Goal: Task Accomplishment & Management: Use online tool/utility

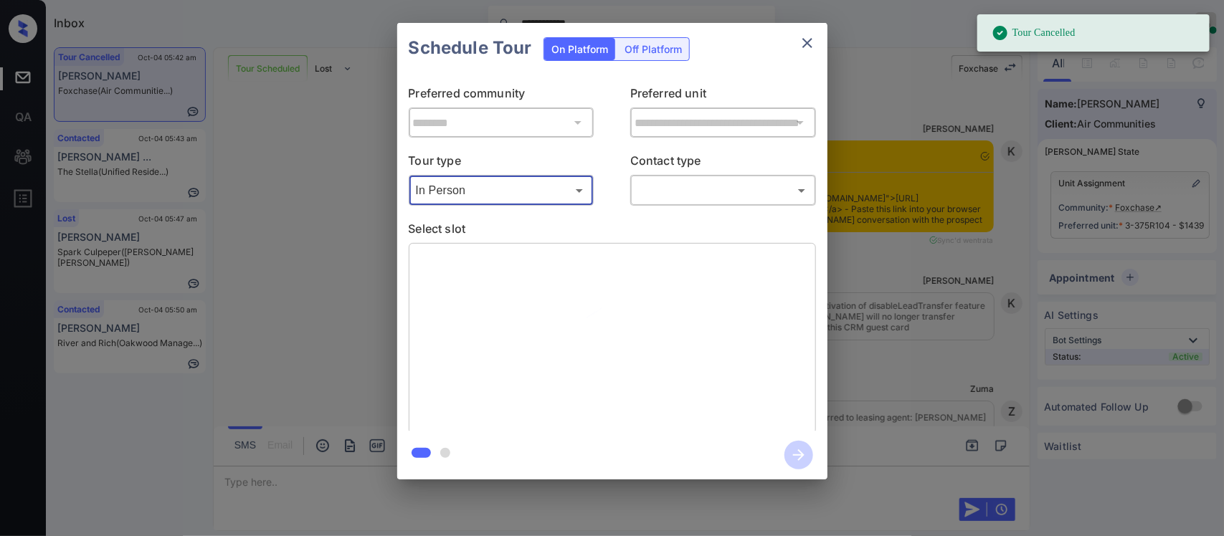
scroll to position [4274, 0]
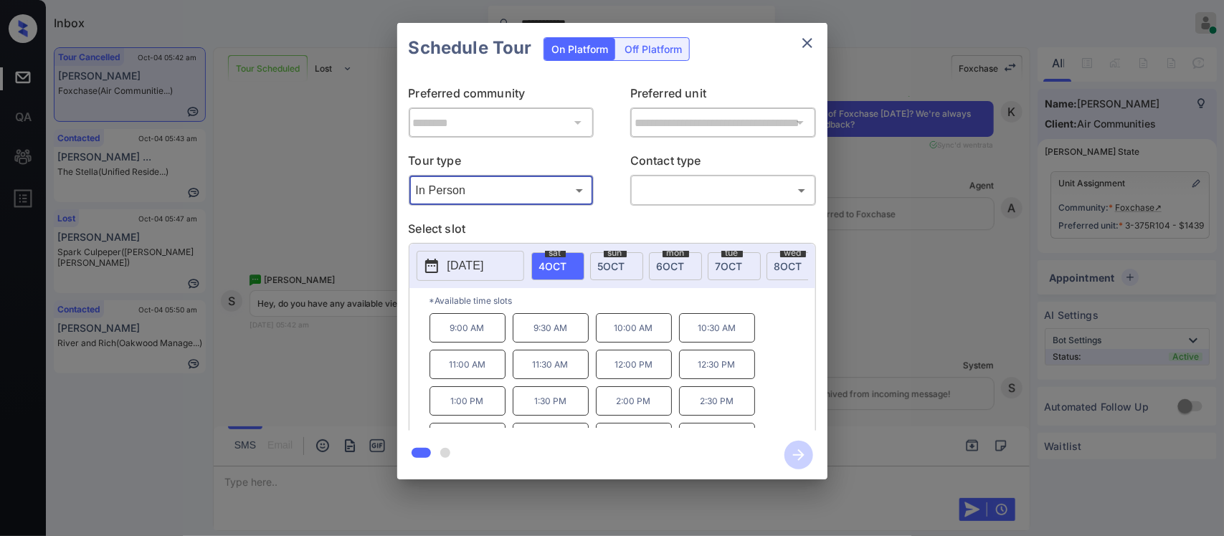
click at [810, 33] on button "close" at bounding box center [807, 43] width 29 height 29
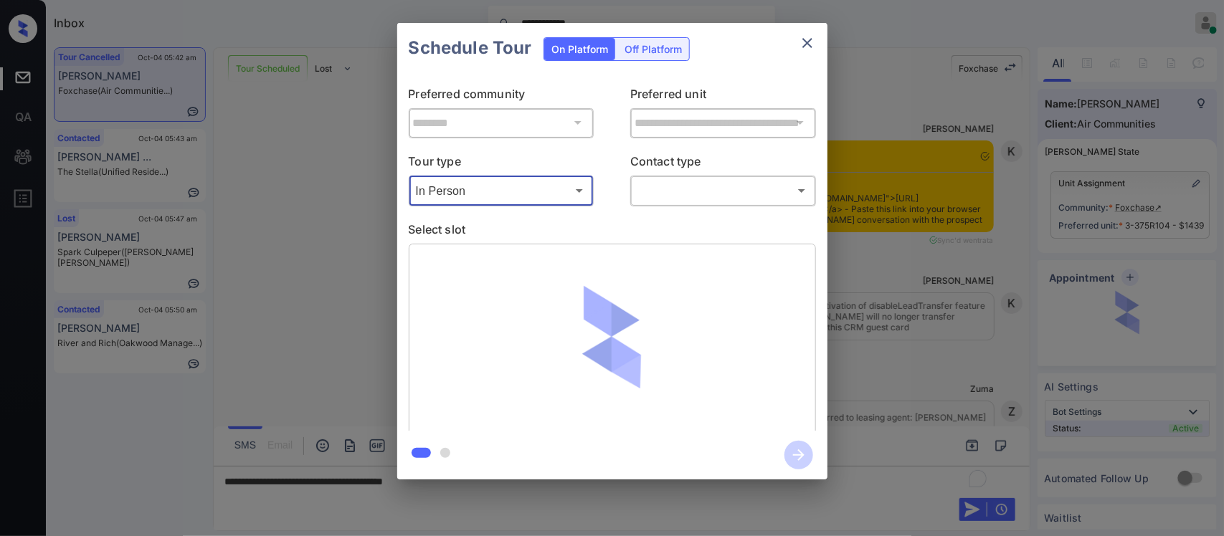
scroll to position [4274, 0]
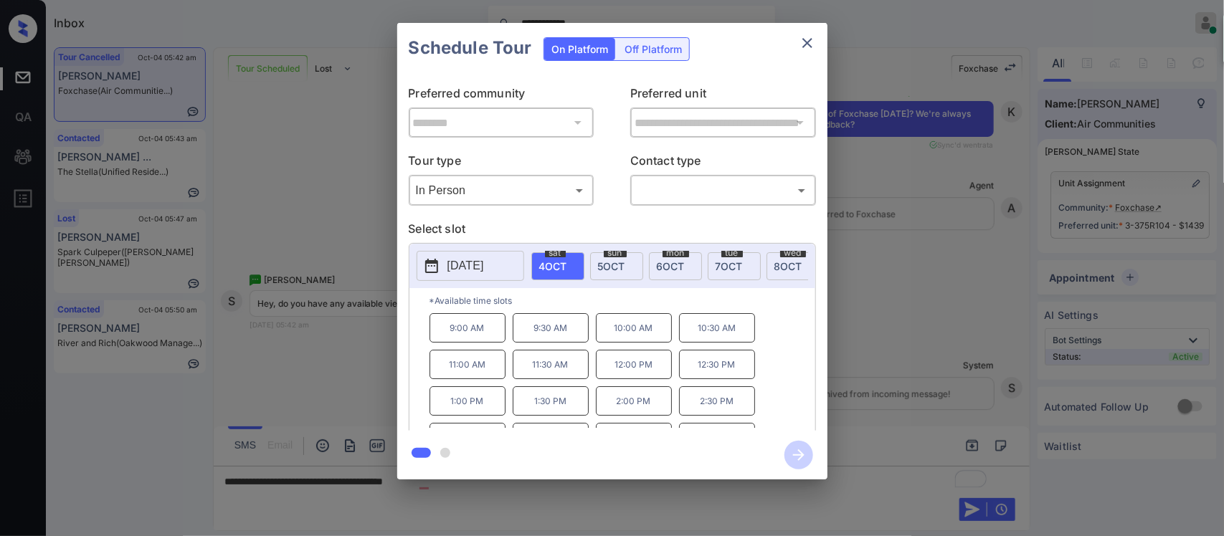
drag, startPoint x: 804, startPoint y: 27, endPoint x: 806, endPoint y: 37, distance: 9.6
click at [806, 37] on div "Schedule Tour On Platform Off Platform" at bounding box center [612, 48] width 430 height 50
click at [806, 37] on icon "close" at bounding box center [807, 42] width 17 height 17
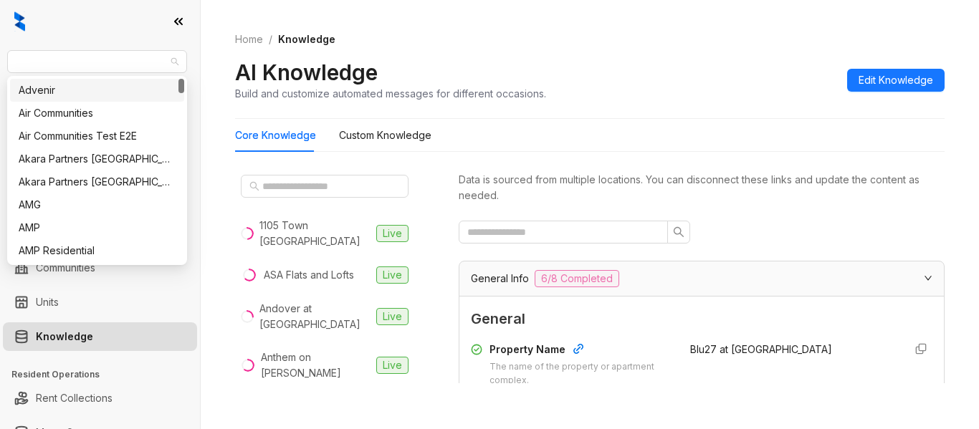
click at [135, 56] on span "Magnolia Capital" at bounding box center [97, 62] width 163 height 22
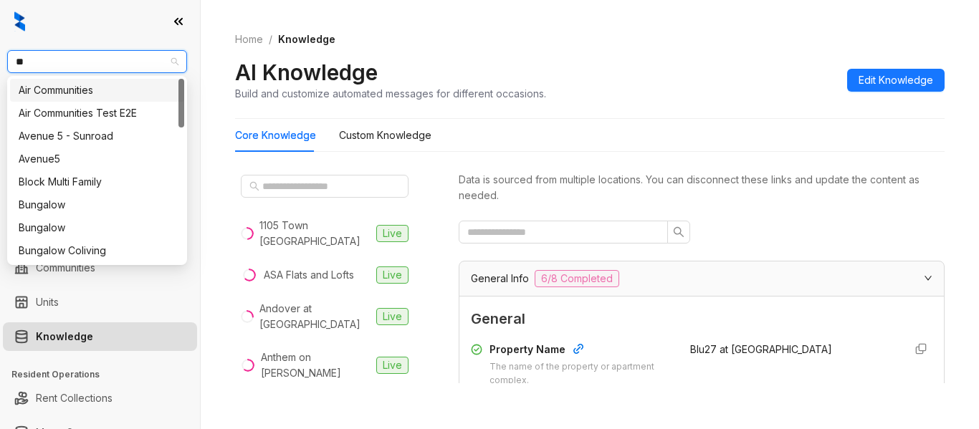
type input "***"
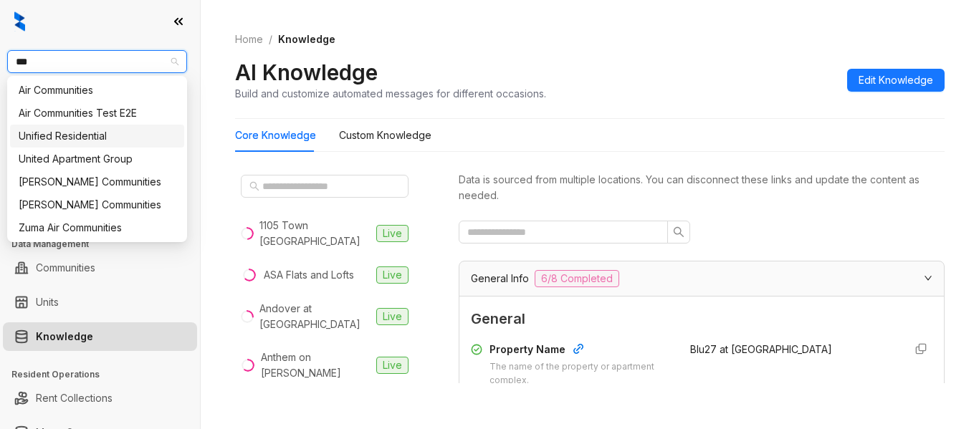
click at [105, 144] on div "Unified Residential" at bounding box center [97, 136] width 174 height 23
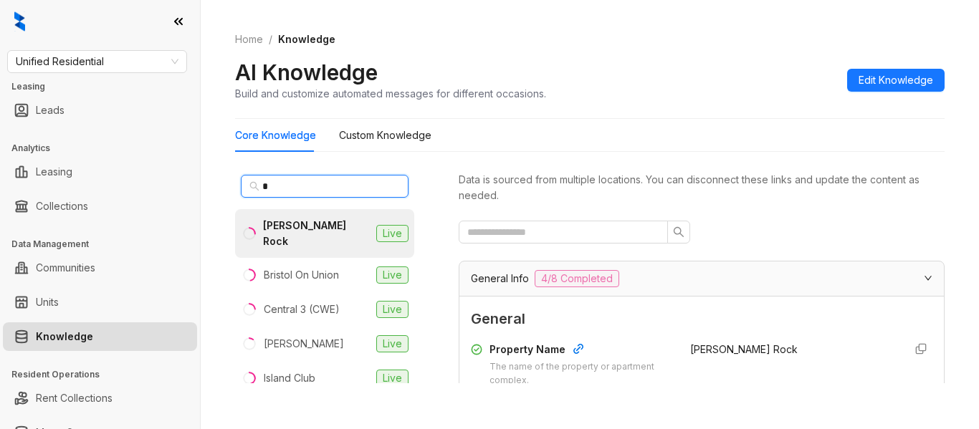
click at [287, 184] on input "*" at bounding box center [325, 186] width 126 height 16
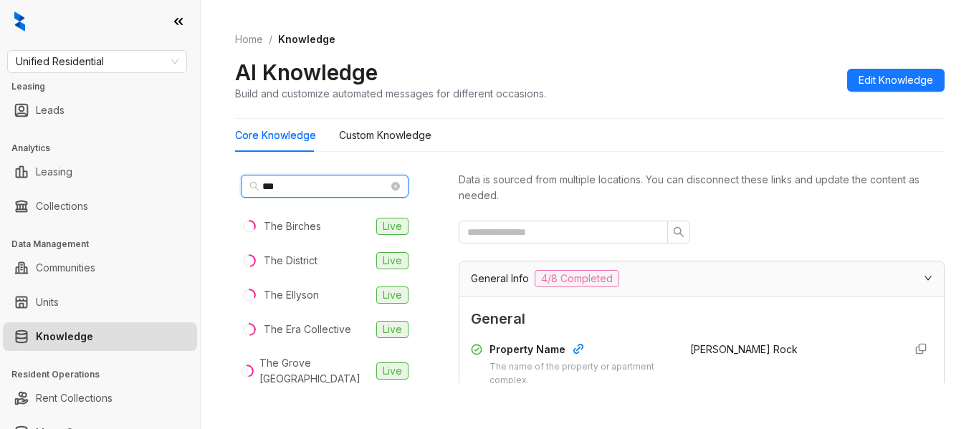
type input "***"
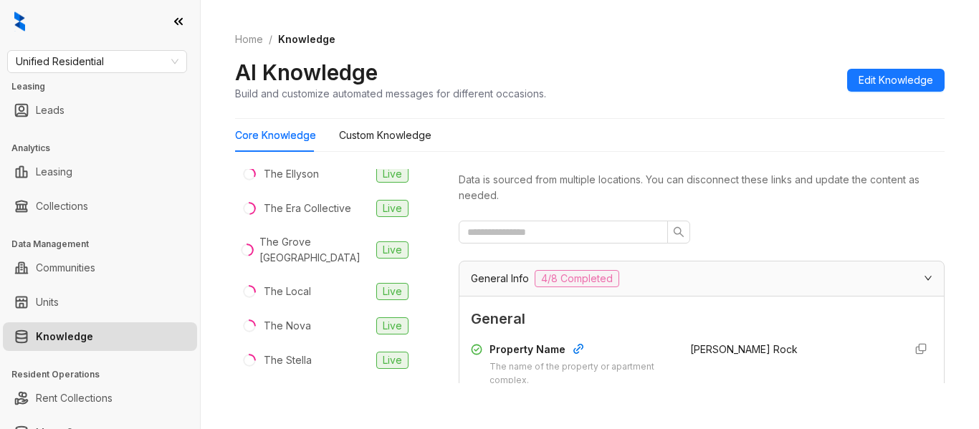
scroll to position [150, 0]
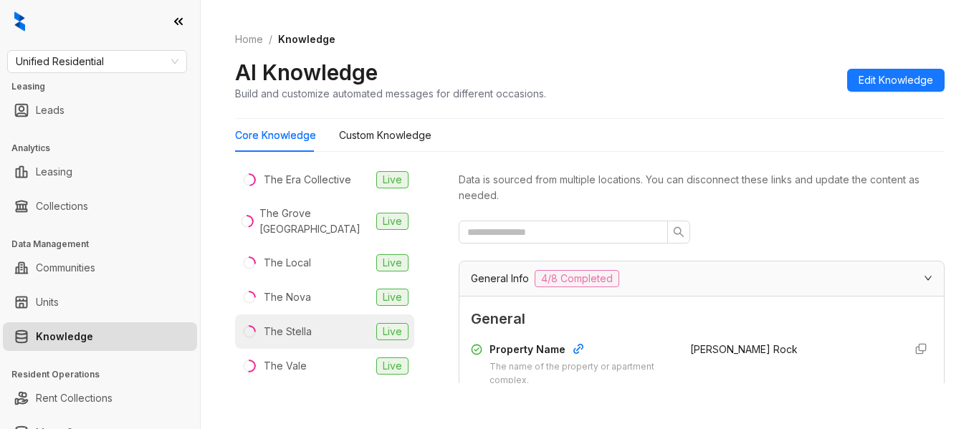
click at [315, 328] on li "The Stella Live" at bounding box center [324, 332] width 179 height 34
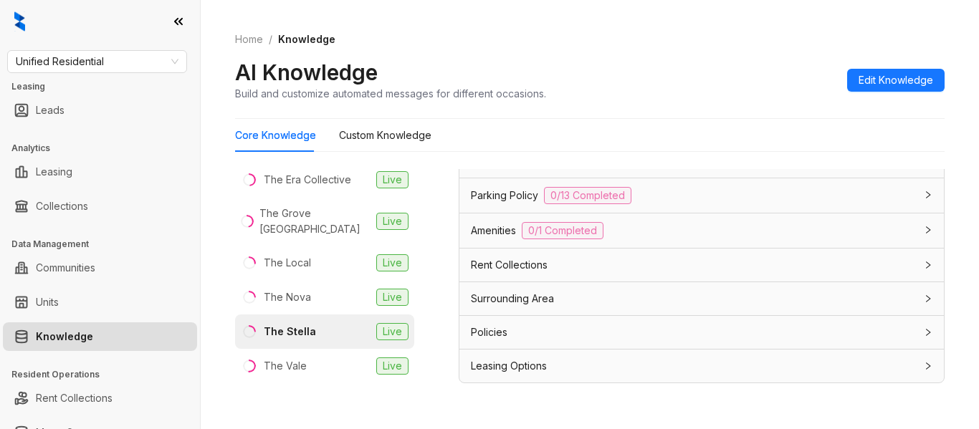
scroll to position [1165, 0]
click at [864, 366] on div "Leasing Options" at bounding box center [693, 366] width 444 height 16
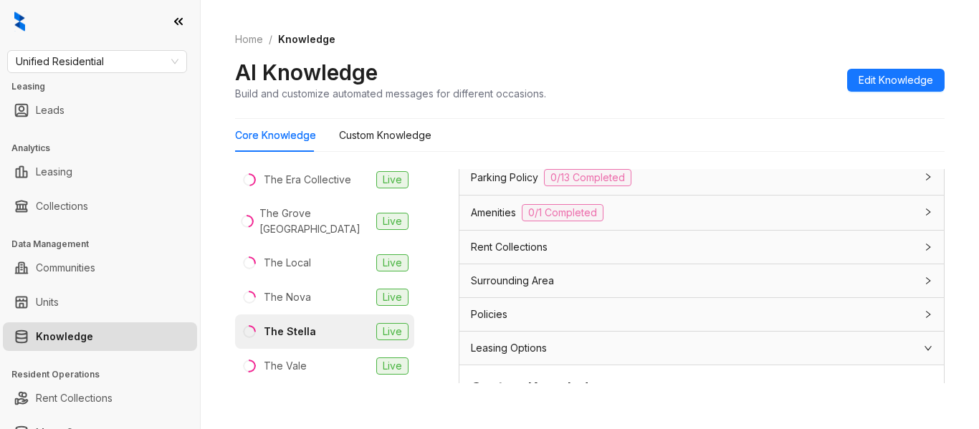
click at [864, 323] on div "Policies" at bounding box center [701, 314] width 485 height 33
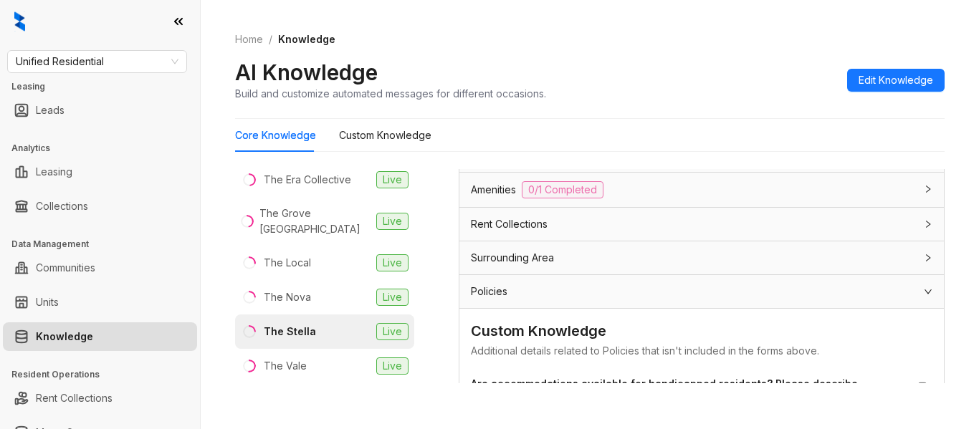
scroll to position [1150, 0]
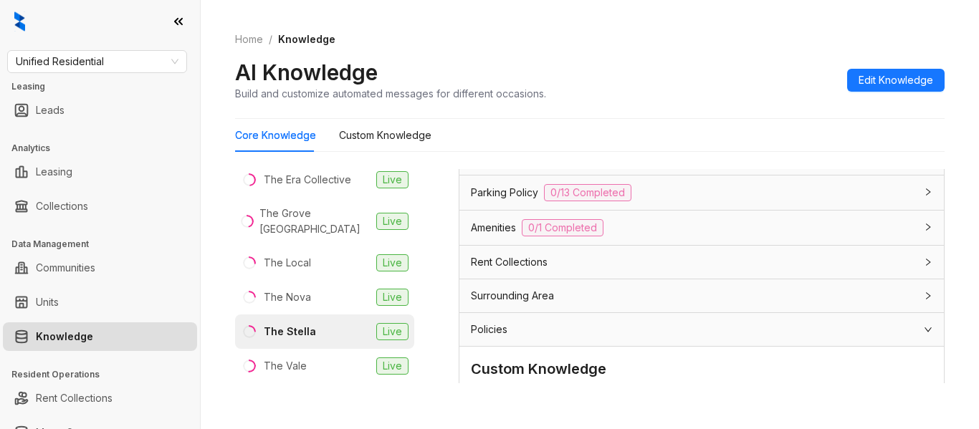
click at [854, 313] on div "Surrounding Area" at bounding box center [701, 296] width 485 height 33
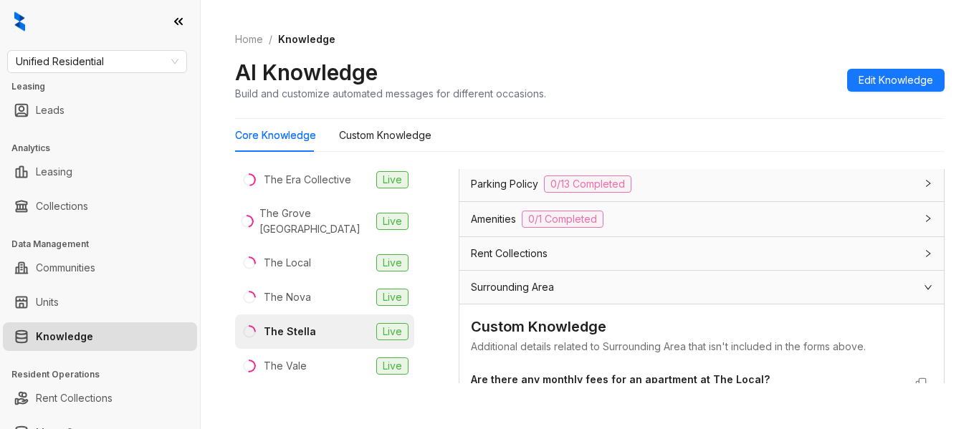
scroll to position [1141, 0]
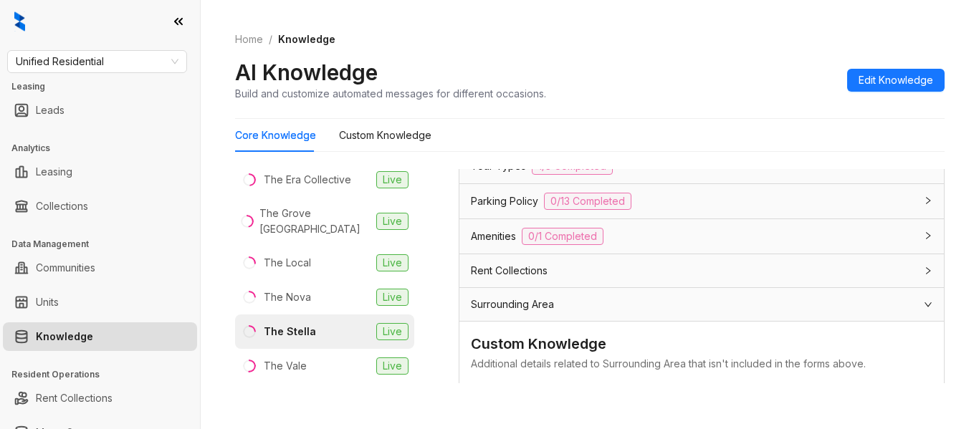
click at [826, 279] on div "Rent Collections" at bounding box center [693, 271] width 444 height 16
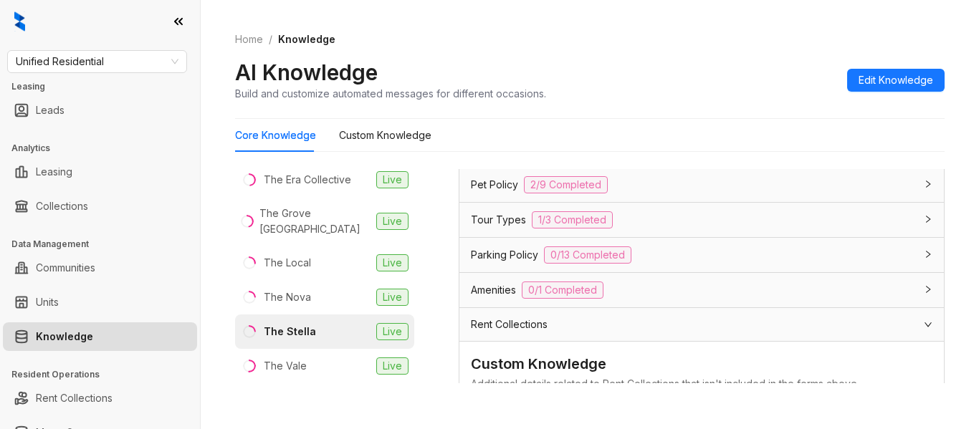
scroll to position [1077, 0]
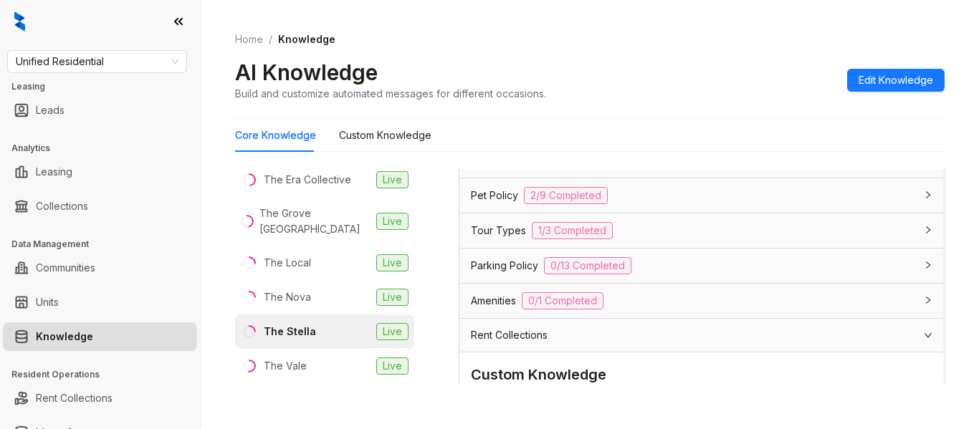
click at [778, 275] on div "Parking Policy 0/13 Completed" at bounding box center [693, 265] width 444 height 17
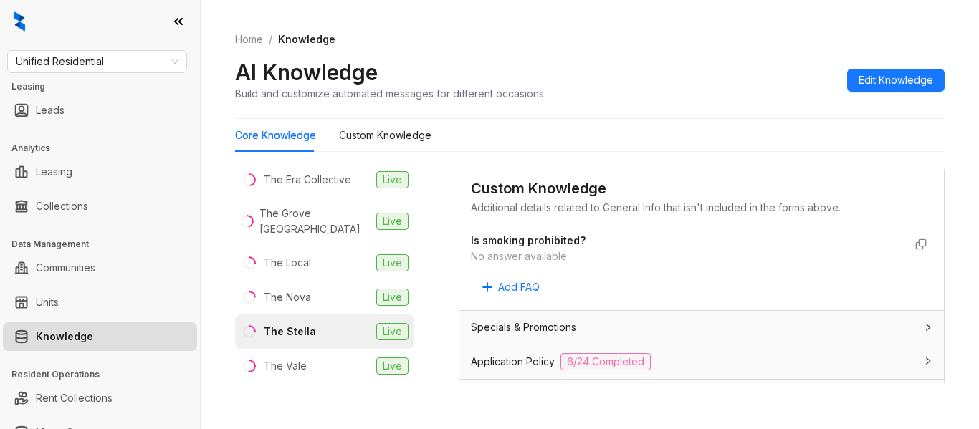
scroll to position [934, 0]
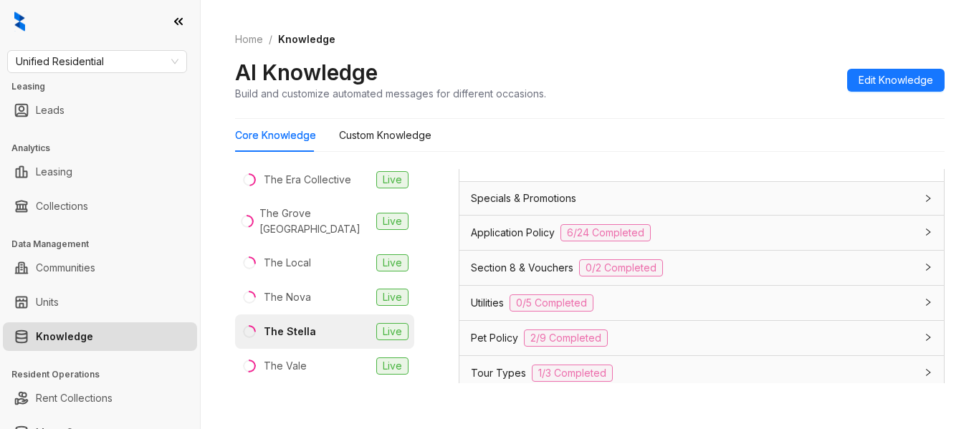
click at [729, 250] on div "Application Policy 6/24 Completed" at bounding box center [701, 233] width 485 height 34
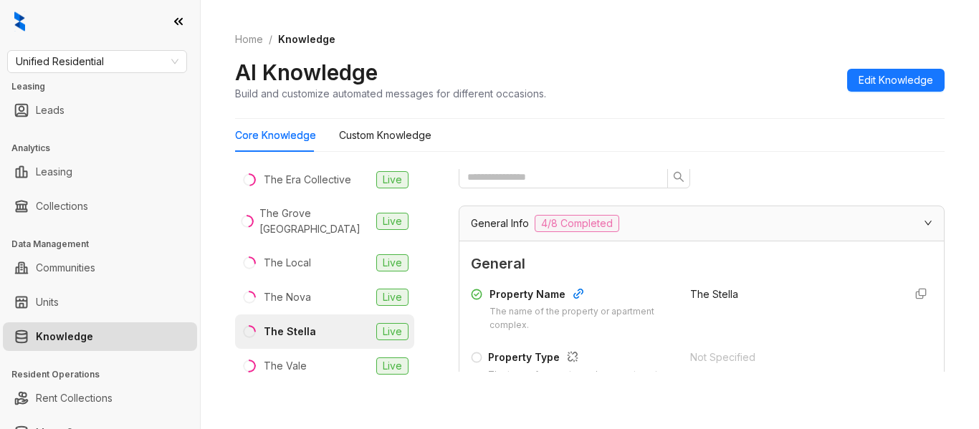
scroll to position [0, 0]
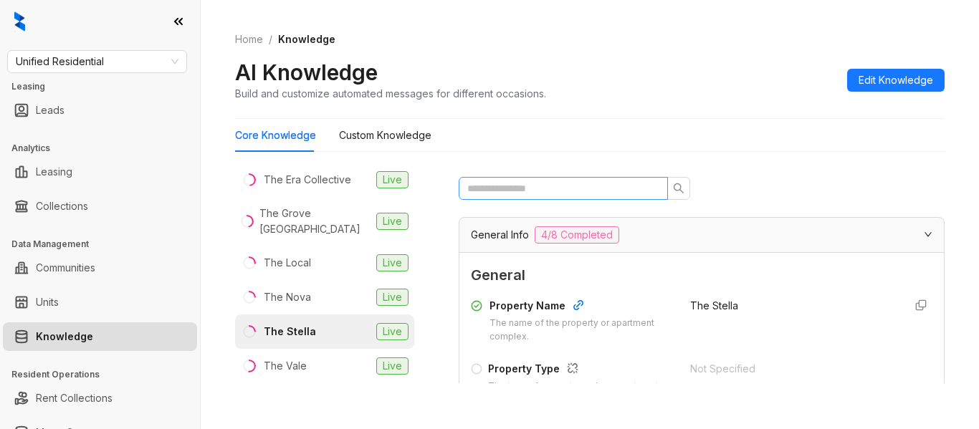
click at [571, 197] on span at bounding box center [563, 188] width 209 height 23
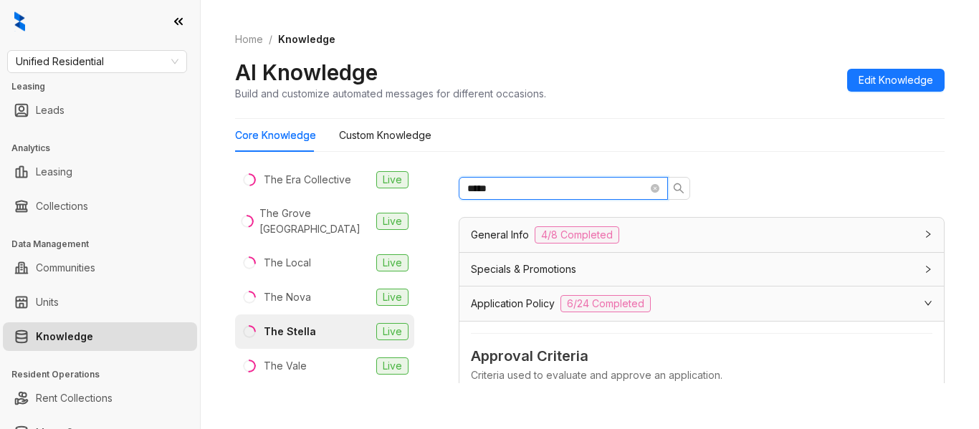
type input "*****"
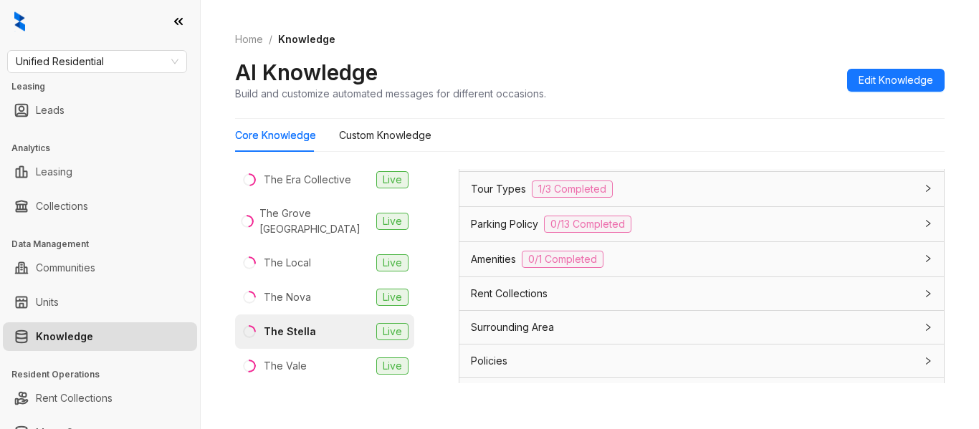
scroll to position [442, 0]
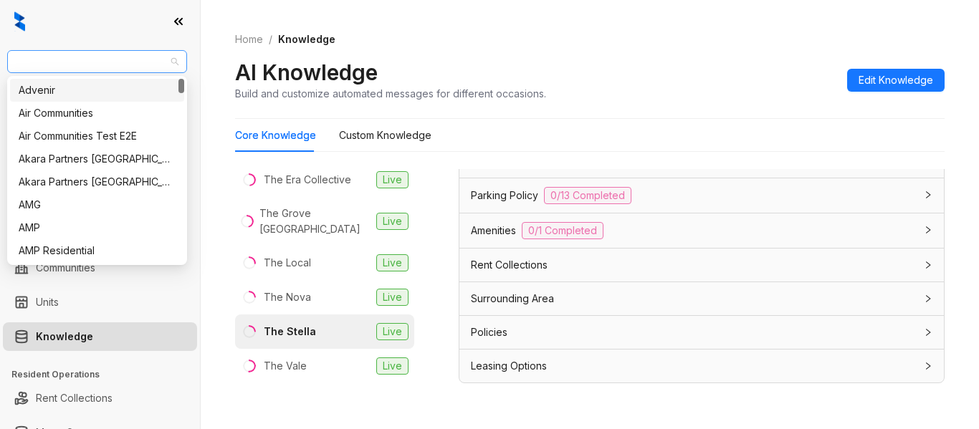
click at [135, 66] on span "Unified Residential" at bounding box center [97, 62] width 163 height 22
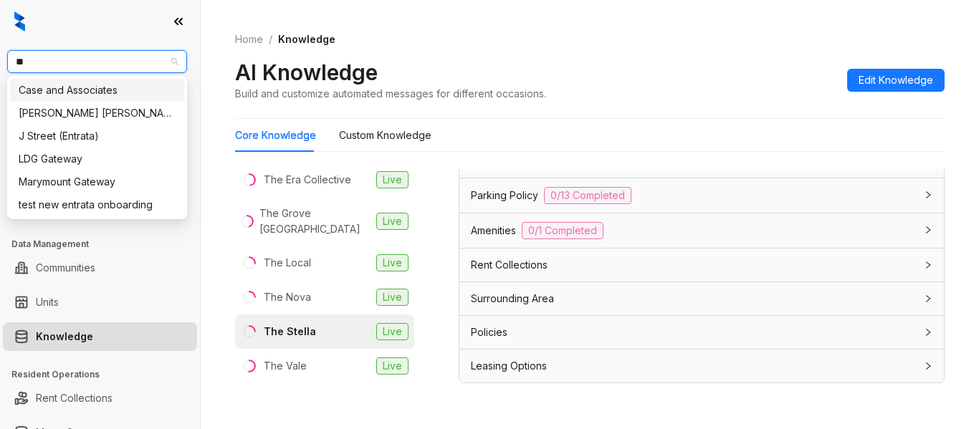
type input "***"
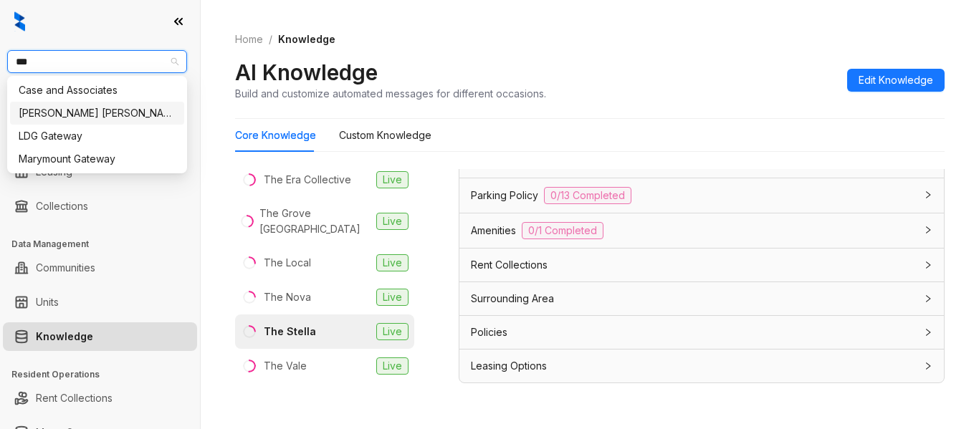
click at [117, 120] on div "Gates Hudson" at bounding box center [97, 113] width 157 height 16
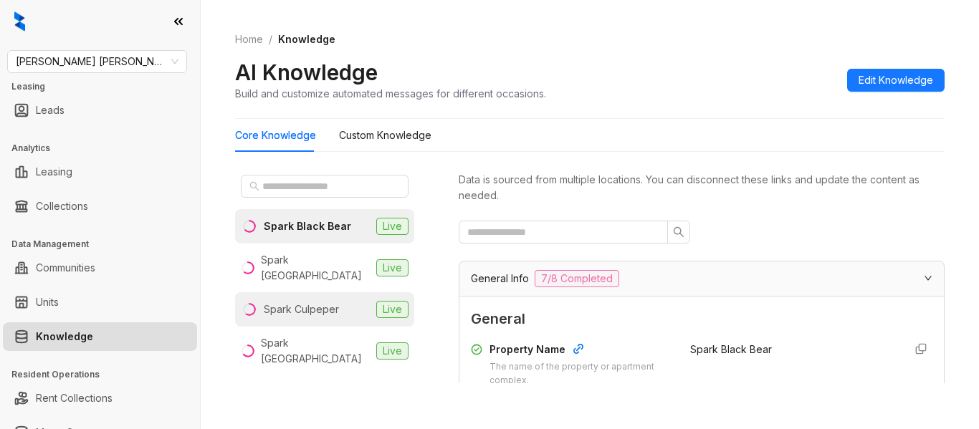
click at [325, 302] on div "Spark Culpeper" at bounding box center [301, 310] width 75 height 16
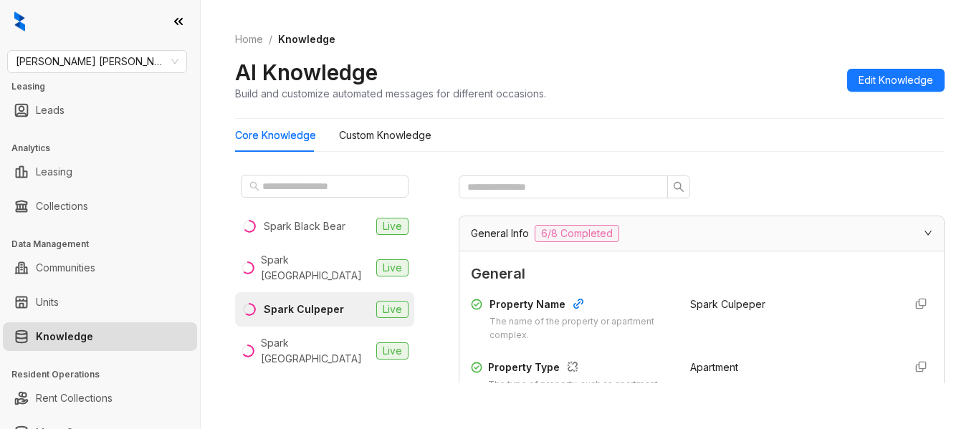
scroll to position [4, 0]
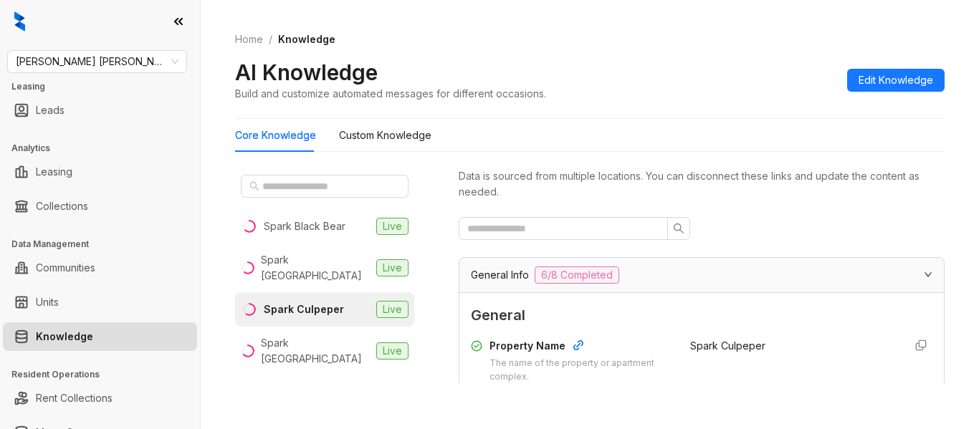
click at [877, 270] on div "General Info 6/8 Completed" at bounding box center [693, 275] width 444 height 17
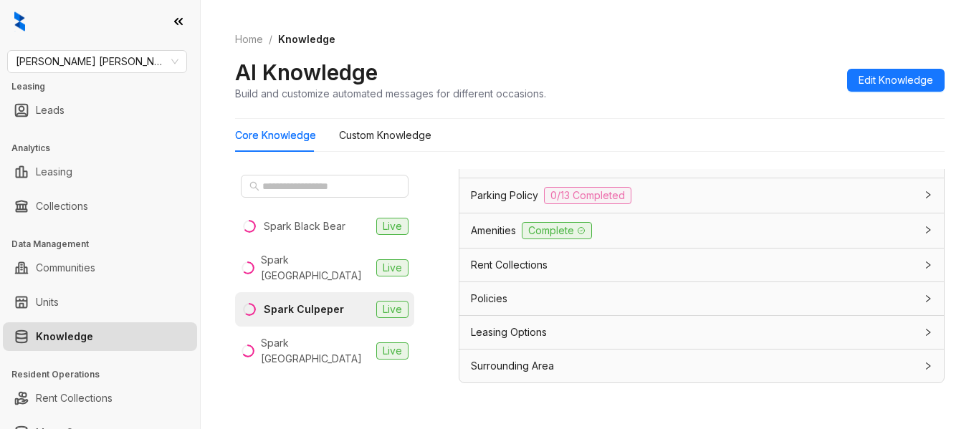
scroll to position [0, 0]
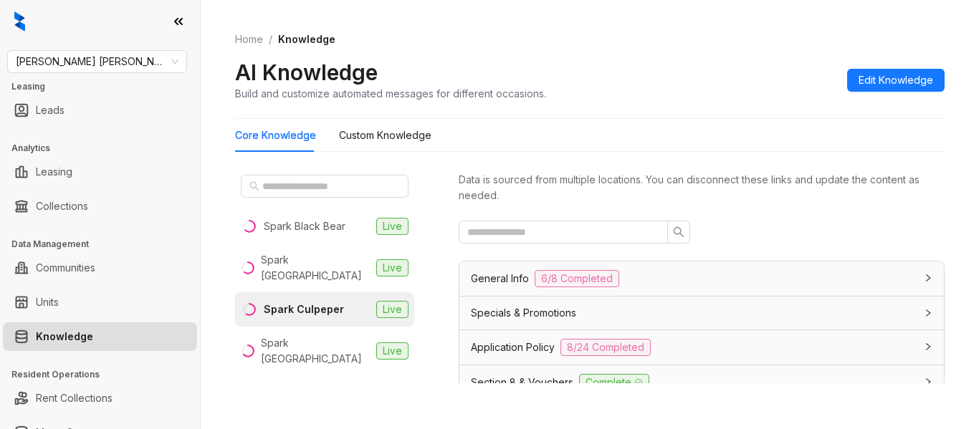
drag, startPoint x: 734, startPoint y: 258, endPoint x: 734, endPoint y: 278, distance: 20.1
click at [734, 278] on div "Data is sourced from multiple locations. You can disconnect these links and upd…" at bounding box center [702, 276] width 486 height 214
click at [734, 278] on div "General Info 6/8 Completed" at bounding box center [693, 278] width 444 height 17
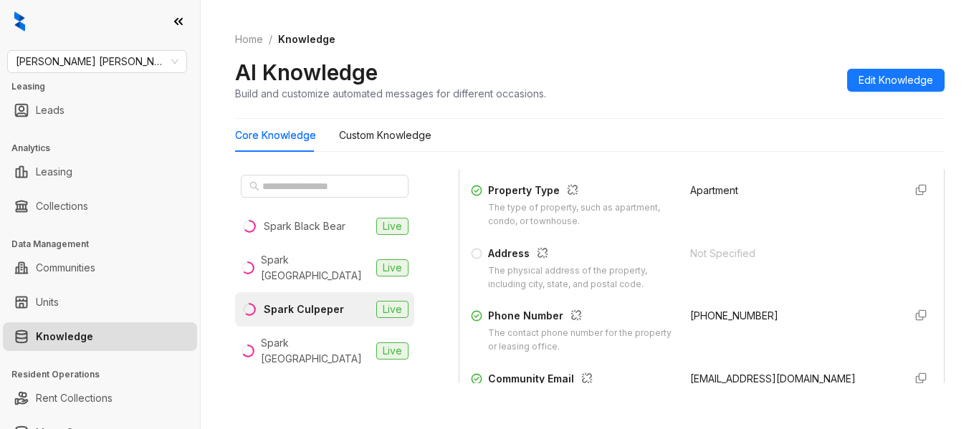
scroll to position [211, 0]
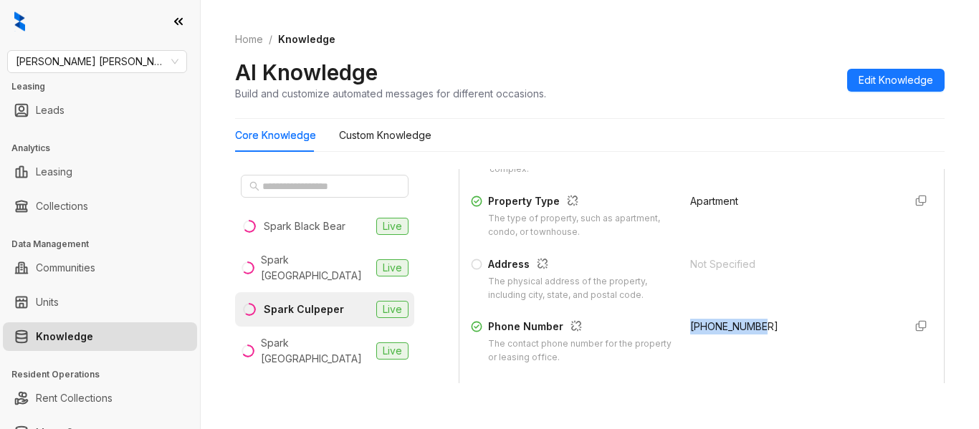
drag, startPoint x: 668, startPoint y: 325, endPoint x: 754, endPoint y: 323, distance: 86.0
click at [754, 323] on div "Phone Number The contact phone number for the property or leasing office. +1833…" at bounding box center [702, 342] width 462 height 46
copy span "+18332031849"
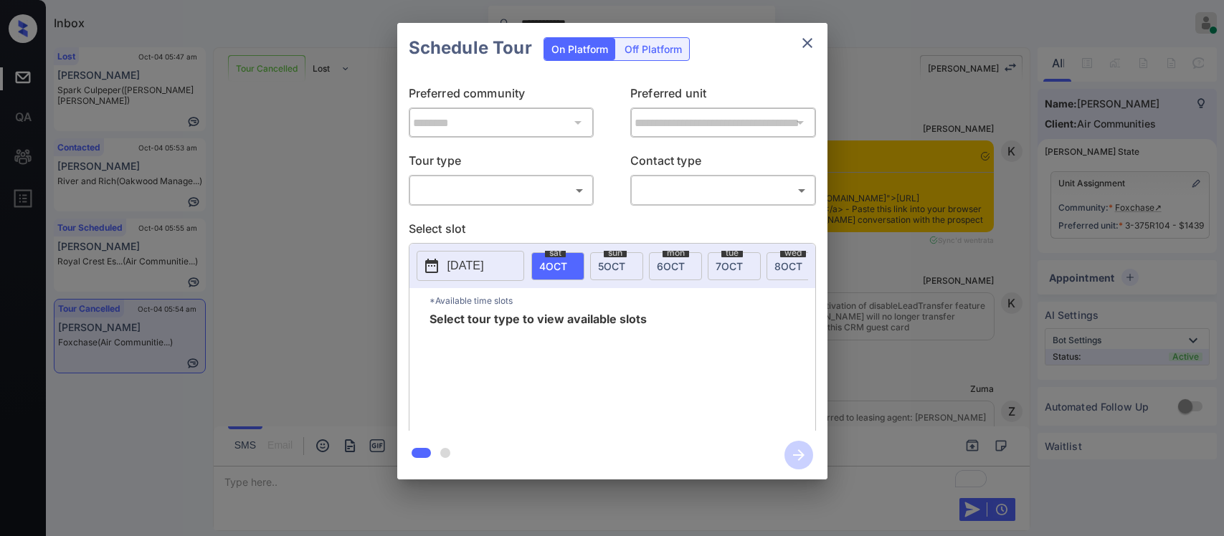
click at [545, 198] on div "**********" at bounding box center [612, 252] width 430 height 358
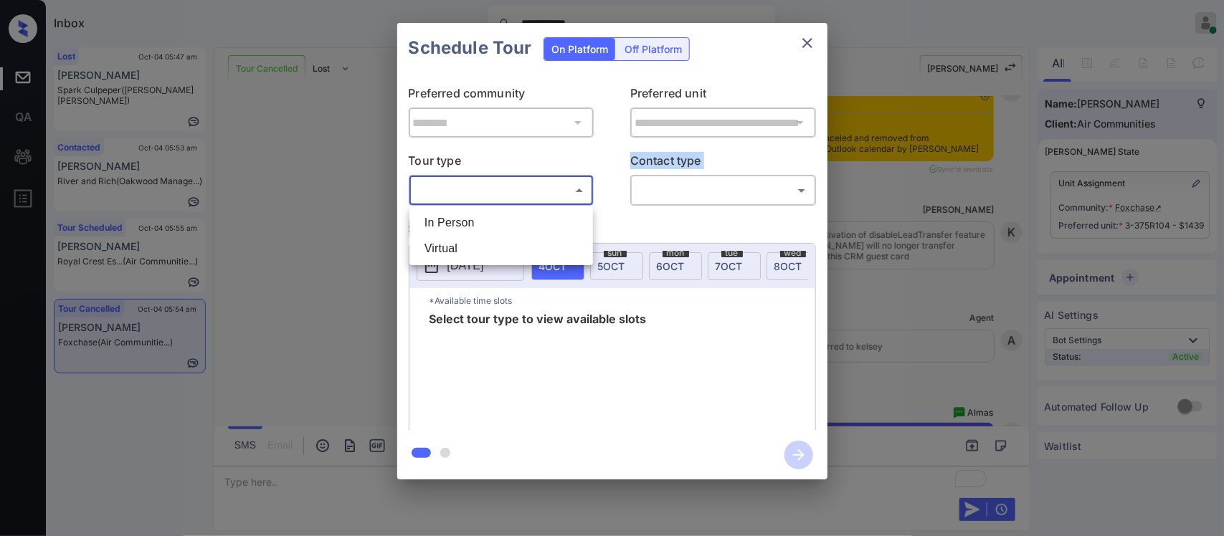
click at [545, 198] on body "**********" at bounding box center [612, 268] width 1224 height 536
click at [531, 227] on li "In Person" at bounding box center [501, 223] width 176 height 26
type input "********"
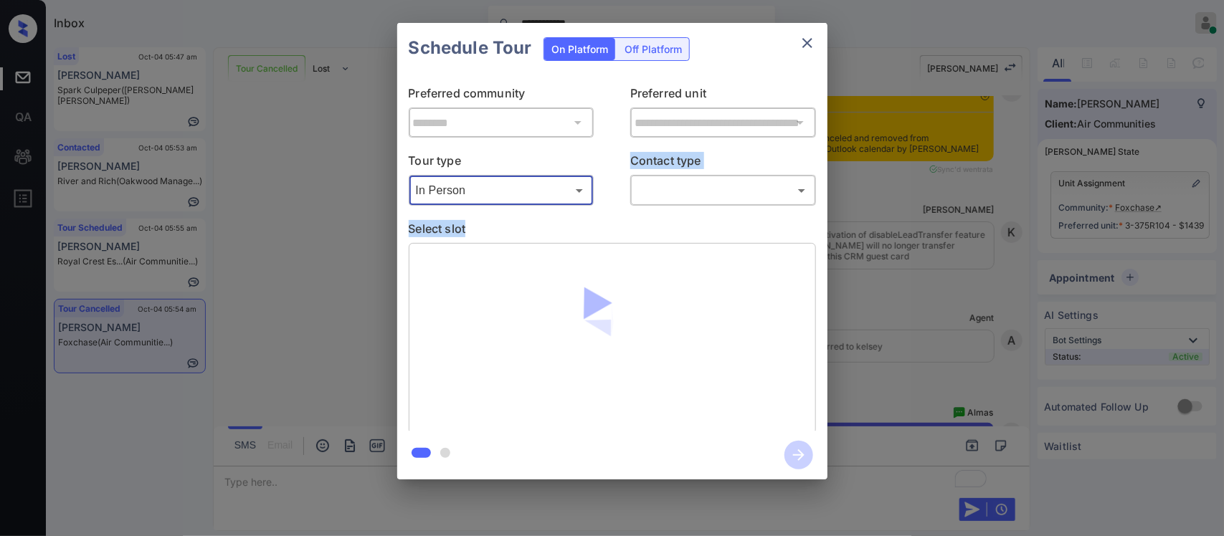
click at [735, 183] on body "**********" at bounding box center [612, 268] width 1224 height 536
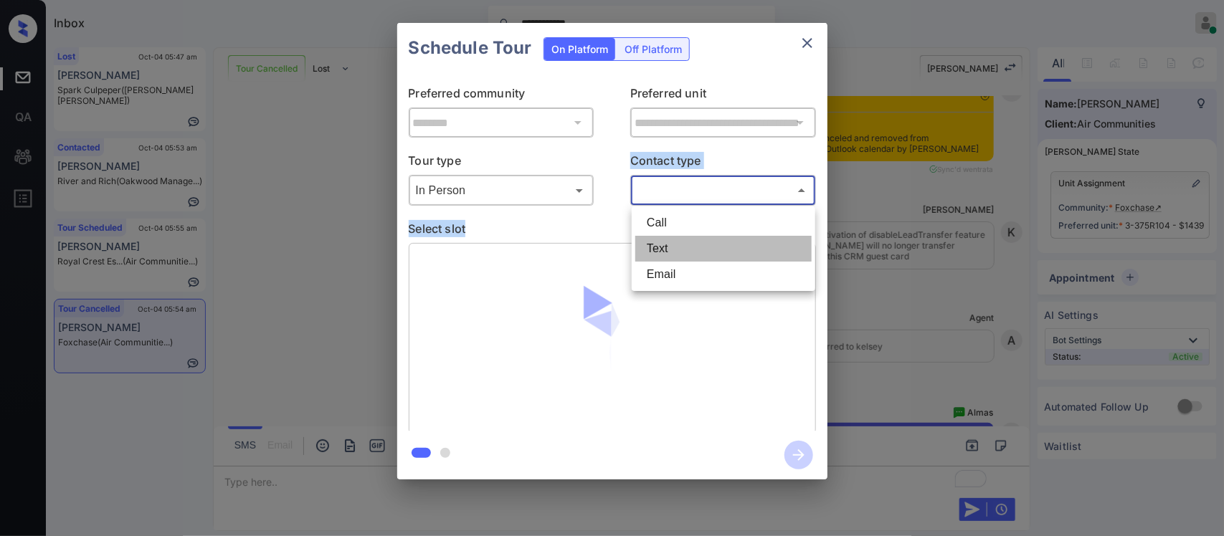
click at [683, 249] on li "Text" at bounding box center [723, 249] width 176 height 26
type input "****"
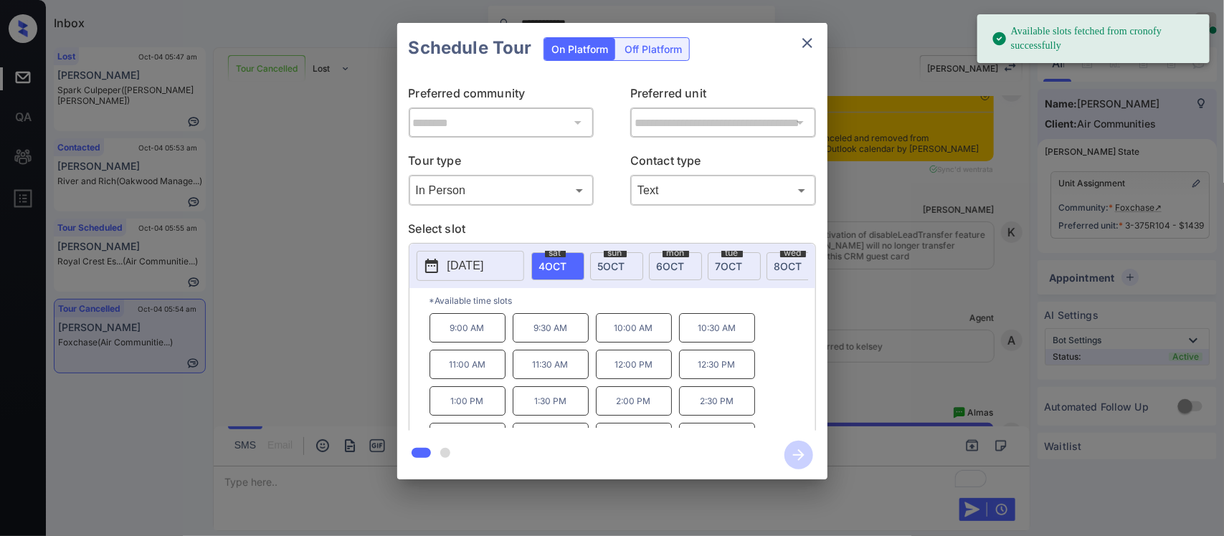
click at [563, 335] on p "9:30 AM" at bounding box center [551, 327] width 76 height 29
click at [821, 455] on button "button" at bounding box center [799, 455] width 46 height 37
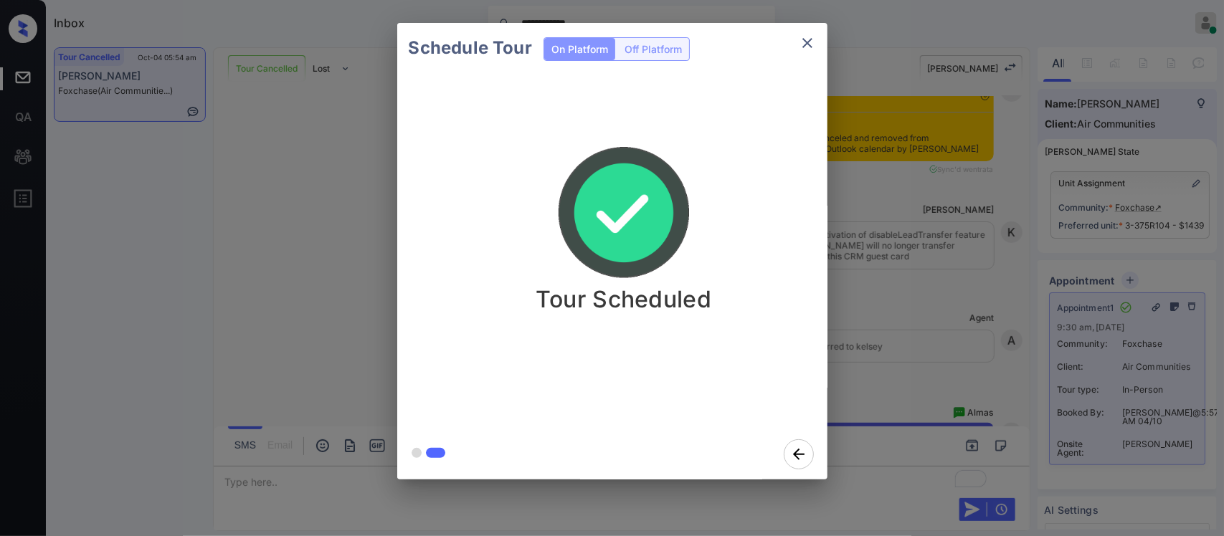
click at [887, 237] on div "Schedule Tour On Platform Off Platform Tour Scheduled" at bounding box center [612, 251] width 1224 height 502
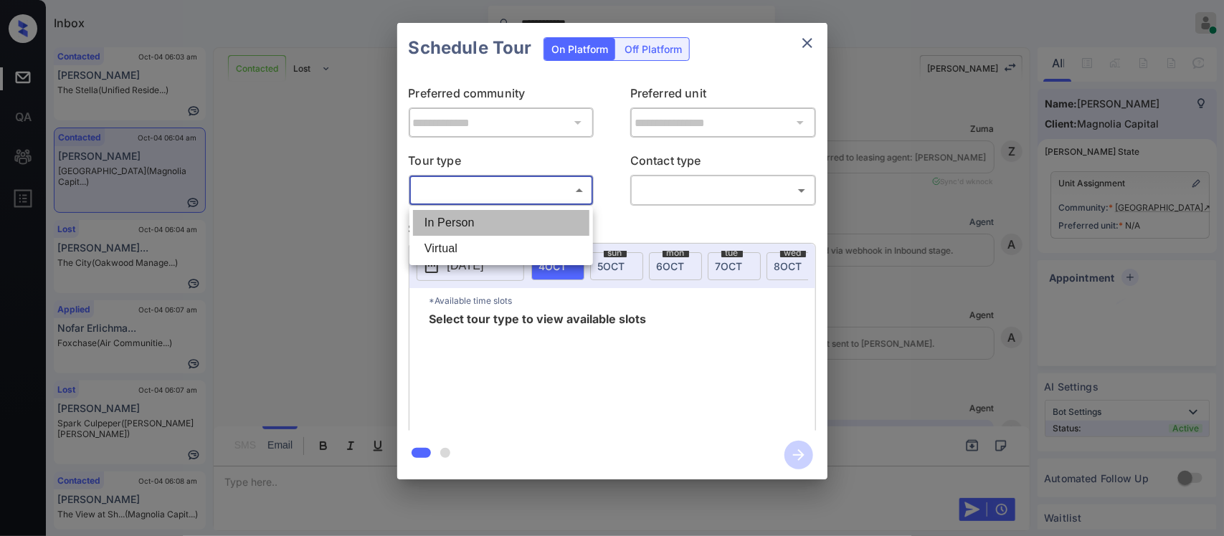
click at [538, 219] on li "In Person" at bounding box center [501, 223] width 176 height 26
type input "********"
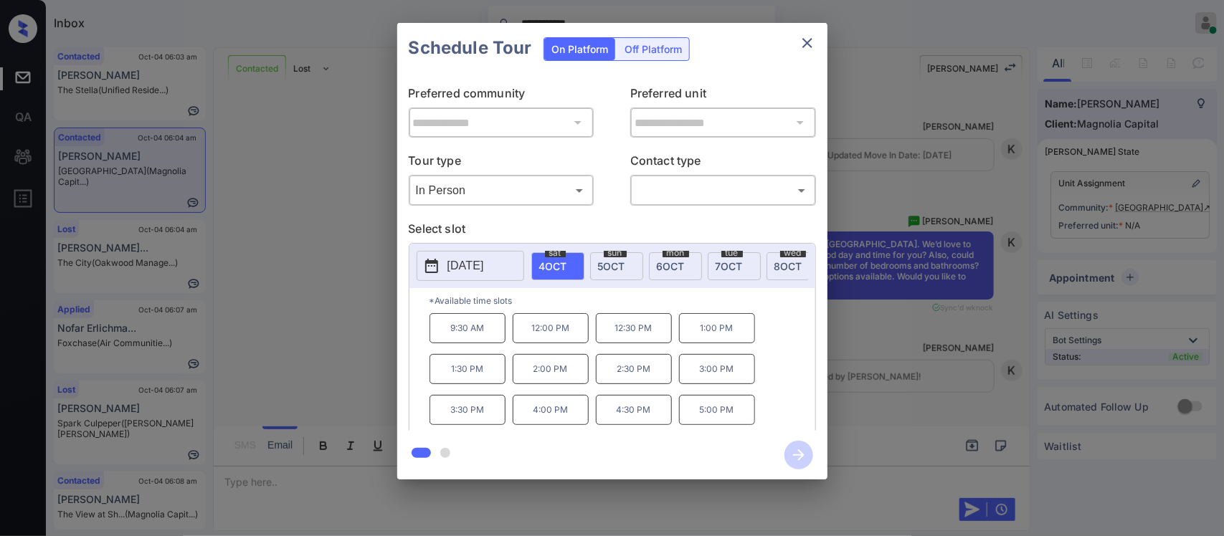
click at [1004, 377] on div "**********" at bounding box center [612, 251] width 1224 height 502
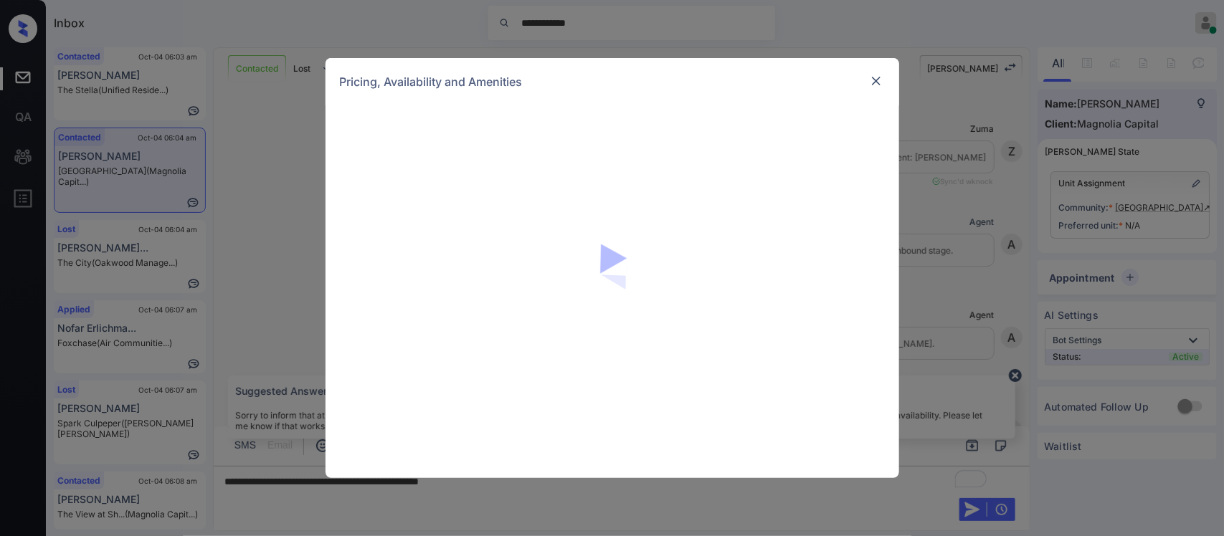
scroll to position [423, 0]
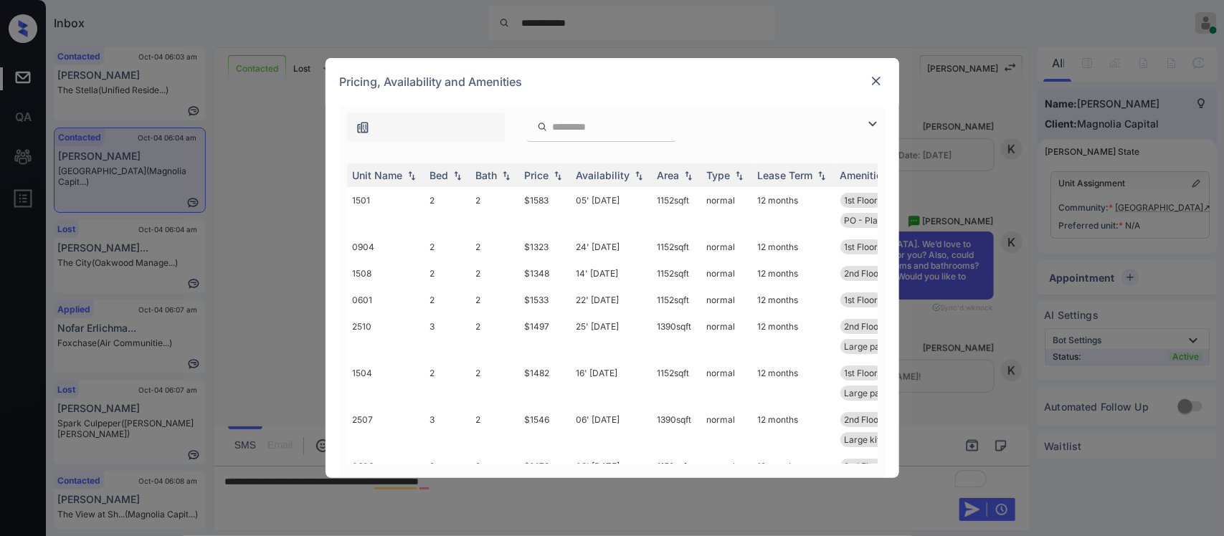
click at [545, 181] on div "Price" at bounding box center [537, 175] width 24 height 12
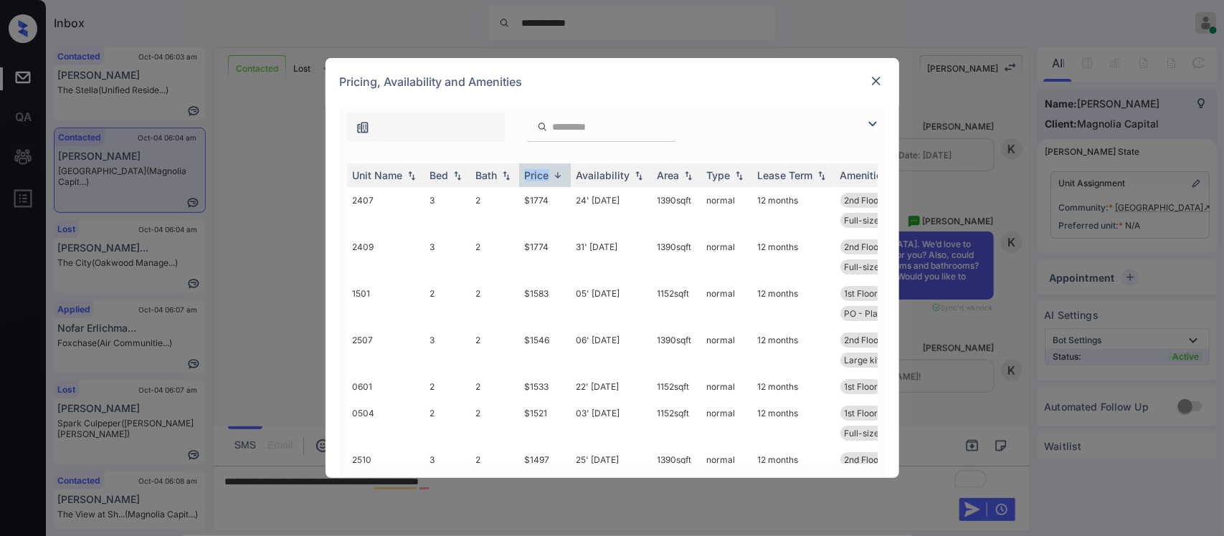
click at [545, 181] on div "Price" at bounding box center [537, 175] width 24 height 12
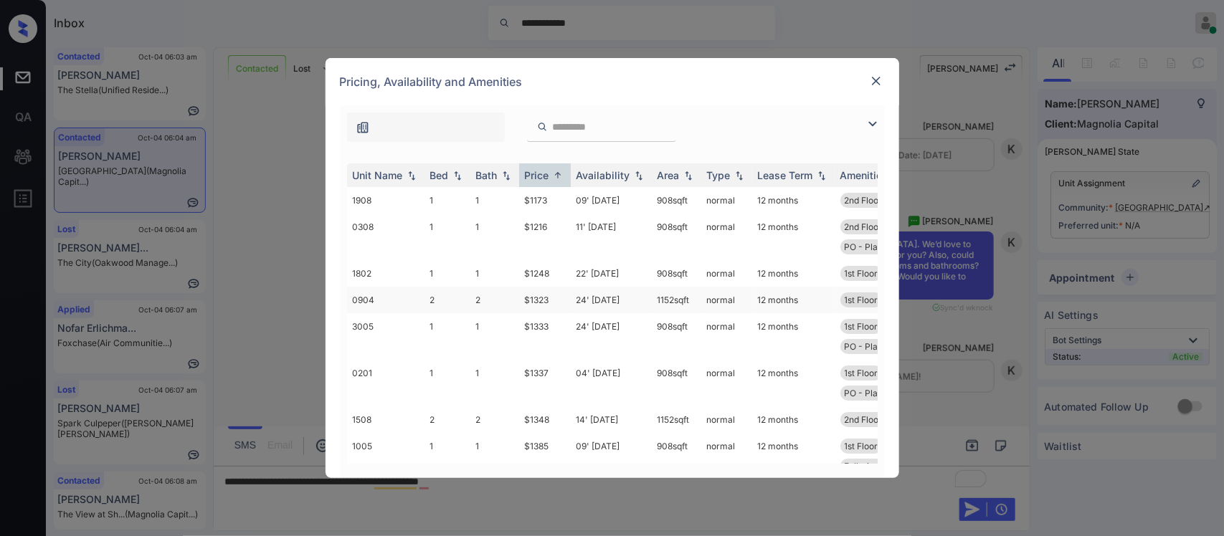
click at [564, 290] on td "$1323" at bounding box center [545, 300] width 52 height 27
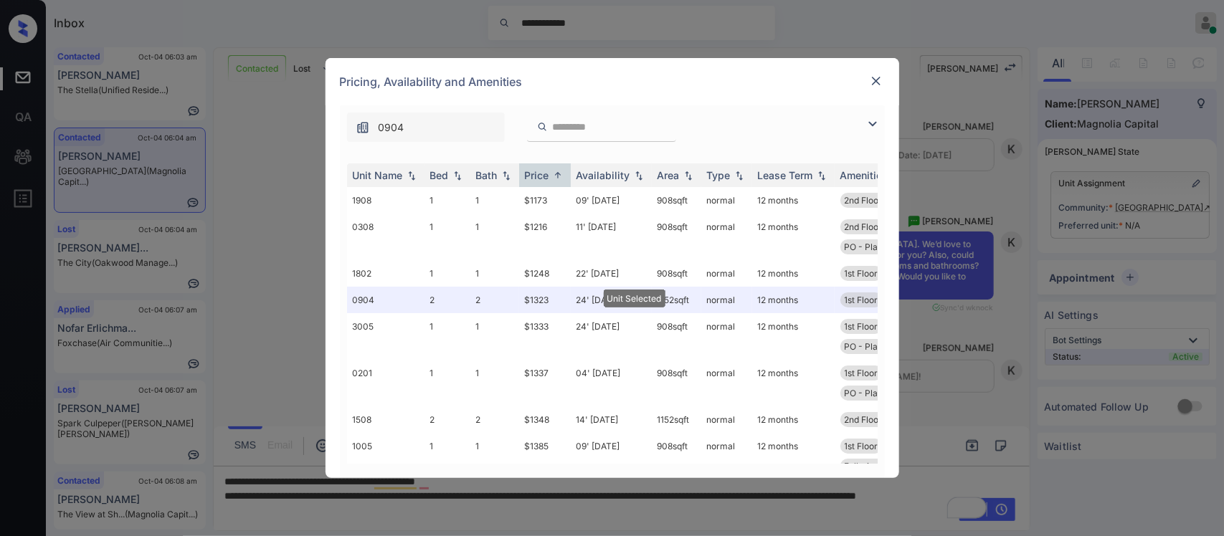
click at [878, 83] on img at bounding box center [876, 81] width 14 height 14
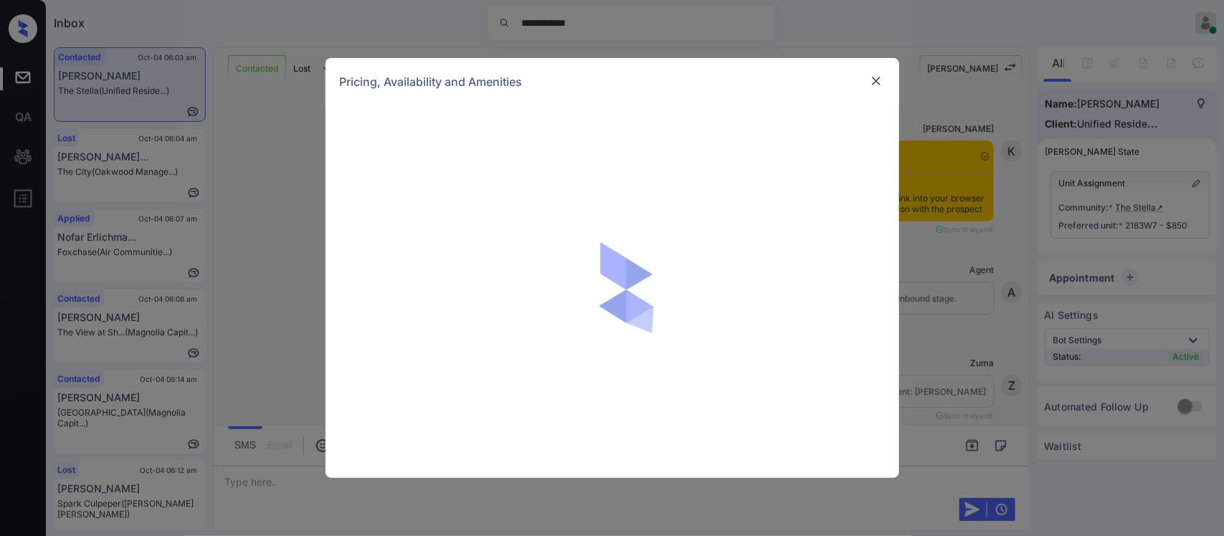
scroll to position [849, 0]
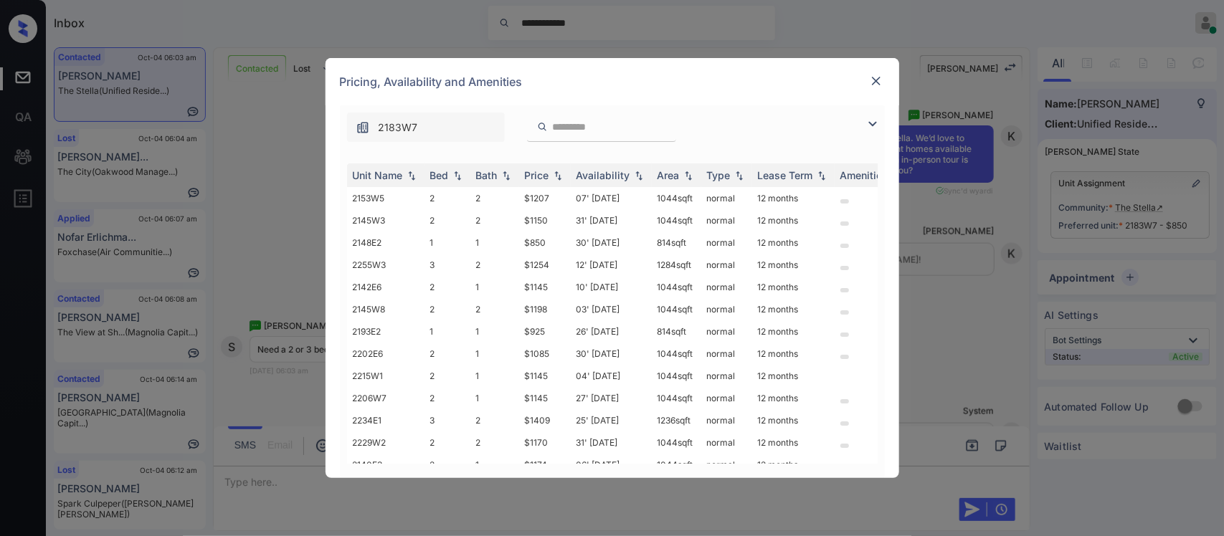
click at [563, 177] on img at bounding box center [558, 176] width 14 height 10
click at [563, 177] on img at bounding box center [558, 175] width 14 height 11
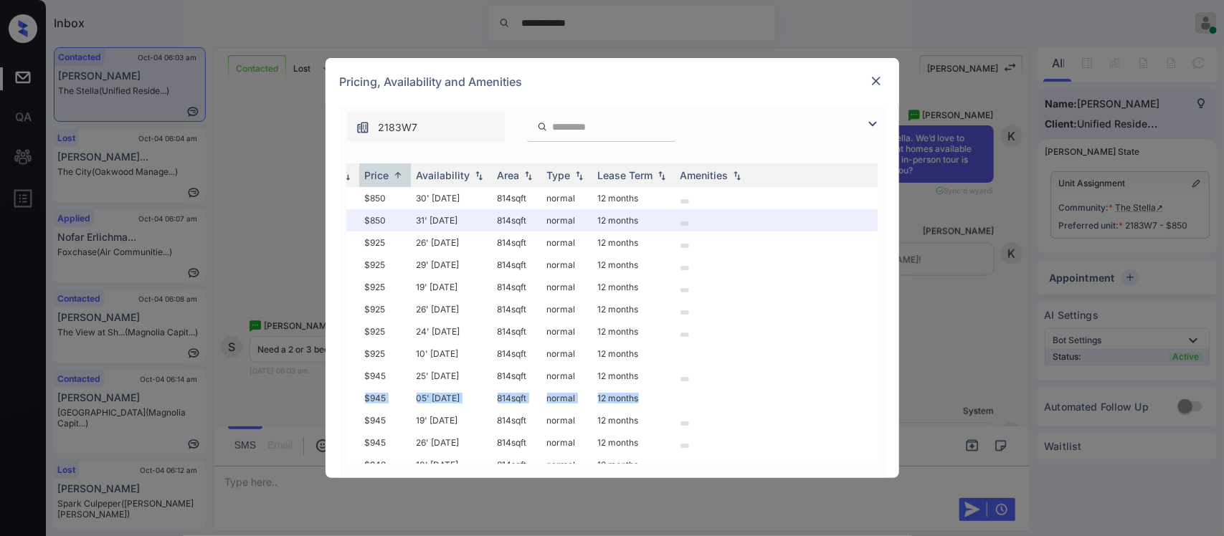
drag, startPoint x: 860, startPoint y: 373, endPoint x: 865, endPoint y: 389, distance: 16.5
click at [865, 389] on div "Unit Name Bed Bath Price Availability Area Type Lease Term Amenities 2148E2 1 1…" at bounding box center [612, 313] width 530 height 300
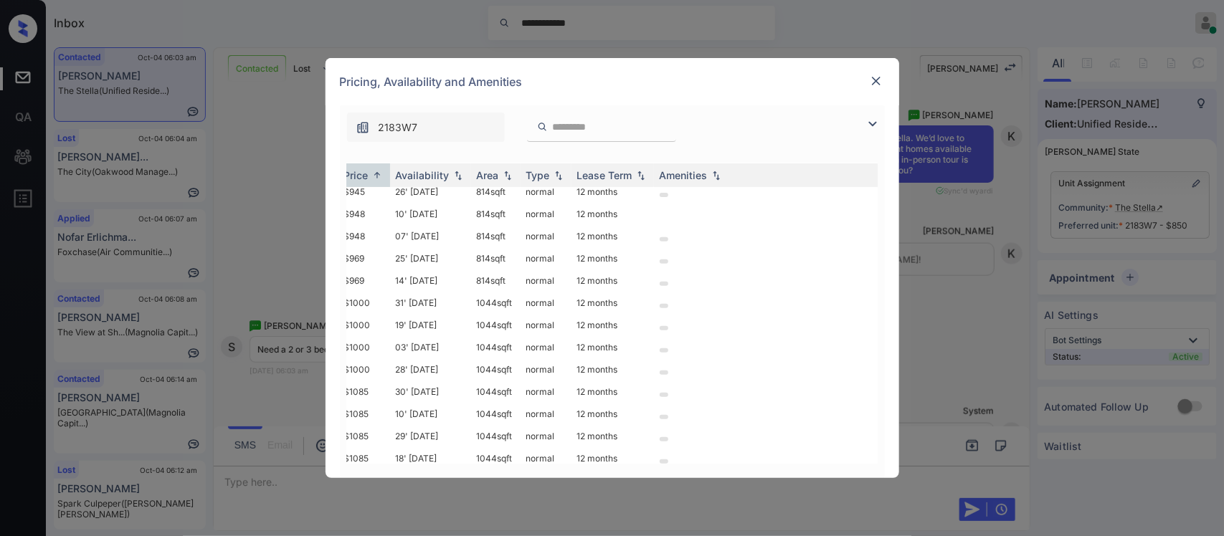
scroll to position [251, 0]
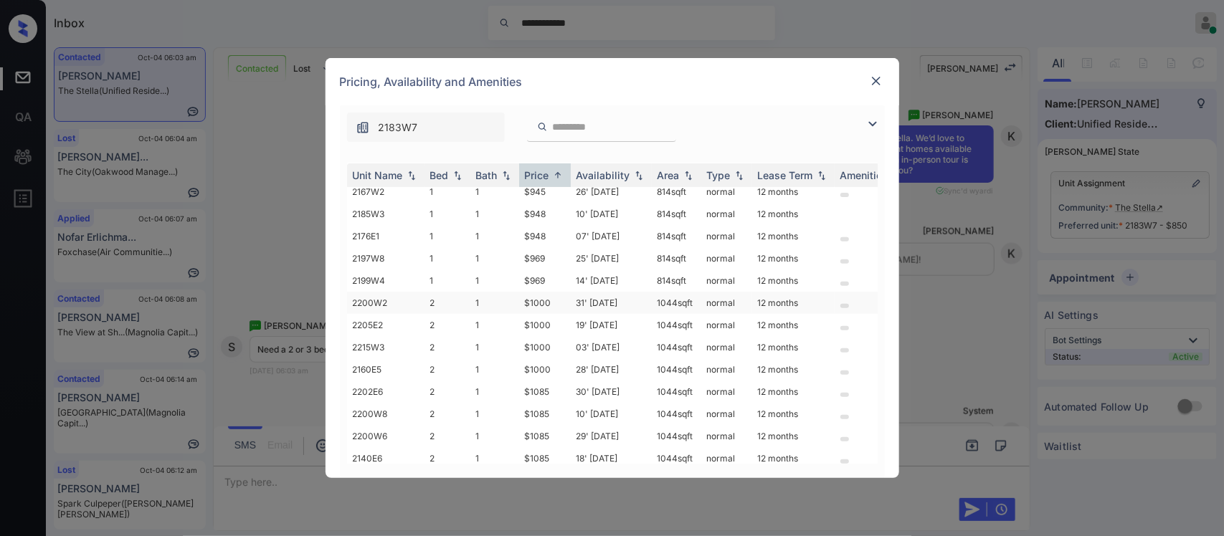
click at [556, 294] on td "$1000" at bounding box center [545, 303] width 52 height 22
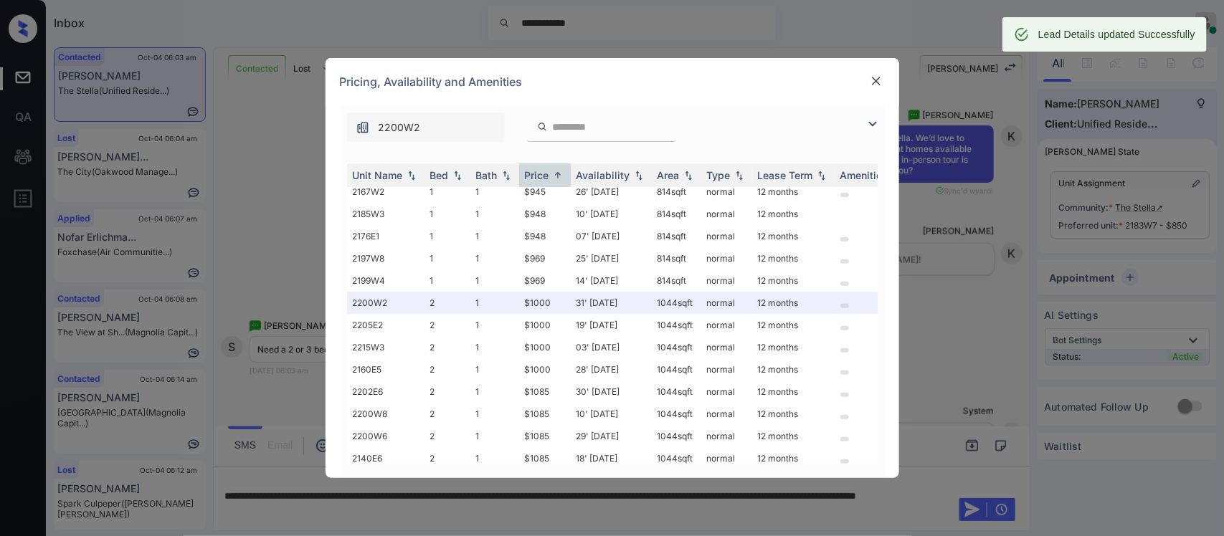
click at [874, 74] on img at bounding box center [876, 81] width 14 height 14
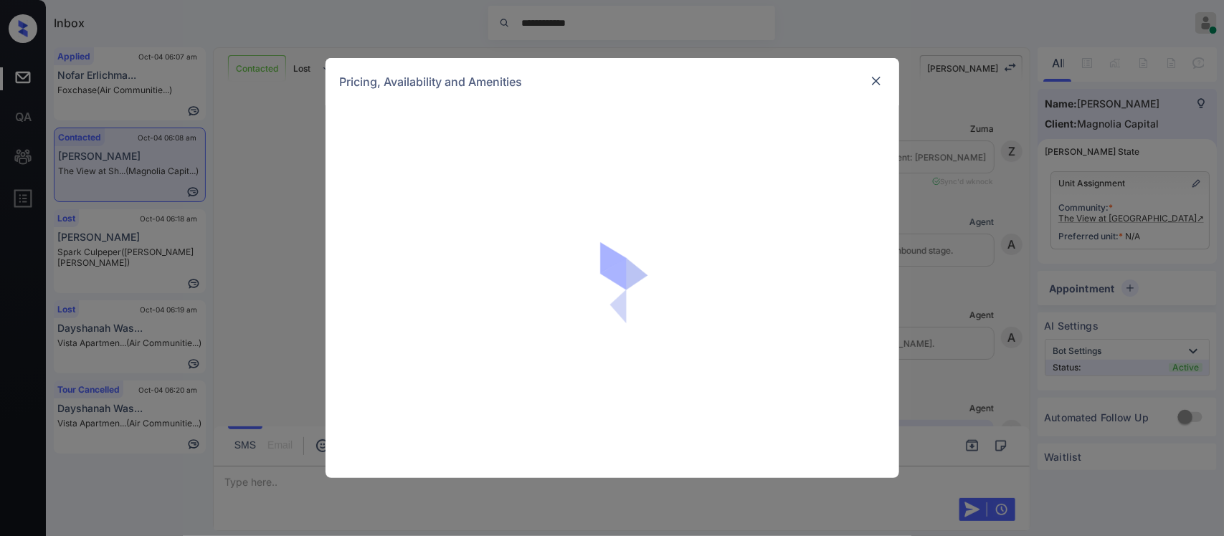
scroll to position [690, 0]
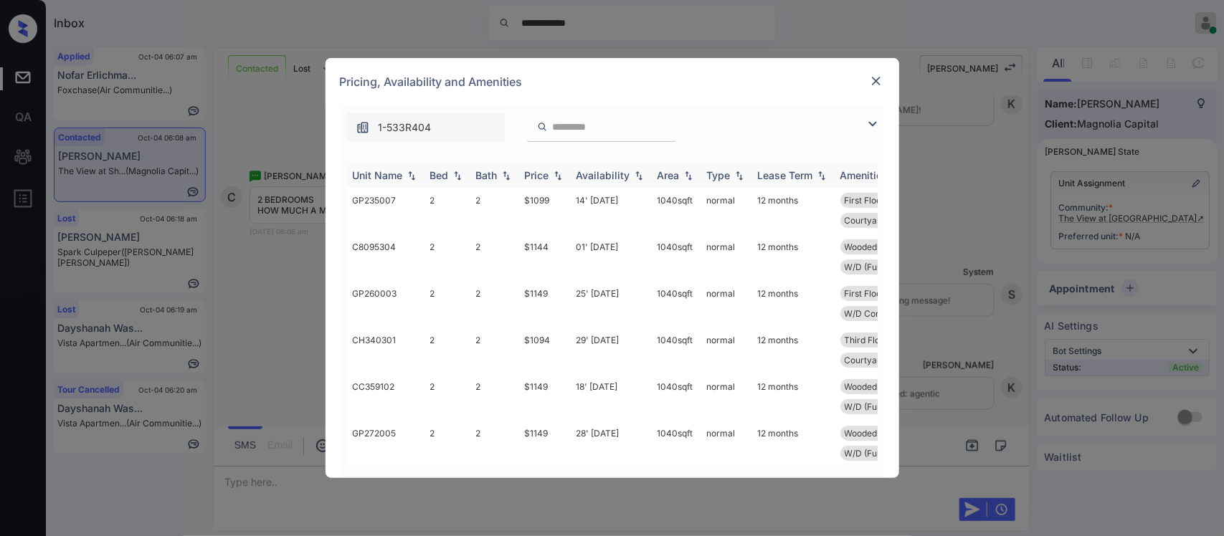
click at [556, 185] on th "Price" at bounding box center [545, 175] width 52 height 24
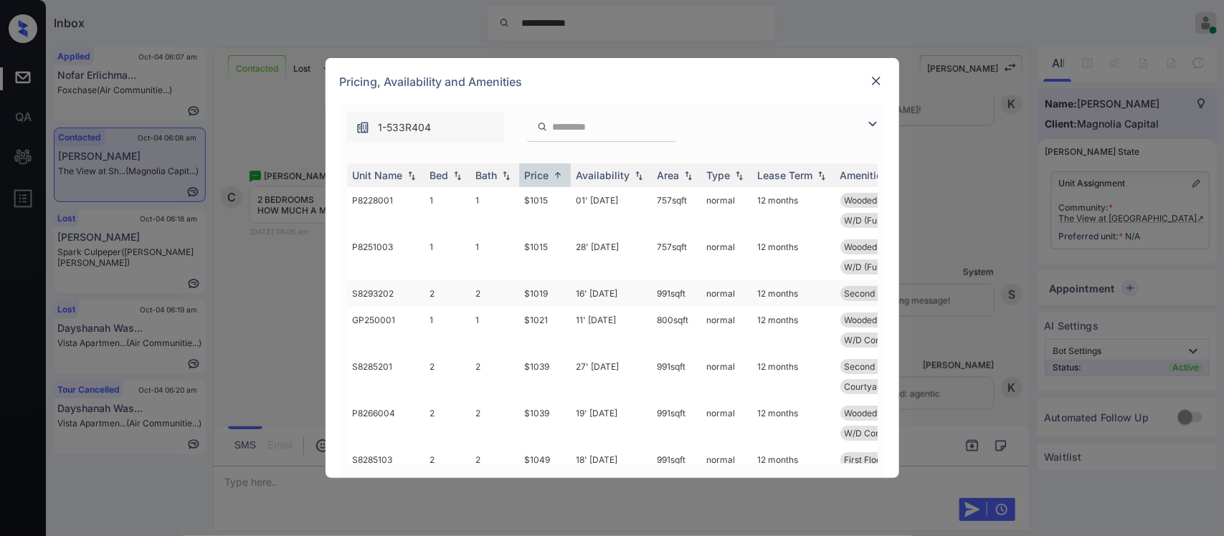
drag, startPoint x: 551, startPoint y: 309, endPoint x: 573, endPoint y: 298, distance: 25.3
click at [573, 298] on td "16' Oct 25" at bounding box center [611, 293] width 81 height 27
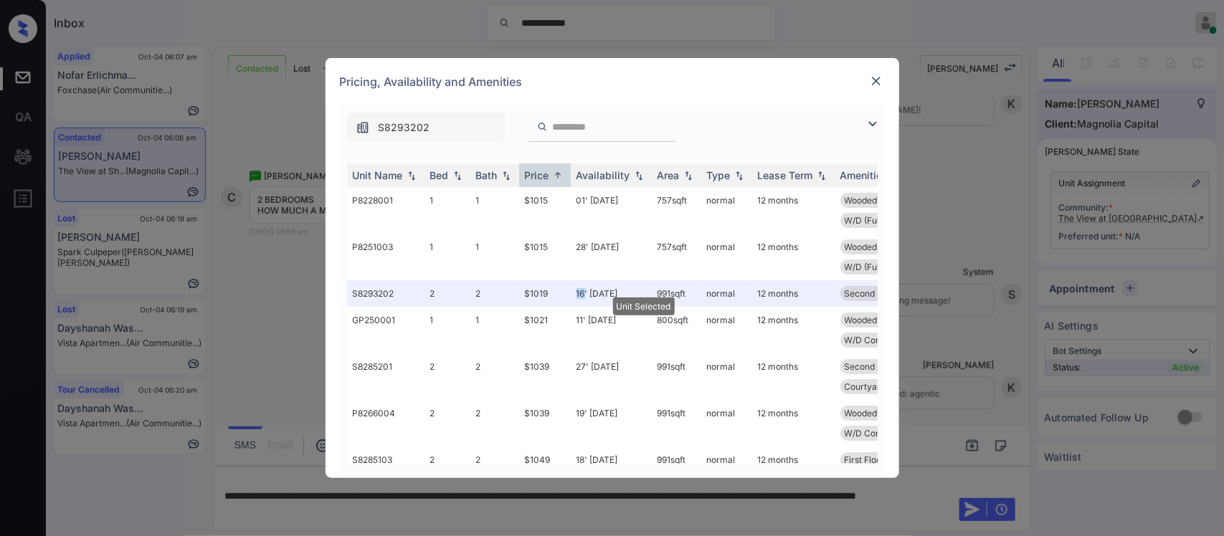
click at [877, 83] on img at bounding box center [876, 81] width 14 height 14
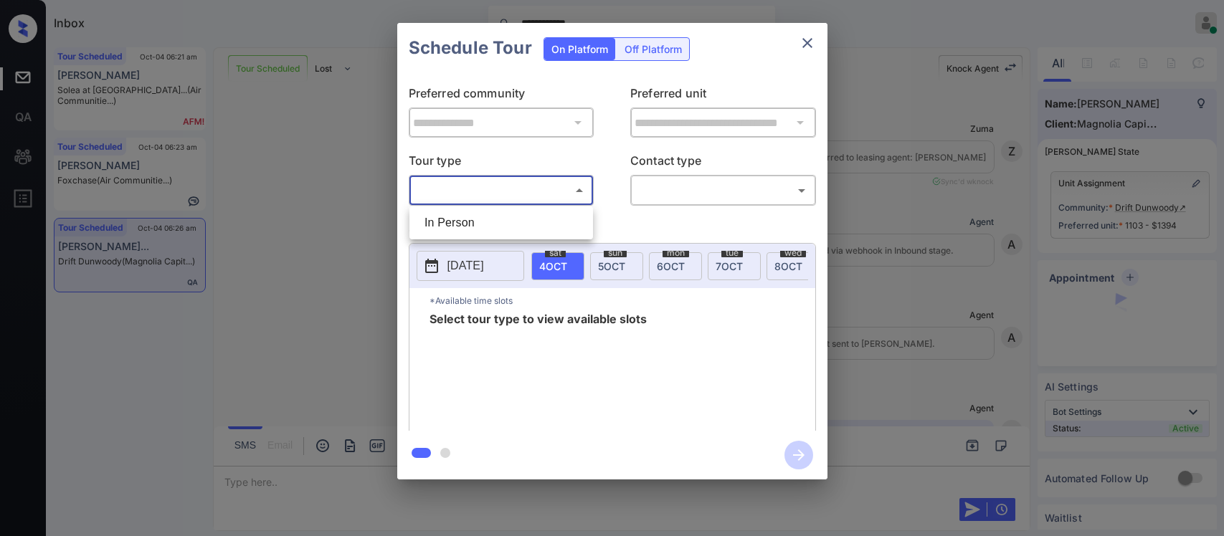
click at [564, 192] on body "**********" at bounding box center [612, 268] width 1224 height 536
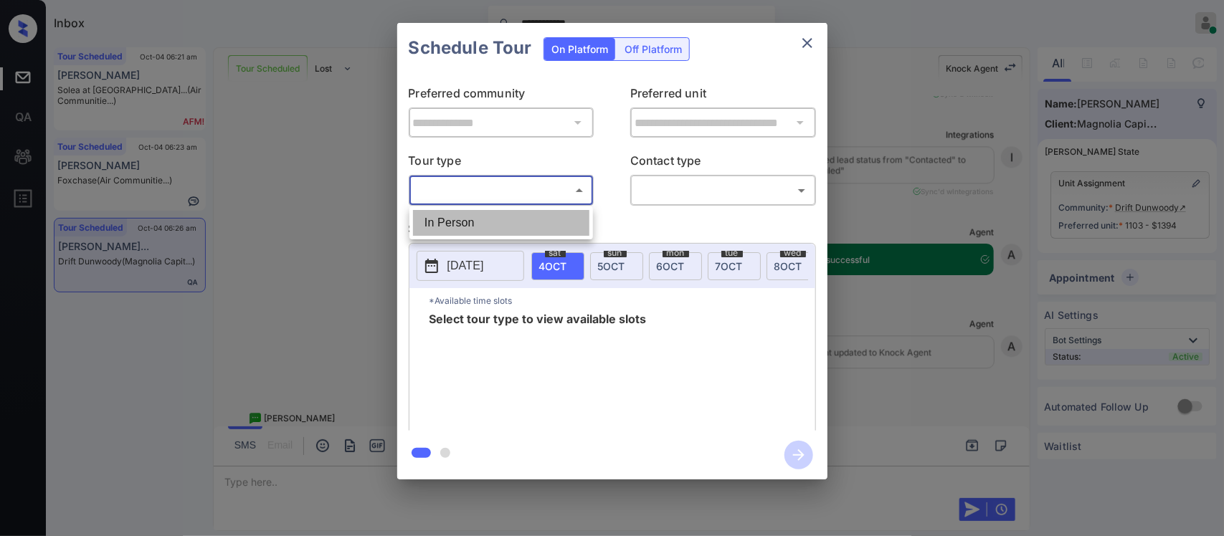
click at [551, 219] on li "In Person" at bounding box center [501, 223] width 176 height 26
type input "********"
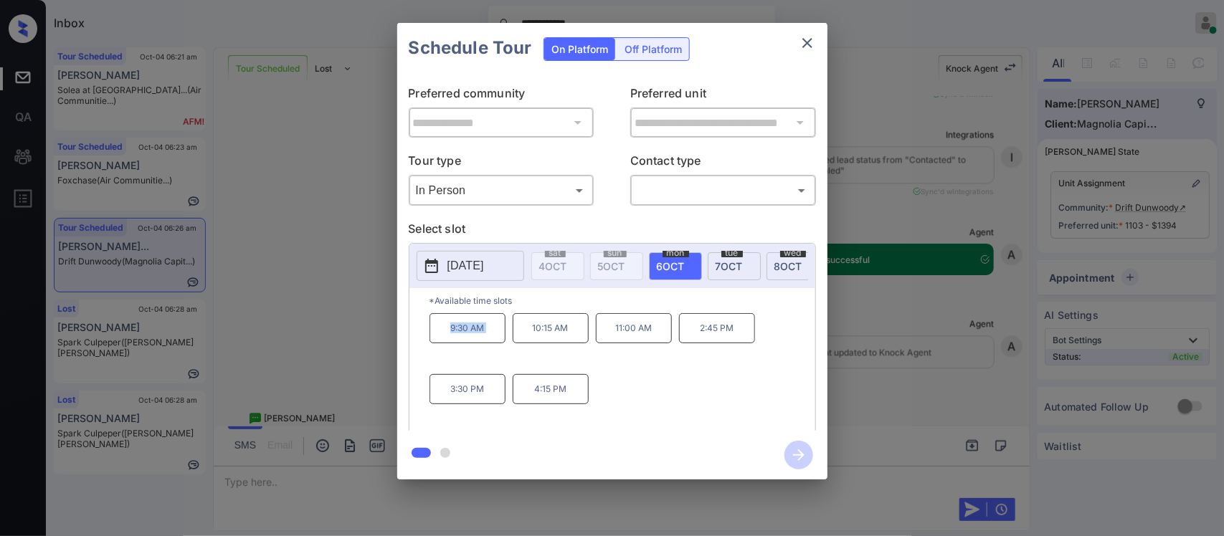
drag, startPoint x: 439, startPoint y: 342, endPoint x: 513, endPoint y: 340, distance: 73.8
click at [513, 340] on div "9:30 AM 10:15 AM 11:00 AM 2:45 PM 3:30 PM 4:15 PM" at bounding box center [622, 370] width 386 height 115
copy p "9:30 AM"
click at [857, 434] on div "**********" at bounding box center [612, 251] width 1224 height 502
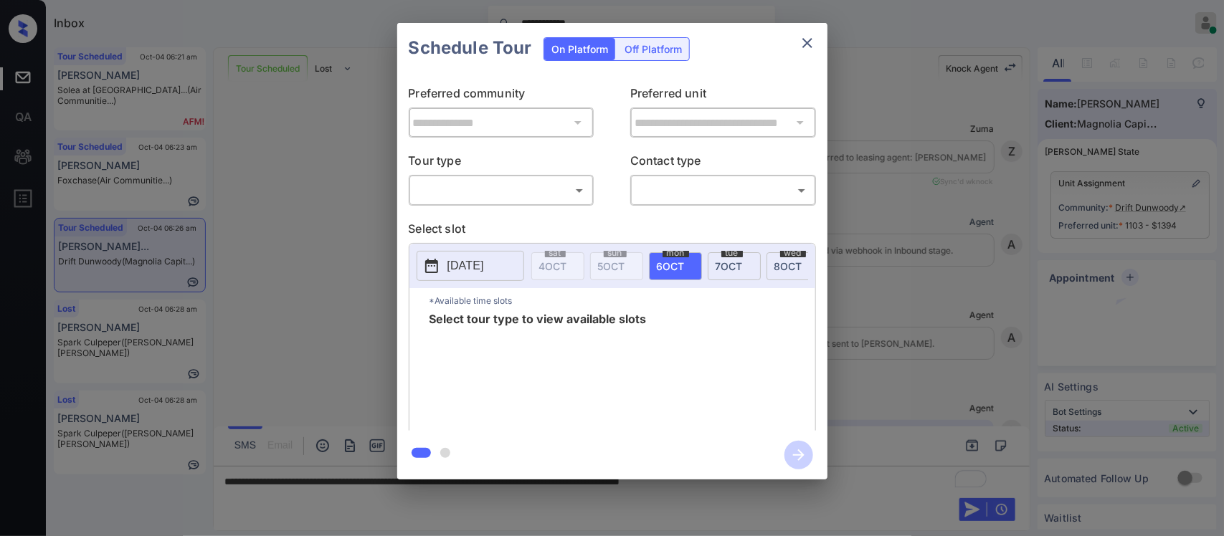
scroll to position [1573, 0]
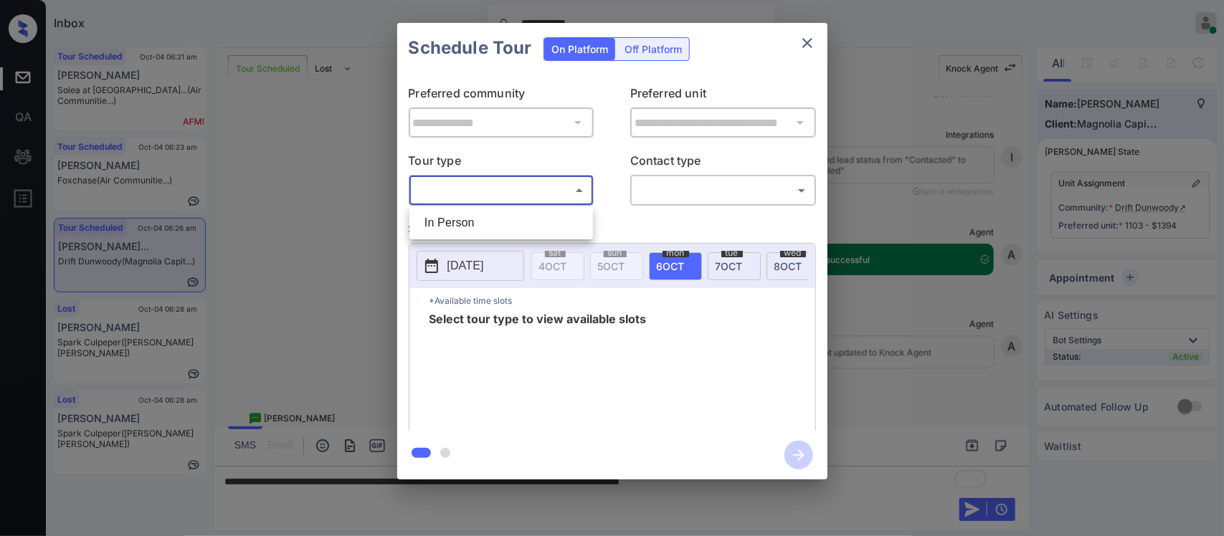
drag, startPoint x: 561, startPoint y: 196, endPoint x: 545, endPoint y: 221, distance: 29.6
click at [545, 221] on body "**********" at bounding box center [612, 268] width 1224 height 536
click at [545, 221] on li "In Person" at bounding box center [501, 223] width 176 height 26
type input "********"
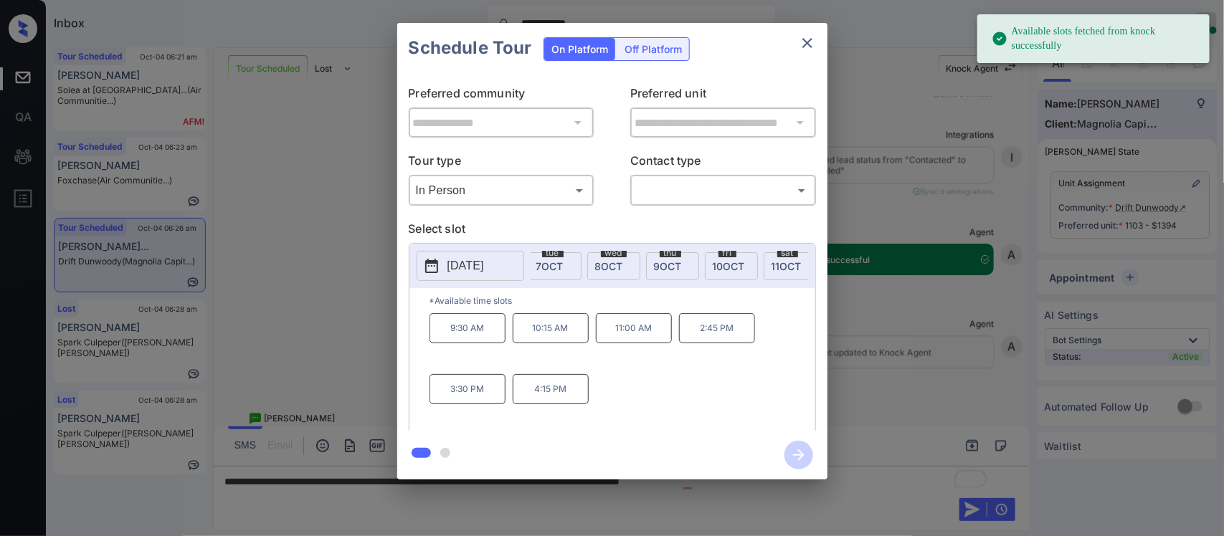
scroll to position [0, 229]
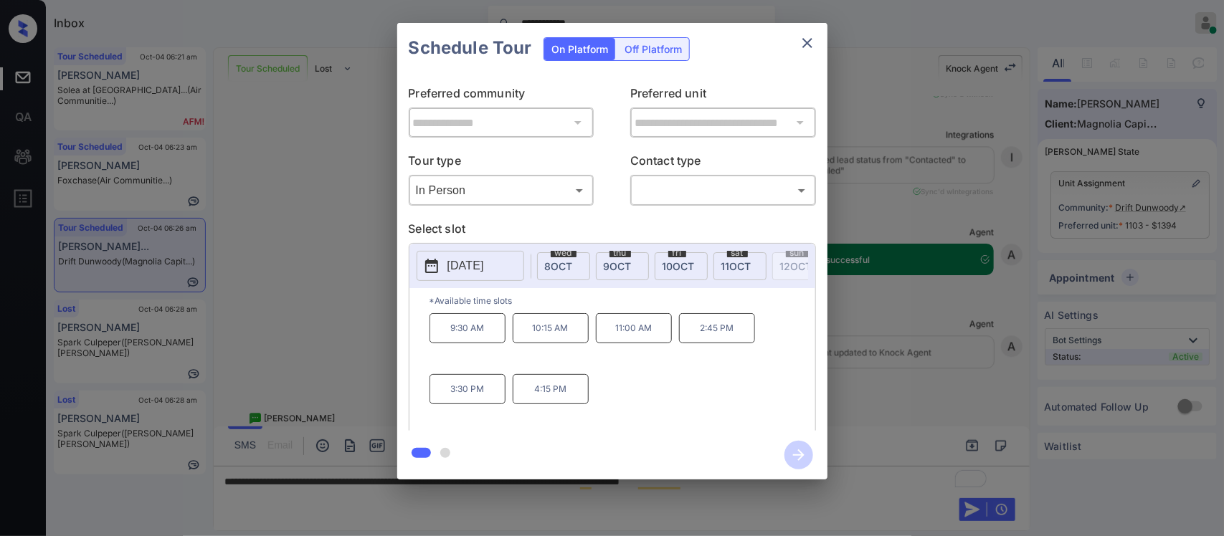
click at [735, 262] on span "11 OCT" at bounding box center [736, 266] width 30 height 12
drag, startPoint x: 446, startPoint y: 346, endPoint x: 496, endPoint y: 345, distance: 50.2
click at [496, 343] on p "10:00 AM" at bounding box center [467, 328] width 76 height 30
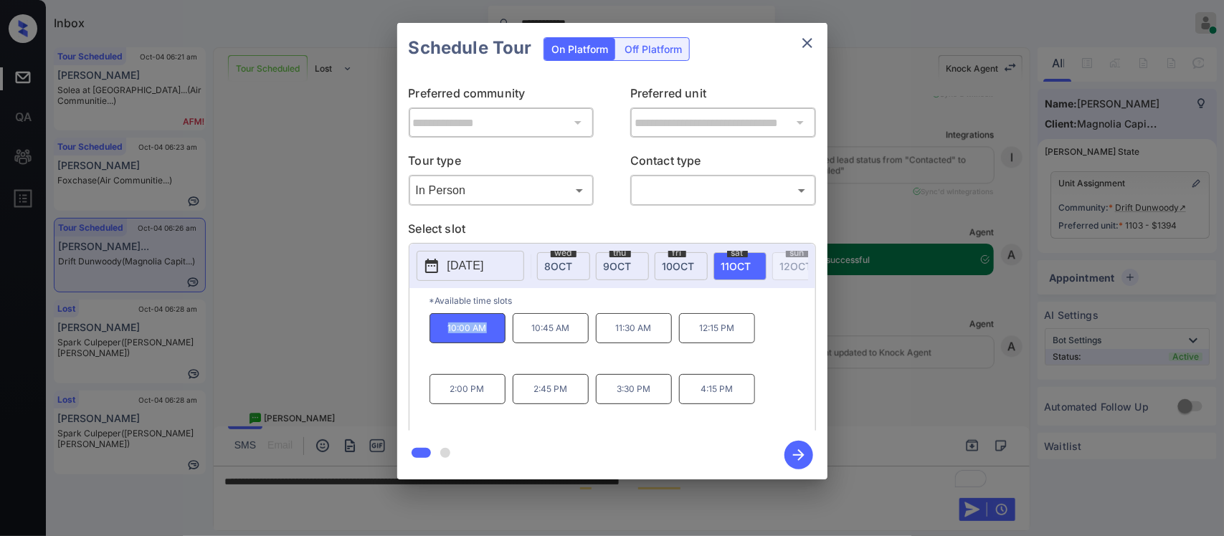
copy p "10:00 AM"
click at [907, 412] on div "**********" at bounding box center [612, 251] width 1224 height 502
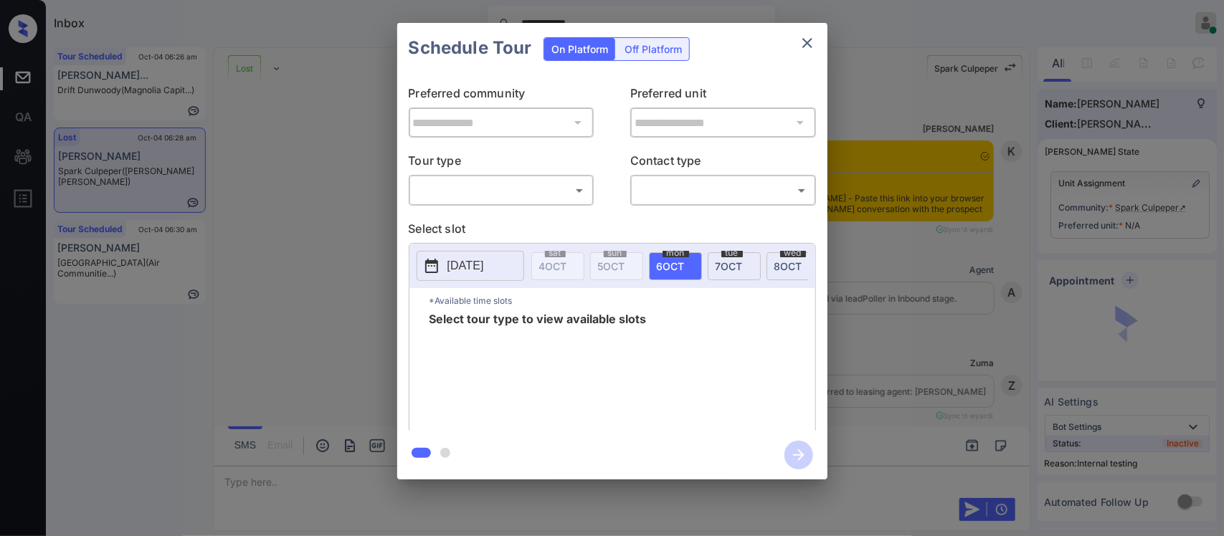
scroll to position [20129, 0]
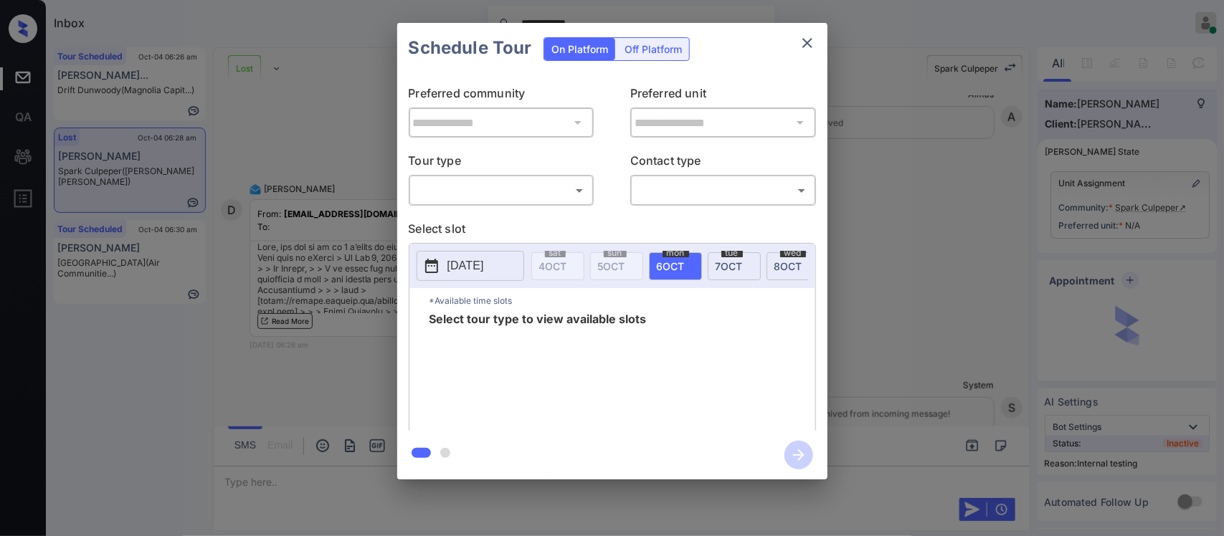
click at [528, 185] on body "**********" at bounding box center [612, 268] width 1224 height 536
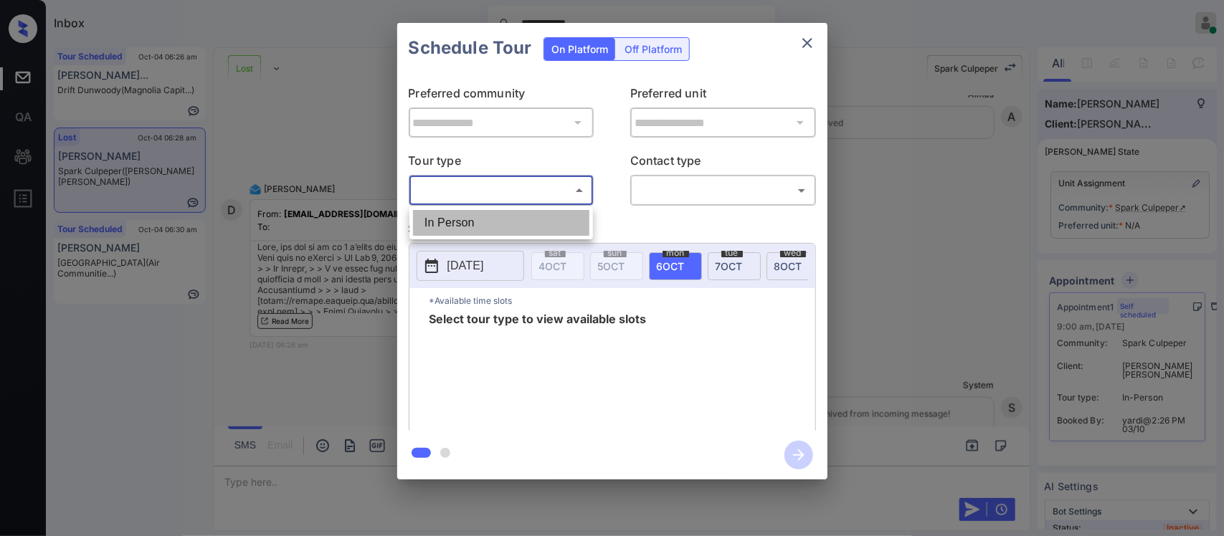
click at [513, 219] on li "In Person" at bounding box center [501, 223] width 176 height 26
type input "********"
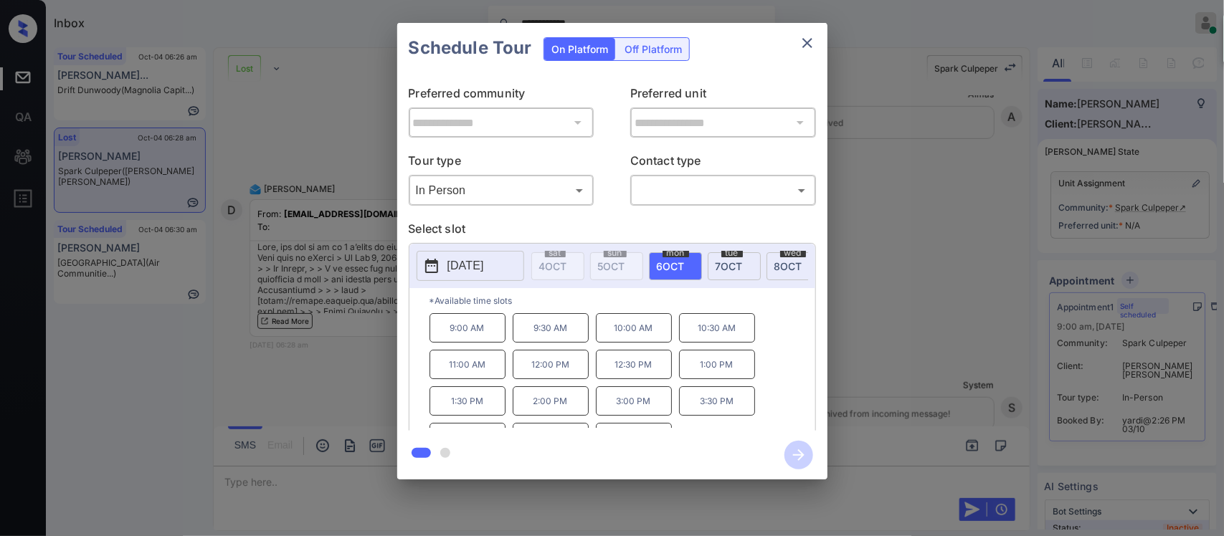
click at [736, 270] on span "7 OCT" at bounding box center [728, 266] width 27 height 12
click at [783, 272] on div "wed 8 OCT" at bounding box center [792, 266] width 53 height 28
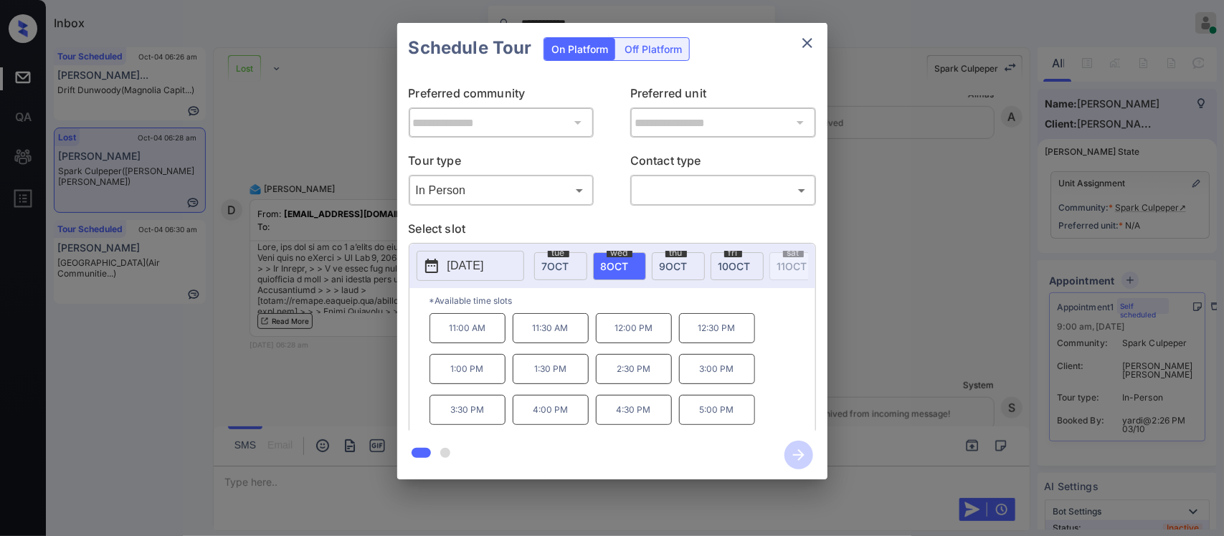
scroll to position [0, 229]
click at [611, 265] on span "9 OCT" at bounding box center [618, 266] width 28 height 12
click at [667, 262] on span "10 OCT" at bounding box center [678, 266] width 32 height 12
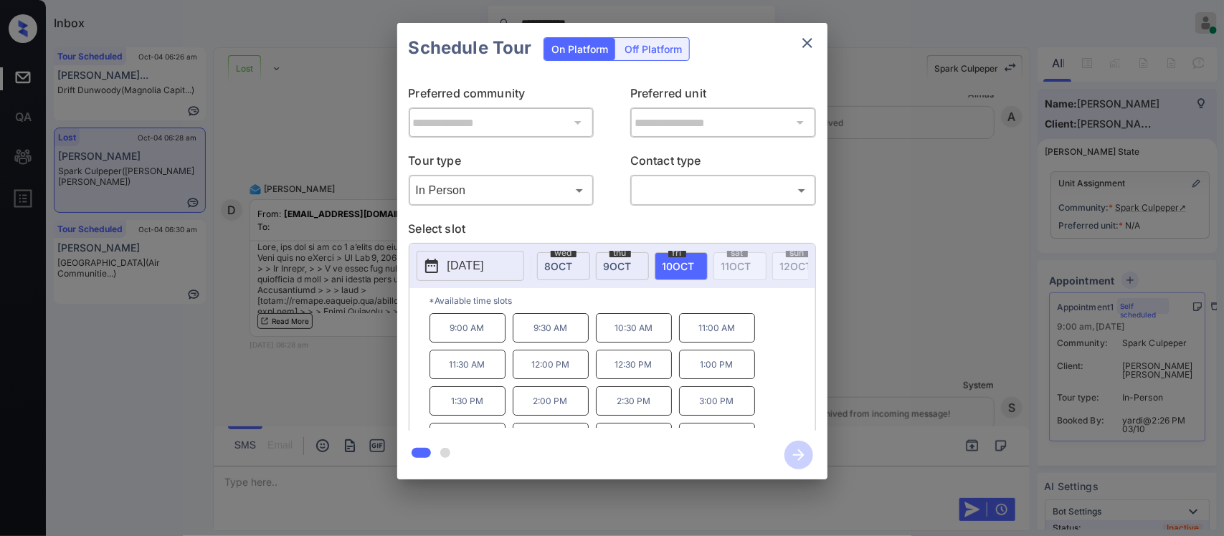
drag, startPoint x: 472, startPoint y: 290, endPoint x: 489, endPoint y: 280, distance: 20.3
click at [489, 280] on div "2025-10-10" at bounding box center [470, 266] width 108 height 30
click at [489, 280] on button "2025-10-10" at bounding box center [470, 266] width 108 height 30
click at [950, 330] on div "**********" at bounding box center [612, 251] width 1224 height 502
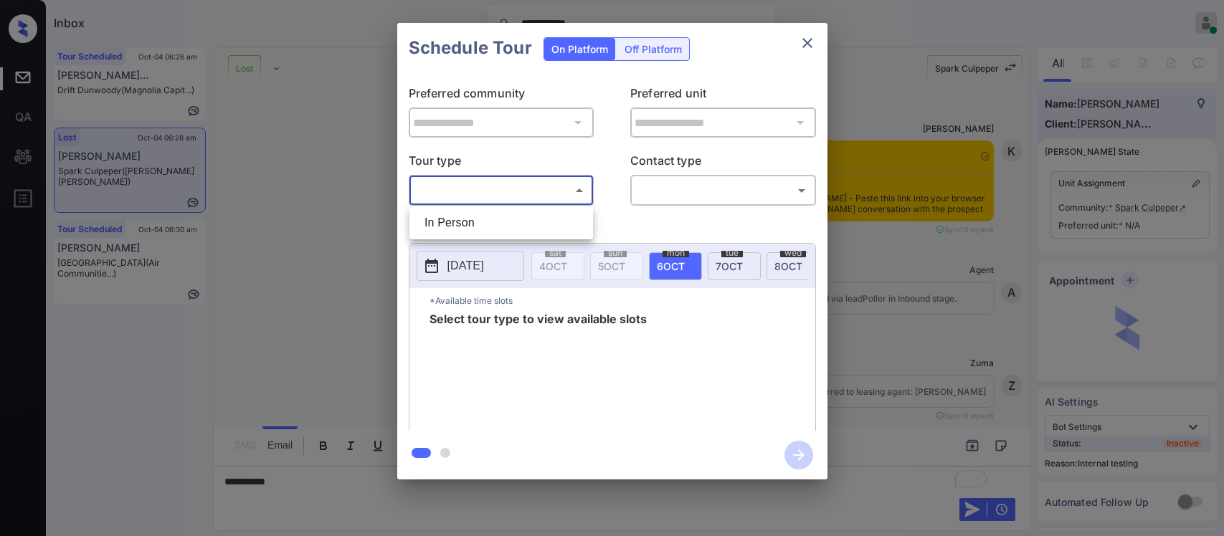
click at [553, 199] on body "**********" at bounding box center [612, 268] width 1224 height 536
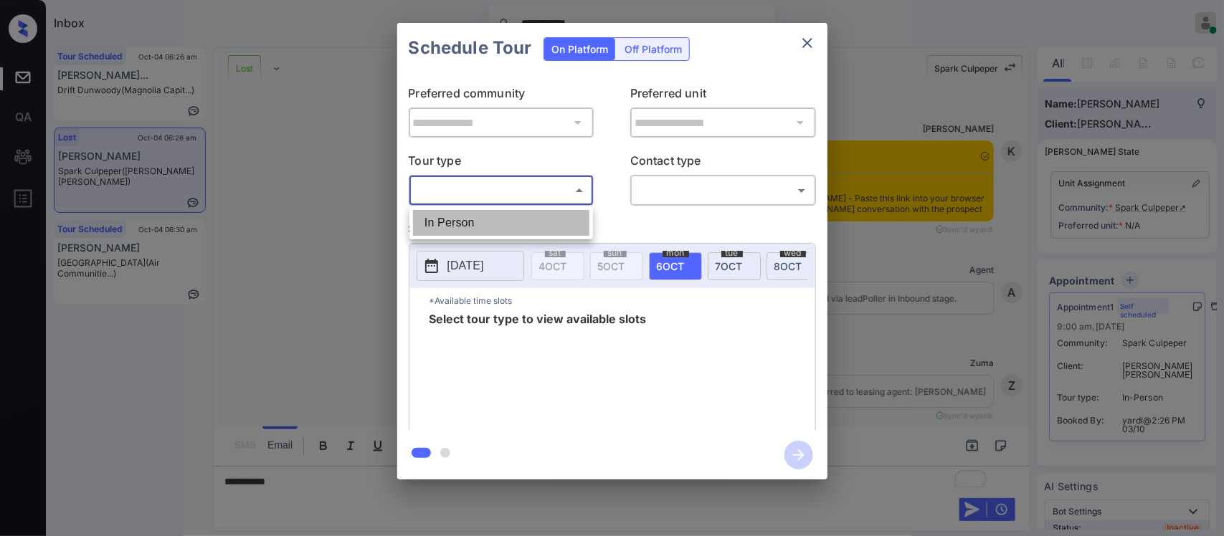
scroll to position [20129, 0]
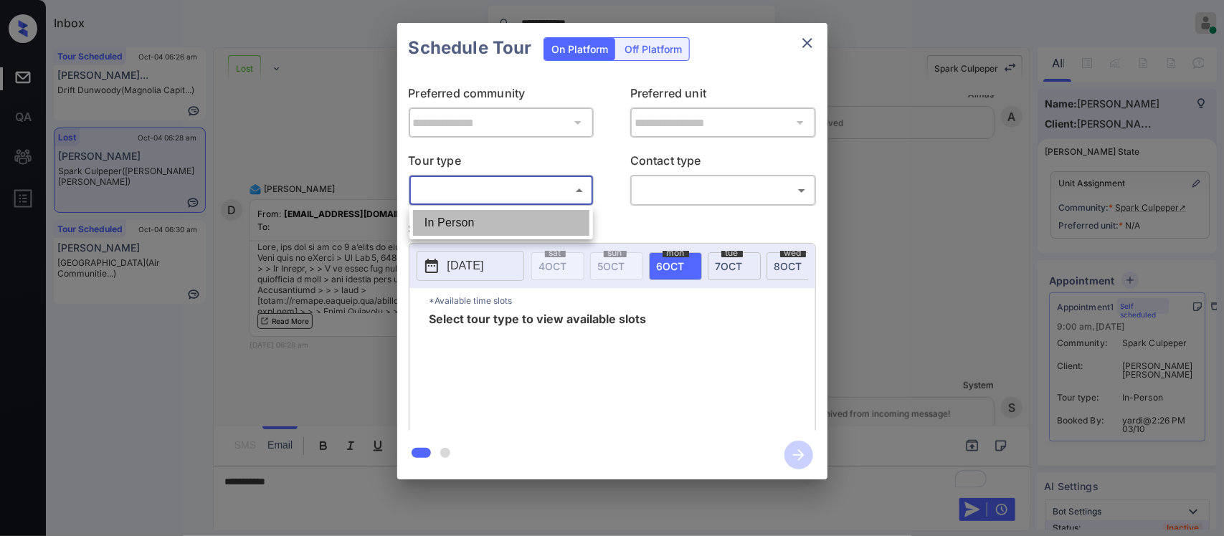
click at [550, 210] on li "In Person" at bounding box center [501, 223] width 176 height 26
type input "********"
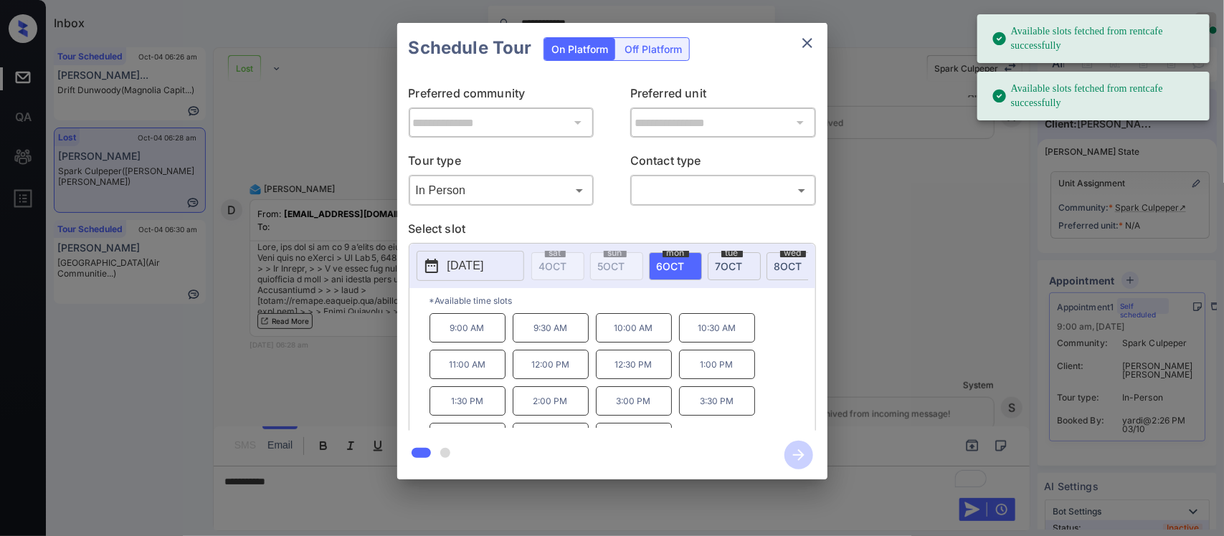
scroll to position [26, 0]
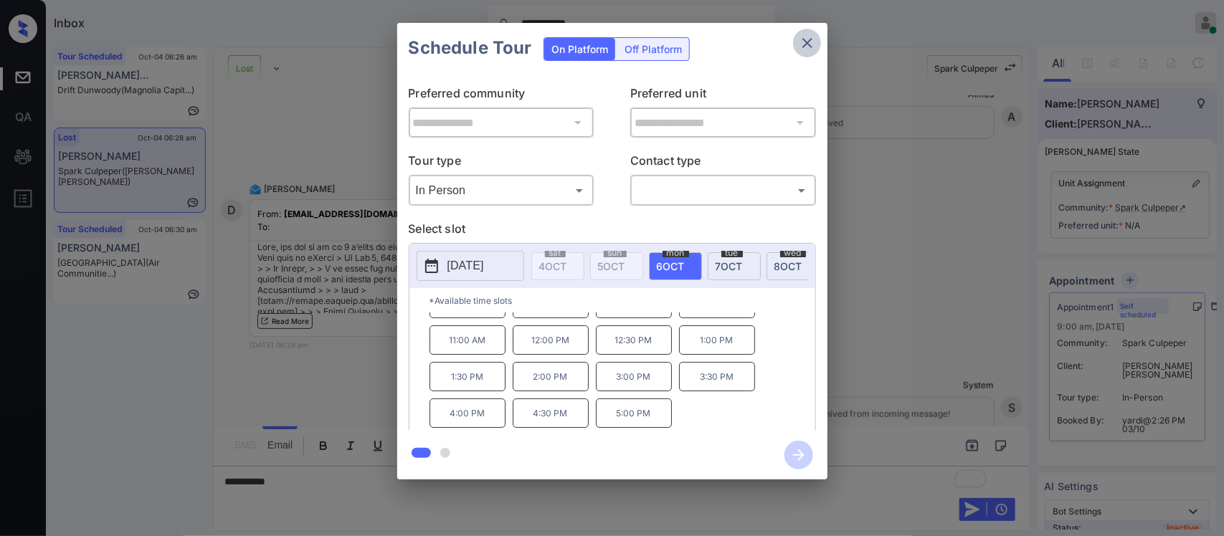
click at [810, 45] on icon "close" at bounding box center [807, 43] width 10 height 10
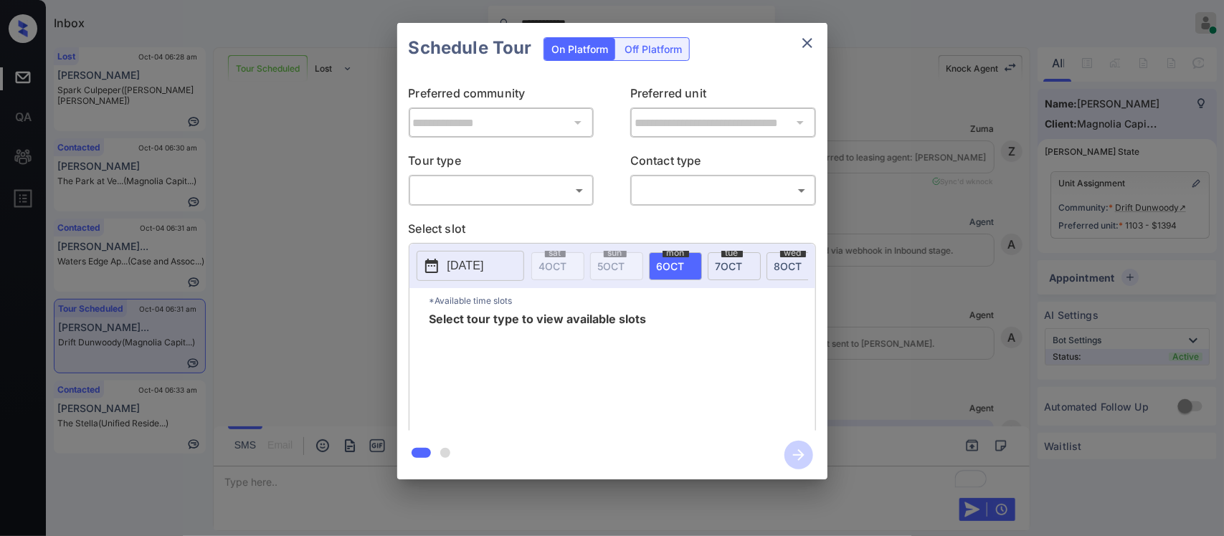
scroll to position [3469, 0]
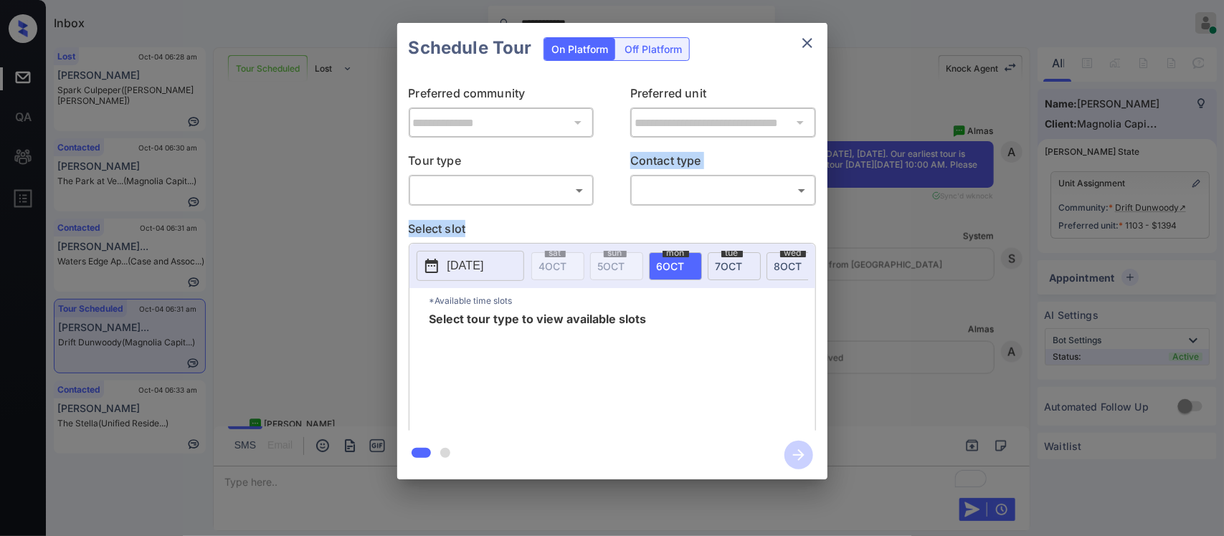
drag, startPoint x: 0, startPoint y: 0, endPoint x: 565, endPoint y: 201, distance: 599.7
click at [565, 201] on div "**********" at bounding box center [612, 252] width 430 height 358
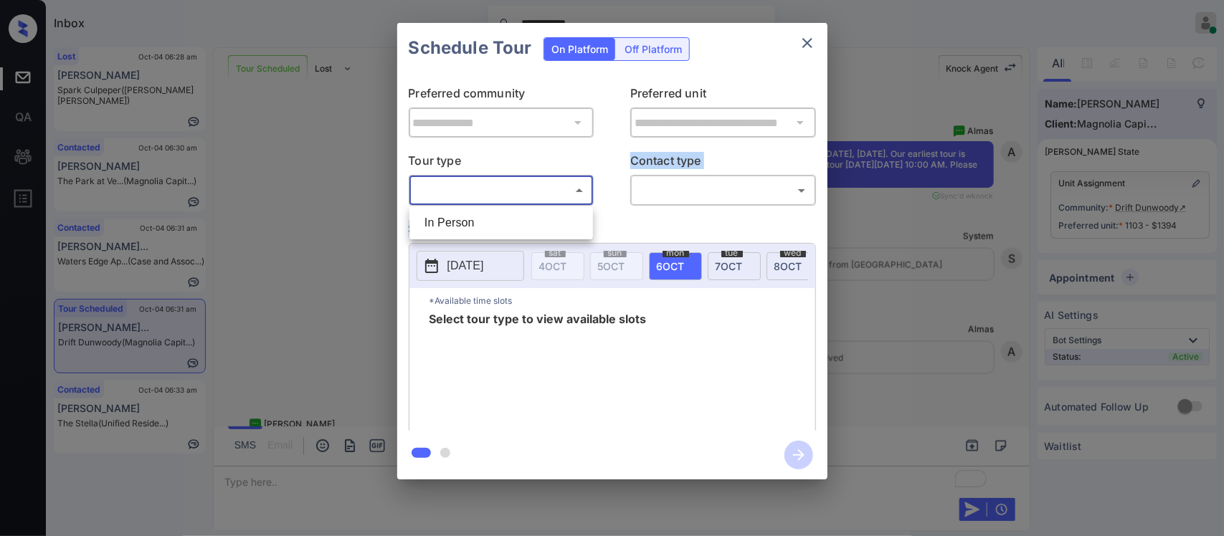
click at [565, 201] on body "**********" at bounding box center [612, 268] width 1224 height 536
click at [558, 213] on li "In Person" at bounding box center [501, 223] width 176 height 26
type input "********"
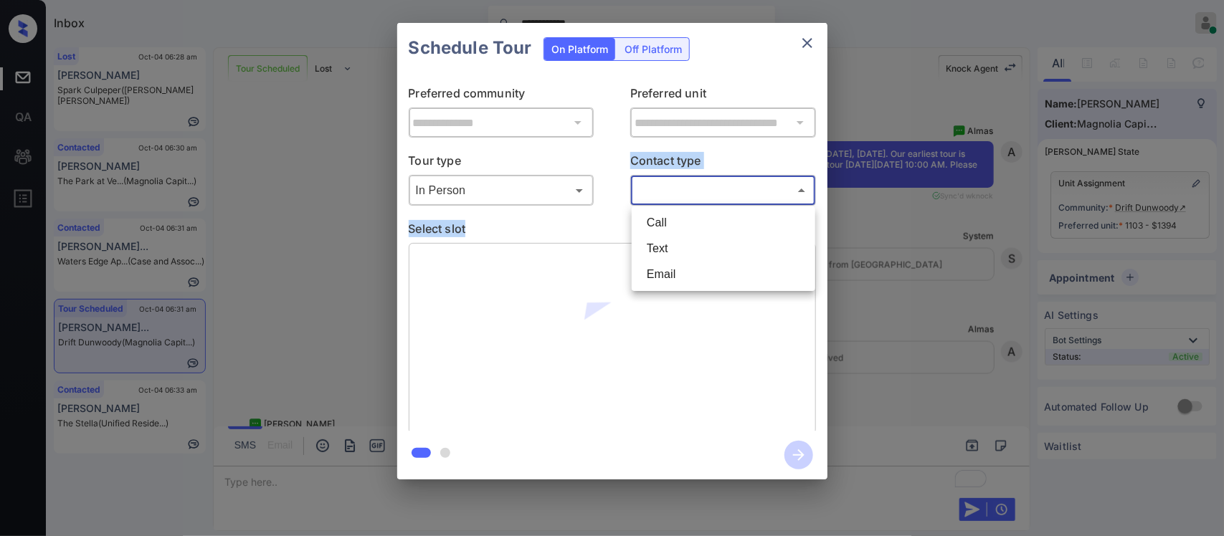
click at [707, 184] on body "**********" at bounding box center [612, 268] width 1224 height 536
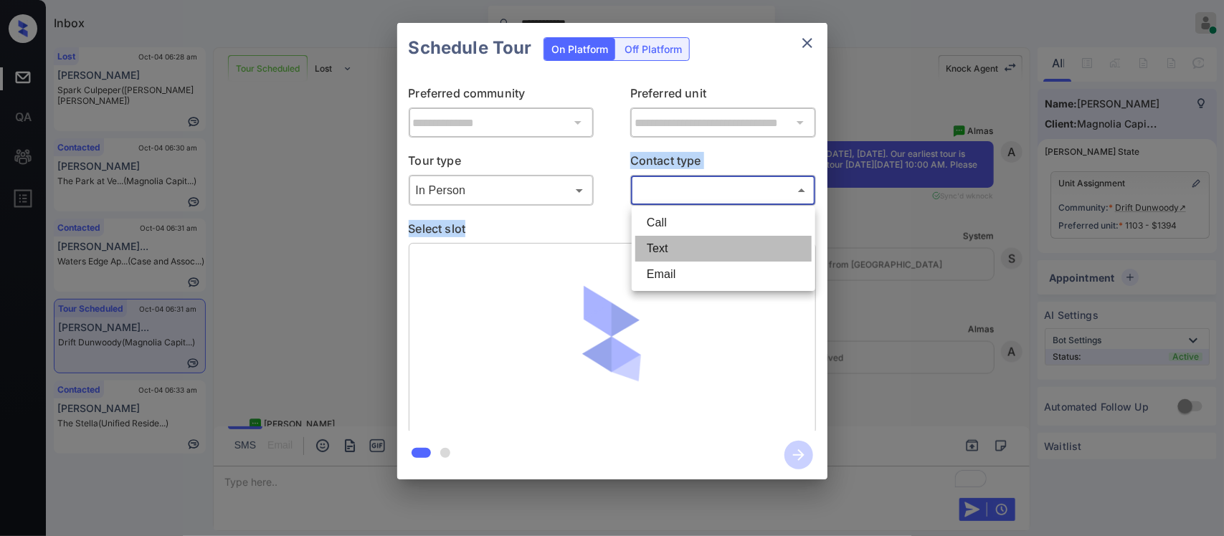
click at [675, 249] on li "Text" at bounding box center [723, 249] width 176 height 26
type input "****"
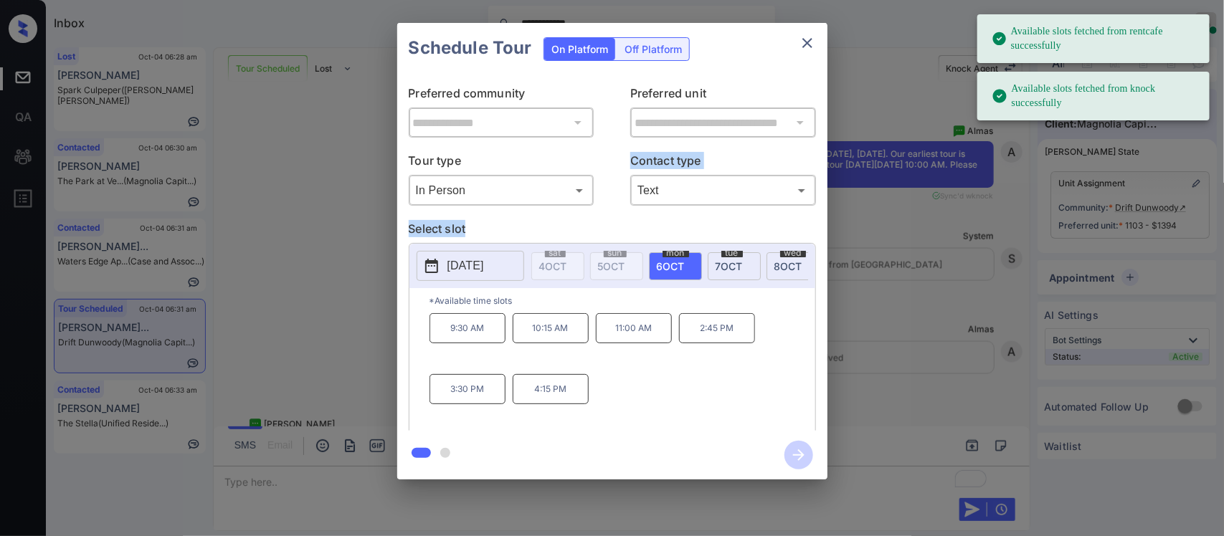
scroll to position [0, 229]
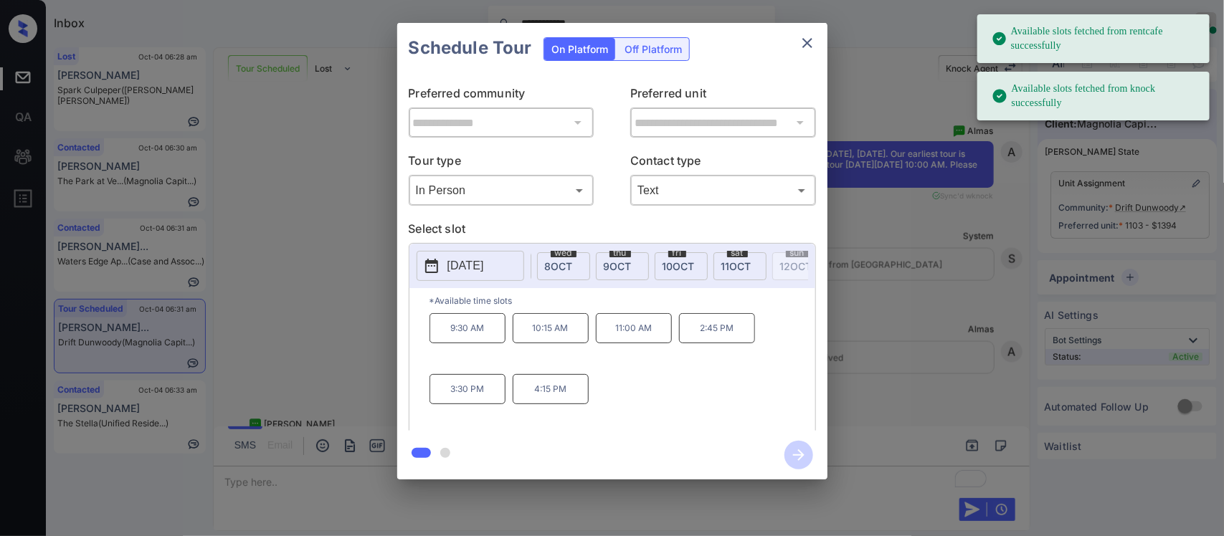
click at [733, 271] on span "11 OCT" at bounding box center [736, 266] width 30 height 12
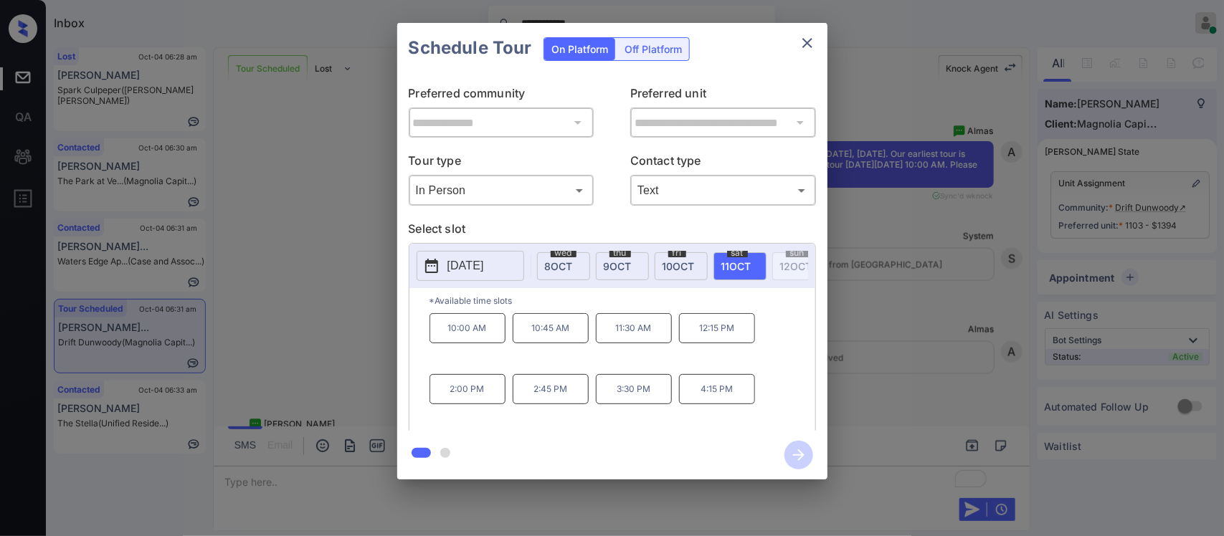
click at [450, 343] on p "10:00 AM" at bounding box center [467, 328] width 76 height 30
click at [809, 453] on icon "button" at bounding box center [798, 455] width 29 height 29
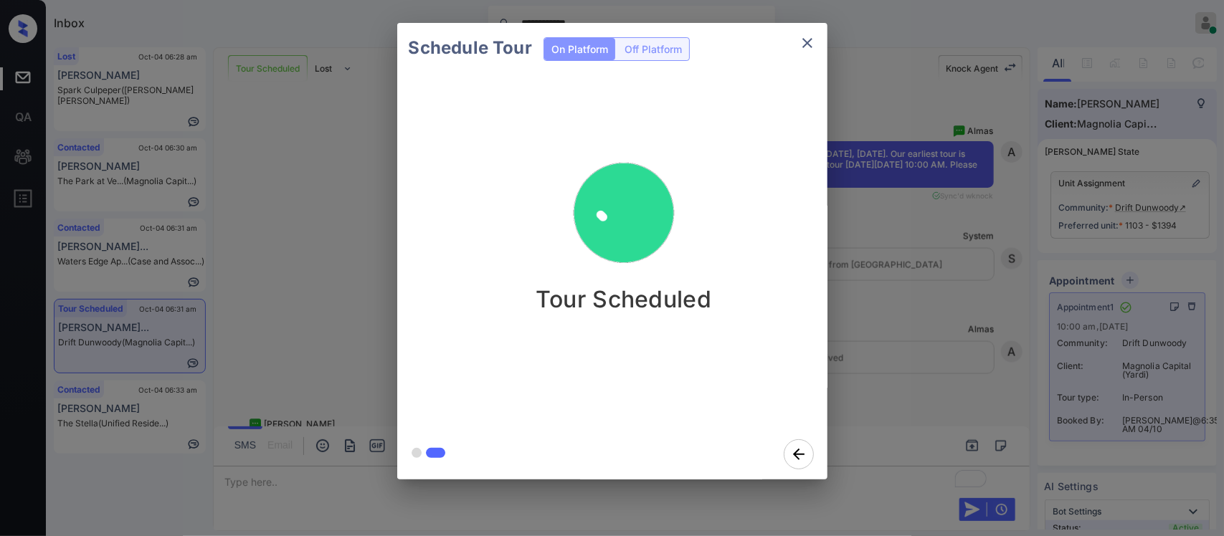
click at [896, 381] on div "Schedule Tour On Platform Off Platform Tour Scheduled" at bounding box center [612, 251] width 1224 height 502
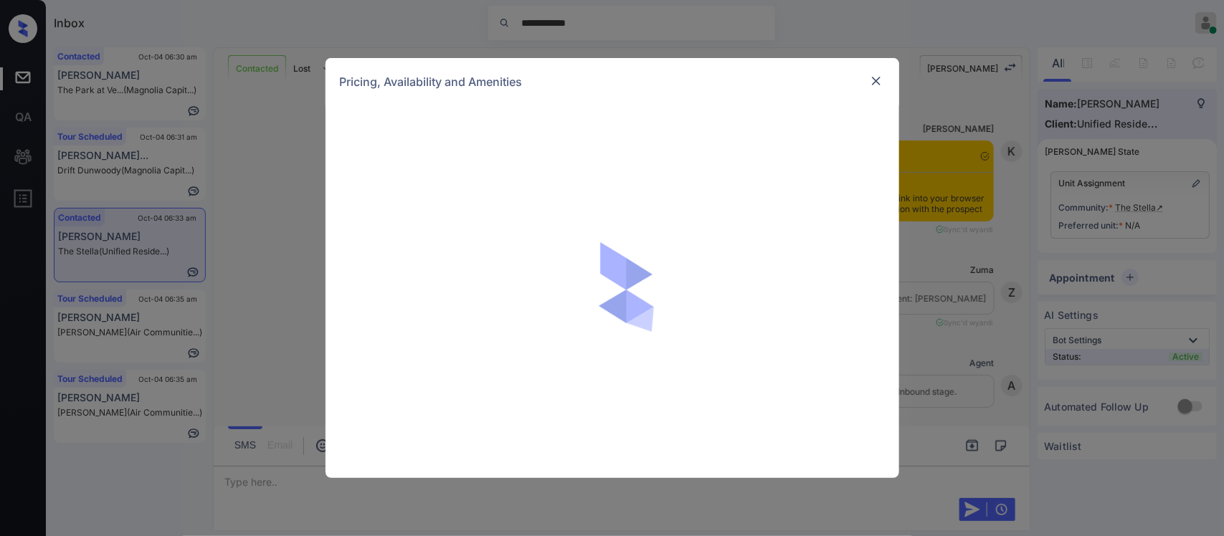
scroll to position [1310, 0]
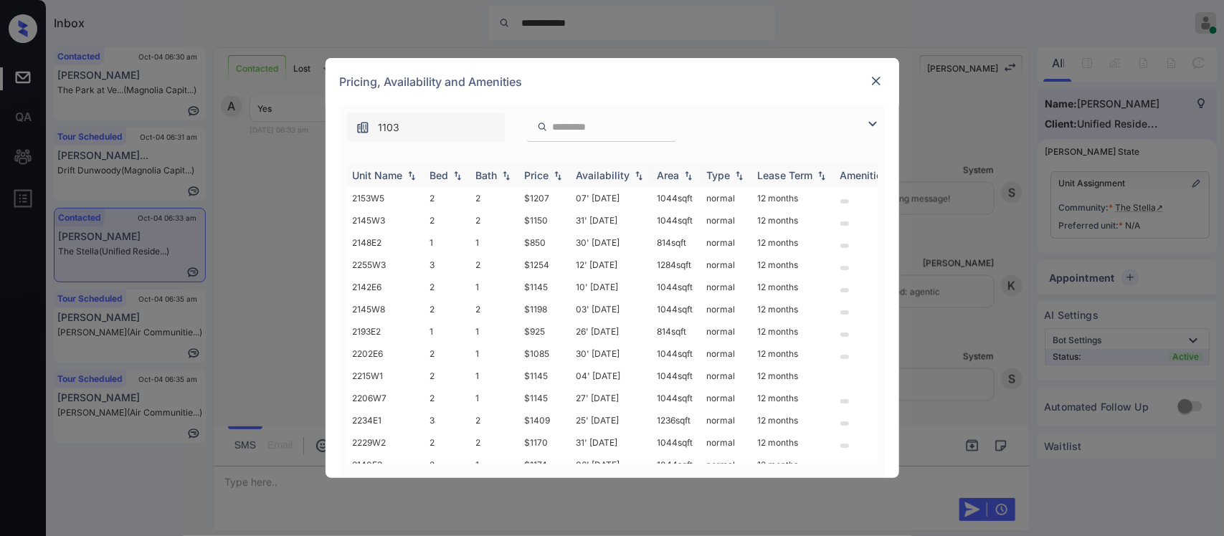
click at [563, 172] on img at bounding box center [558, 176] width 14 height 10
click at [563, 172] on img at bounding box center [558, 175] width 14 height 11
click at [862, 393] on td at bounding box center [965, 398] width 262 height 22
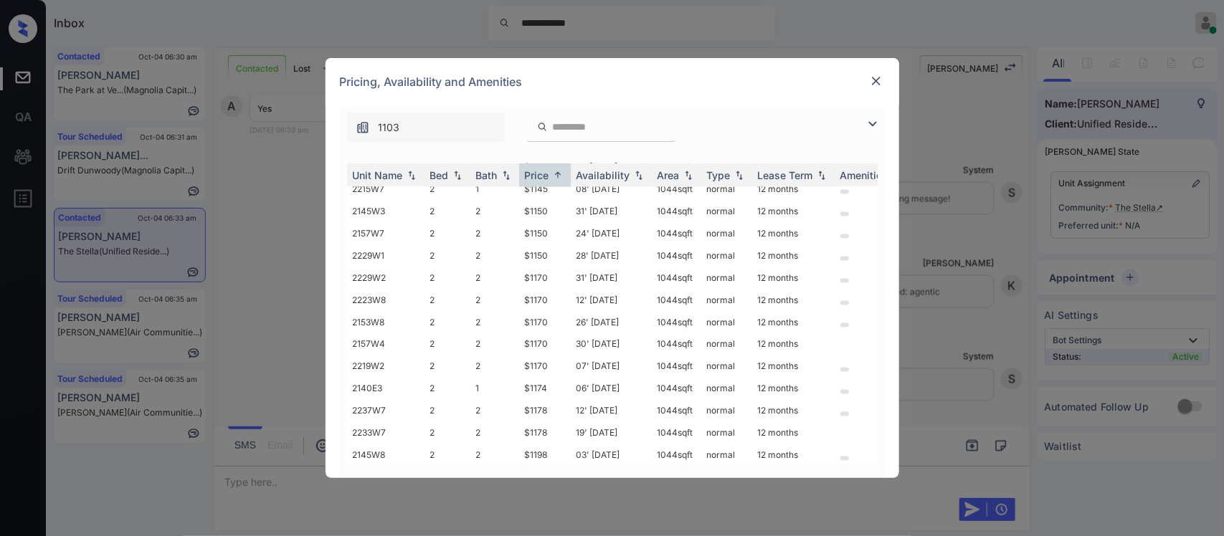
scroll to position [803, 0]
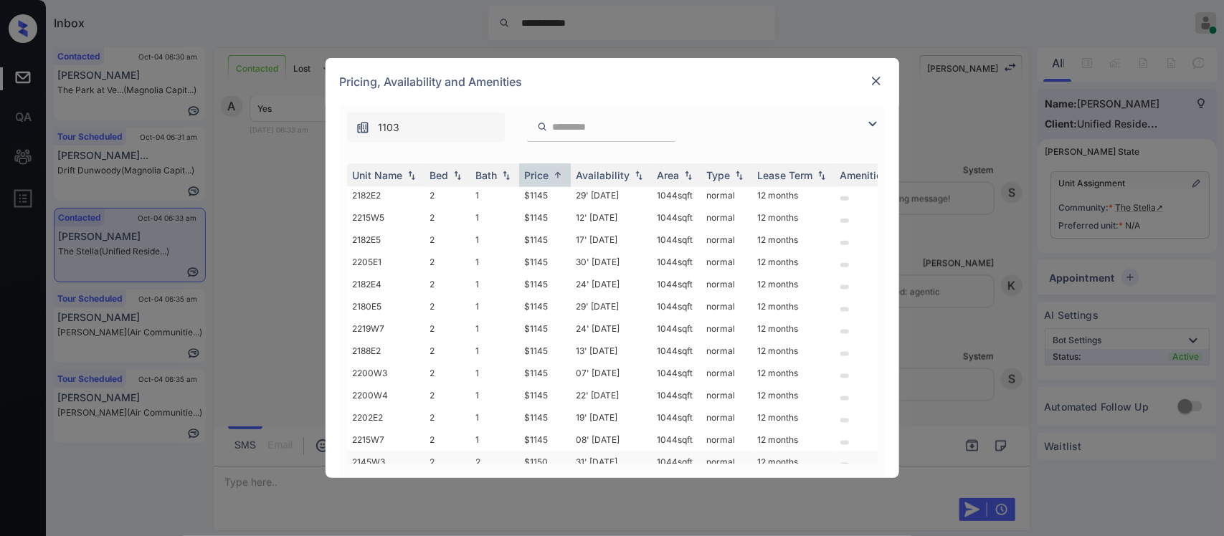
click at [680, 451] on td "1044 sqft" at bounding box center [676, 462] width 49 height 22
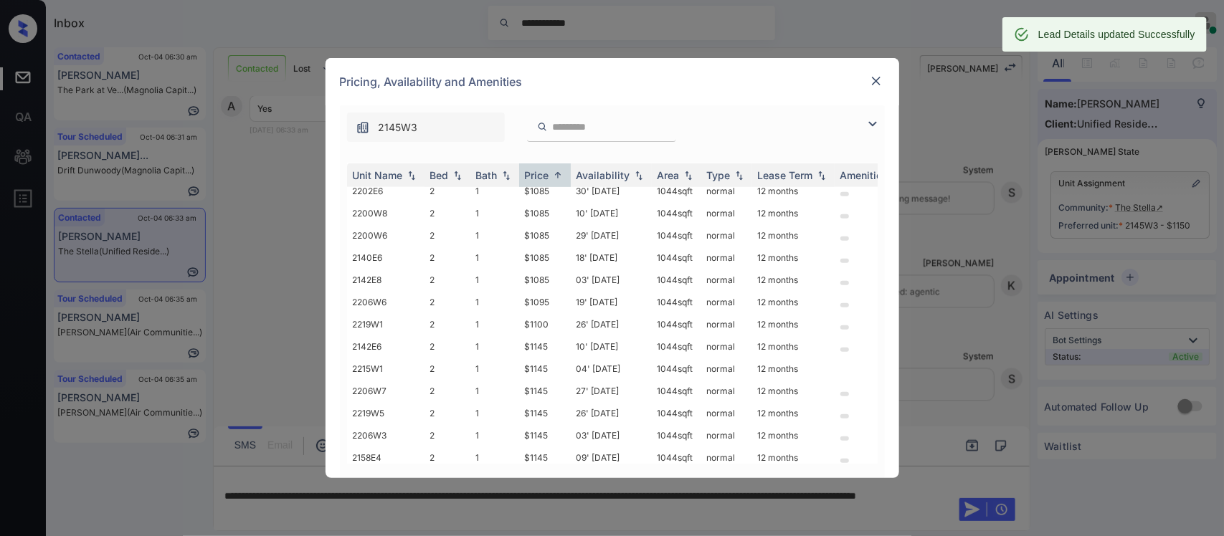
scroll to position [201, 0]
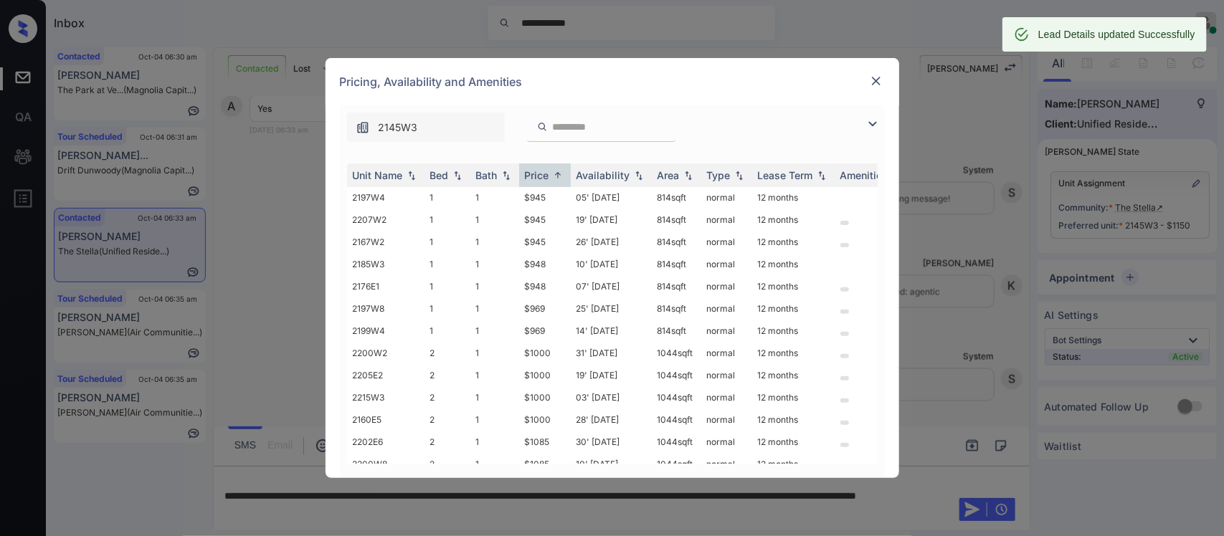
click at [878, 76] on img at bounding box center [876, 81] width 14 height 14
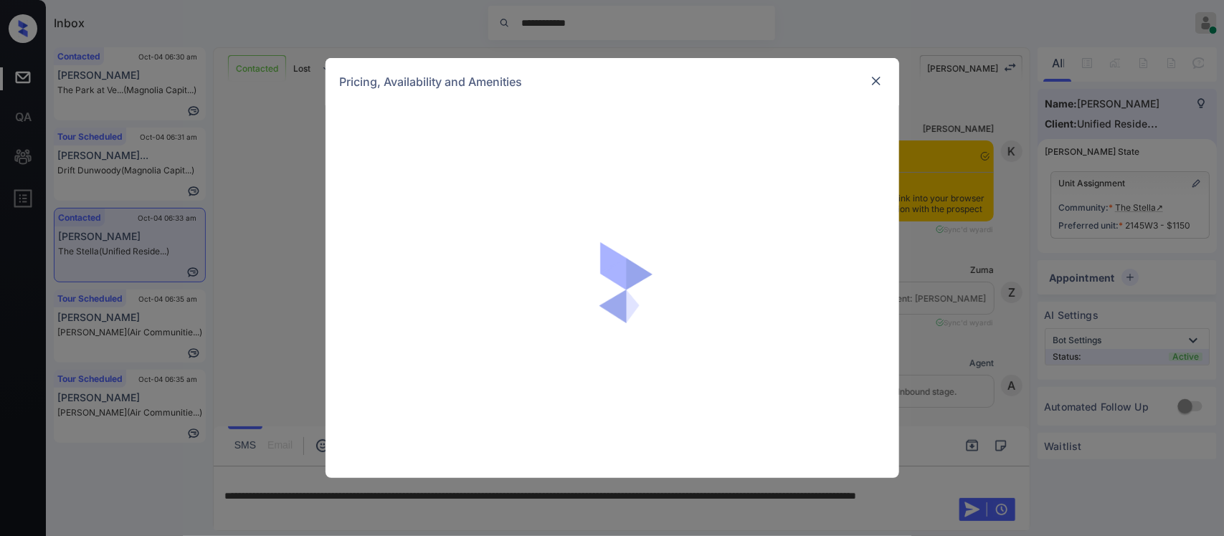
scroll to position [1310, 0]
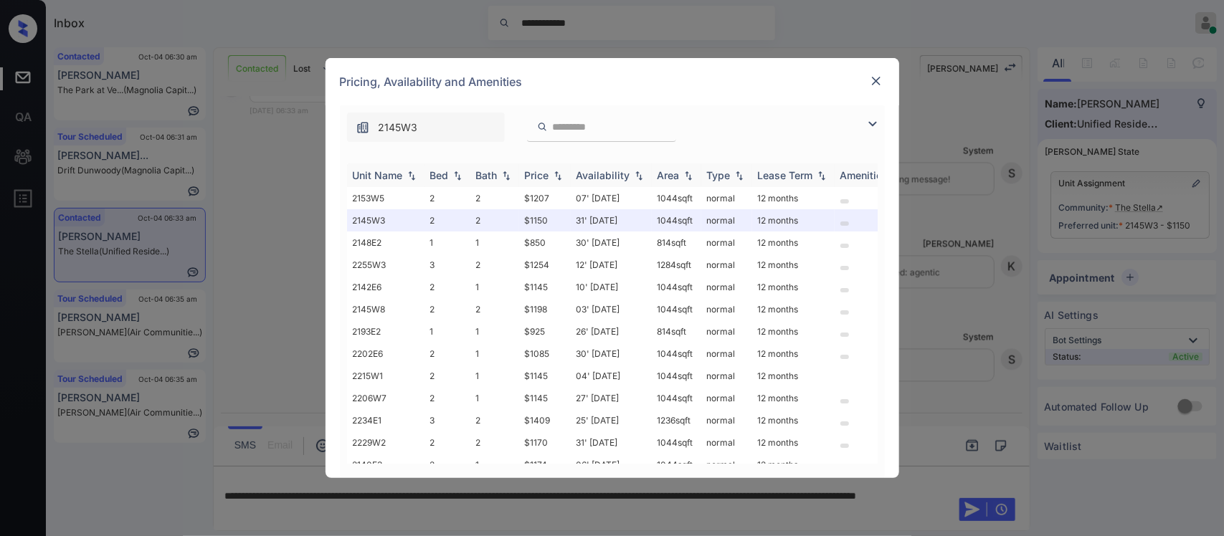
click at [540, 177] on div "Price" at bounding box center [537, 175] width 24 height 12
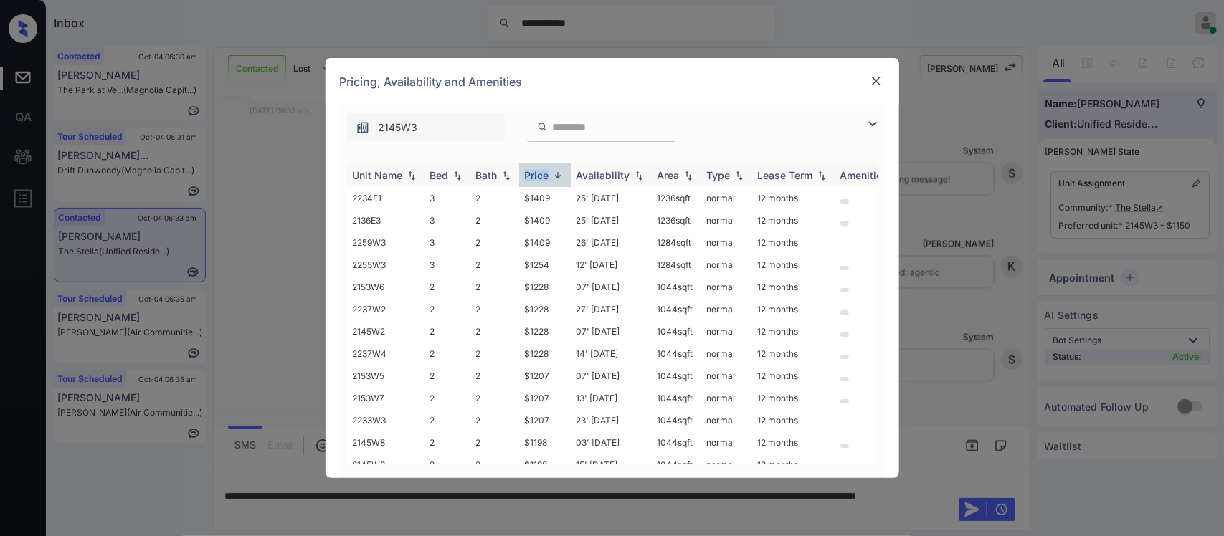
click at [540, 177] on div "Price" at bounding box center [537, 175] width 24 height 12
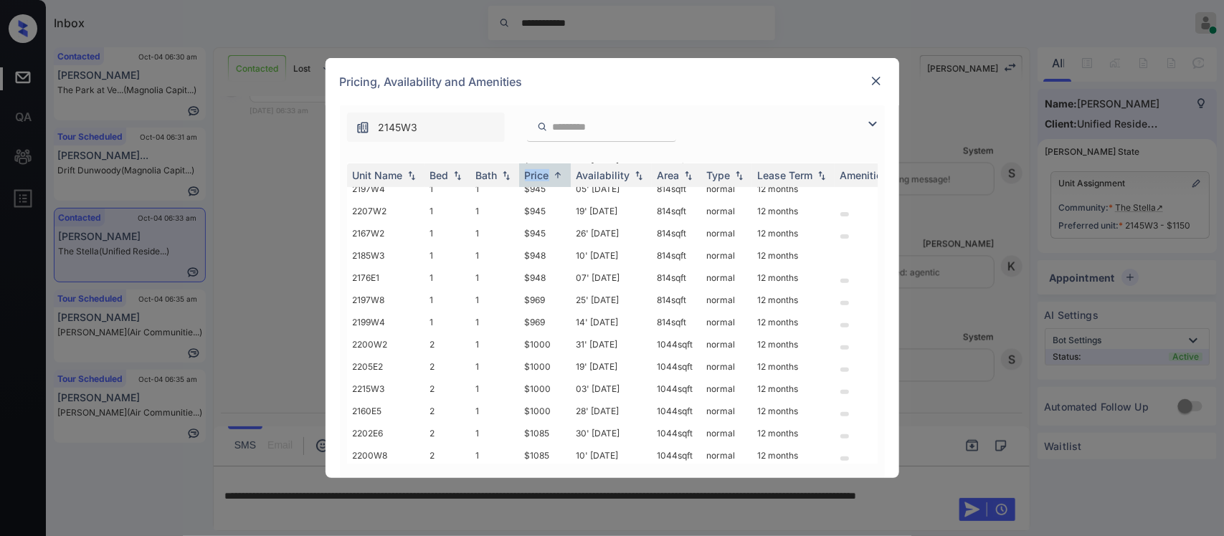
scroll to position [251, 0]
click at [618, 292] on td "31' [DATE]" at bounding box center [611, 303] width 81 height 22
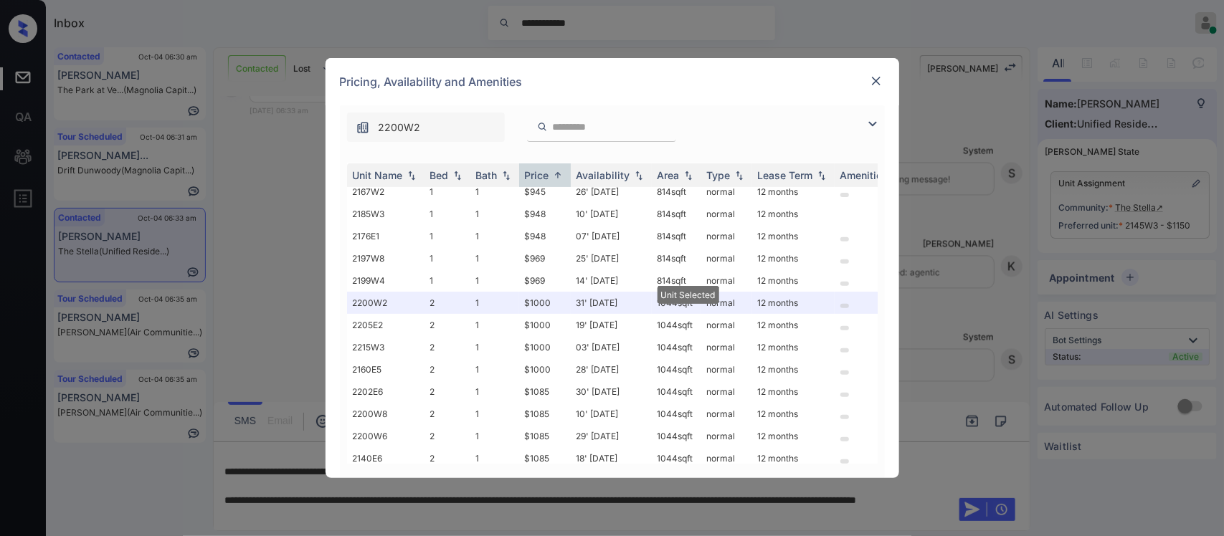
click at [872, 77] on img at bounding box center [876, 81] width 14 height 14
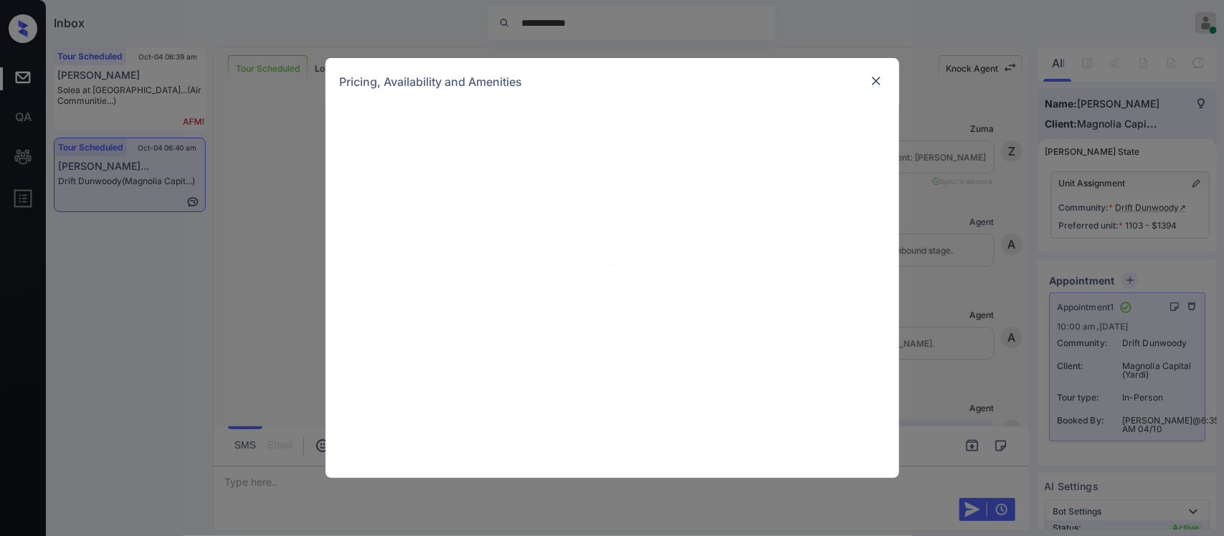
scroll to position [5476, 0]
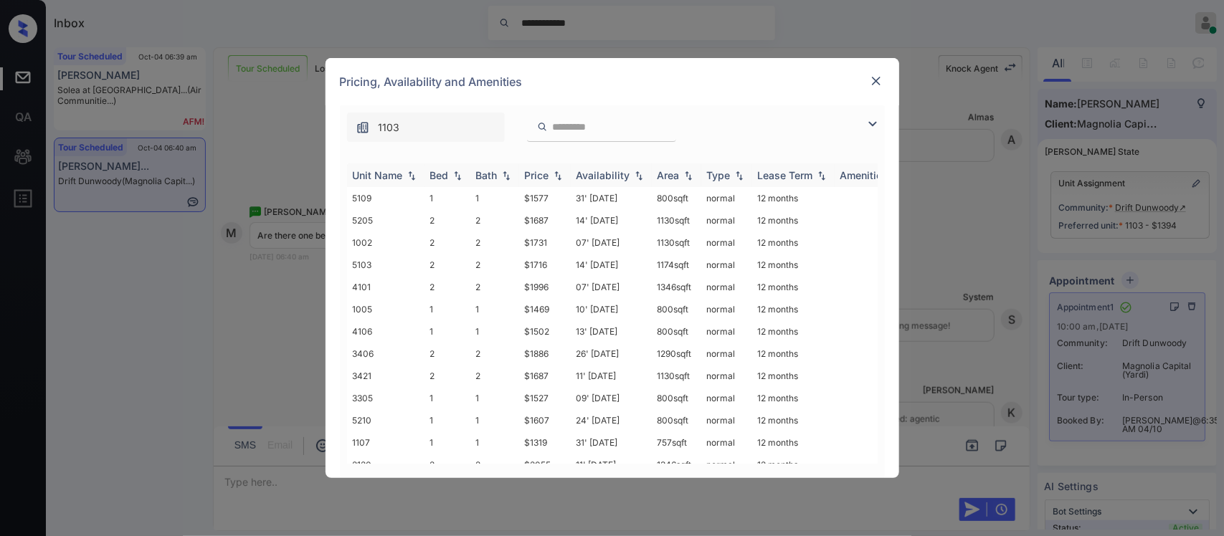
click at [542, 180] on div "Price" at bounding box center [537, 175] width 24 height 12
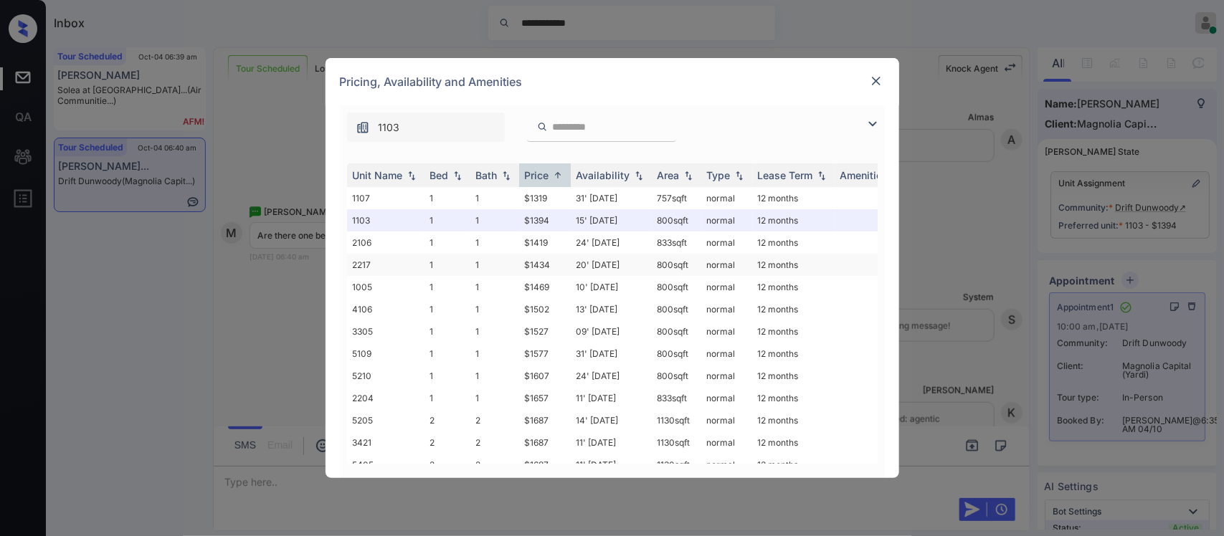
click at [601, 263] on td "20' [DATE]" at bounding box center [611, 265] width 81 height 22
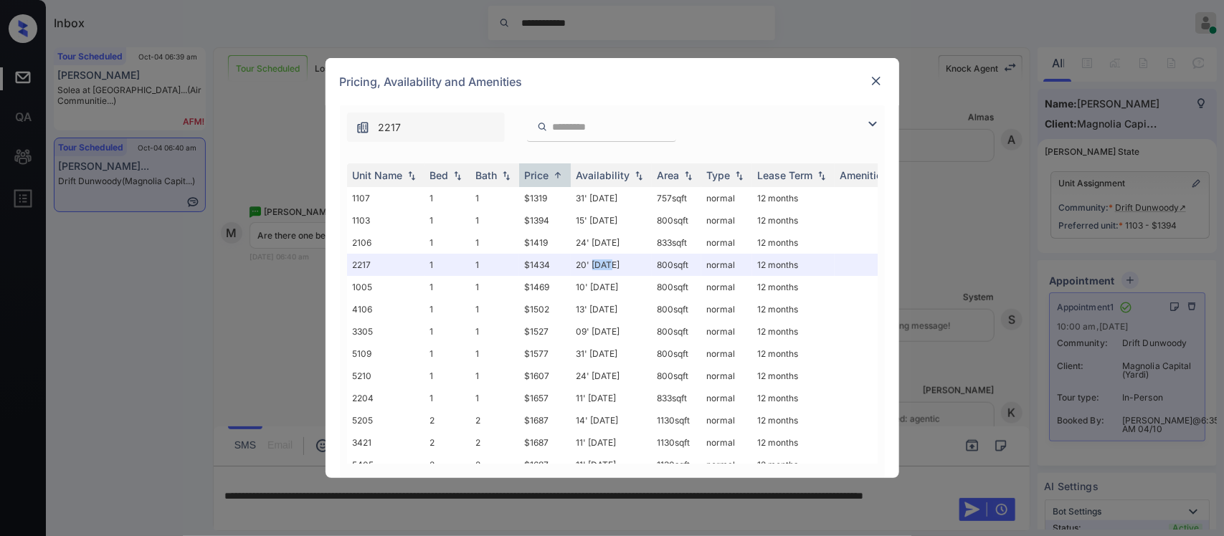
click at [882, 80] on img at bounding box center [876, 81] width 14 height 14
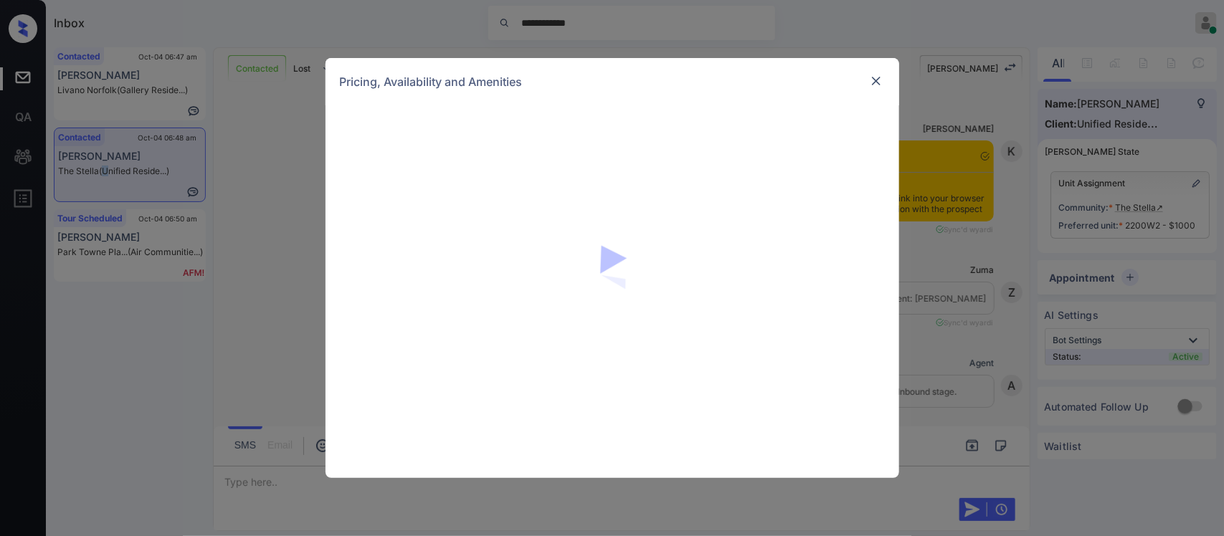
scroll to position [1775, 0]
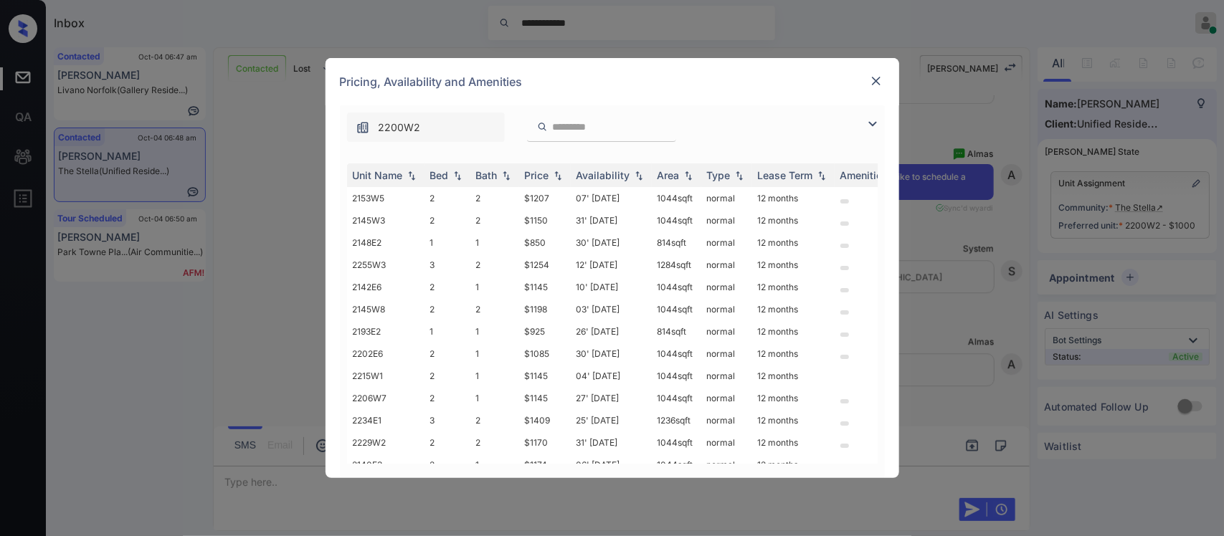
click at [553, 186] on th "Price" at bounding box center [545, 175] width 52 height 24
click at [862, 399] on td at bounding box center [965, 398] width 262 height 22
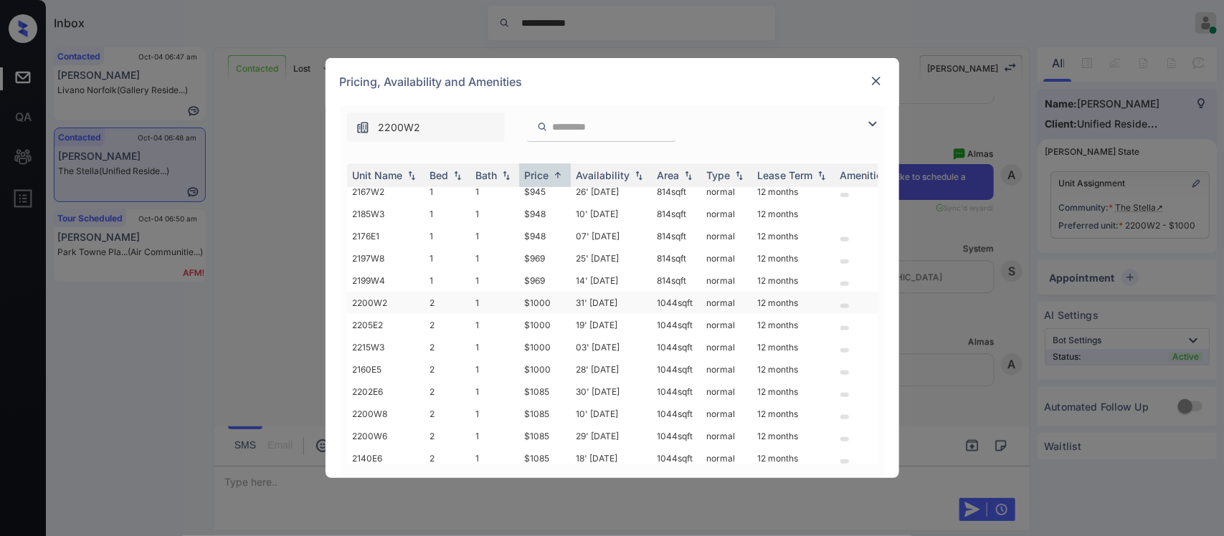
click at [752, 296] on td "12 months" at bounding box center [793, 303] width 82 height 22
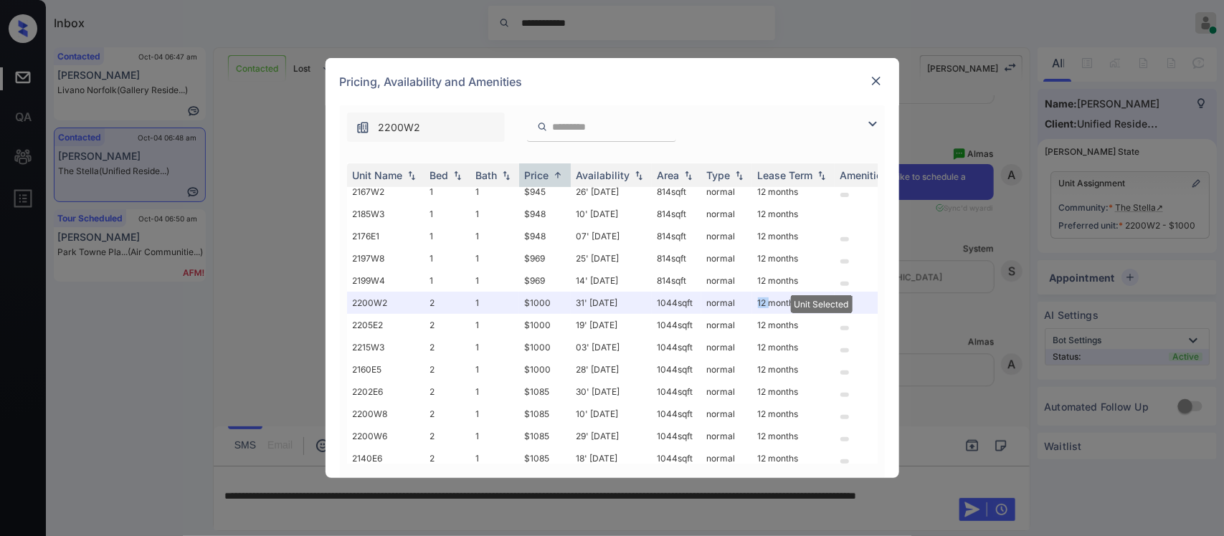
click at [878, 86] on img at bounding box center [876, 81] width 14 height 14
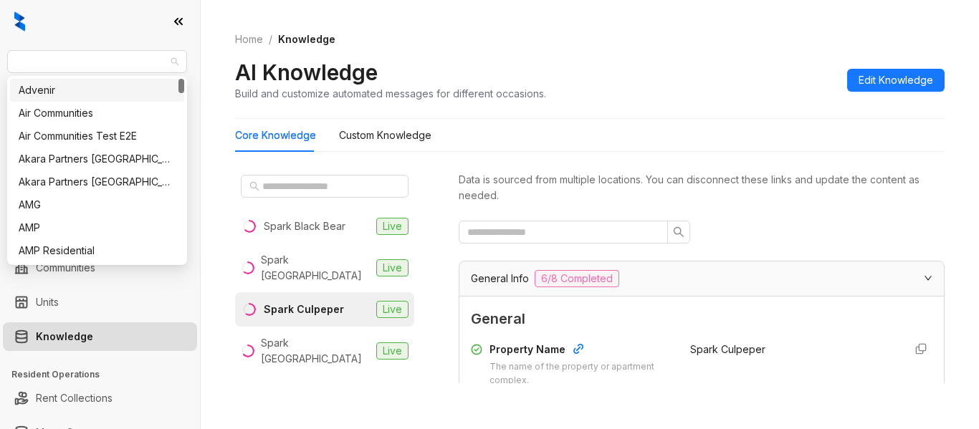
click at [154, 63] on span "Gates Hudson" at bounding box center [97, 62] width 163 height 22
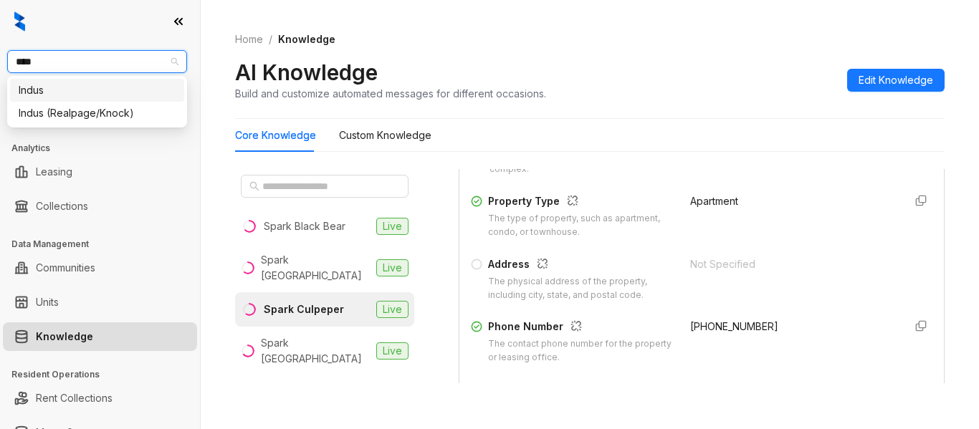
type input "****"
drag, startPoint x: 149, startPoint y: 78, endPoint x: 147, endPoint y: 87, distance: 8.9
click at [147, 87] on div "Indus:::60a63bf40f00391226639039 Indus (Realpage/Knock):::66e03a371a7be66986551…" at bounding box center [97, 102] width 180 height 52
click at [147, 87] on div "Indus" at bounding box center [97, 90] width 157 height 16
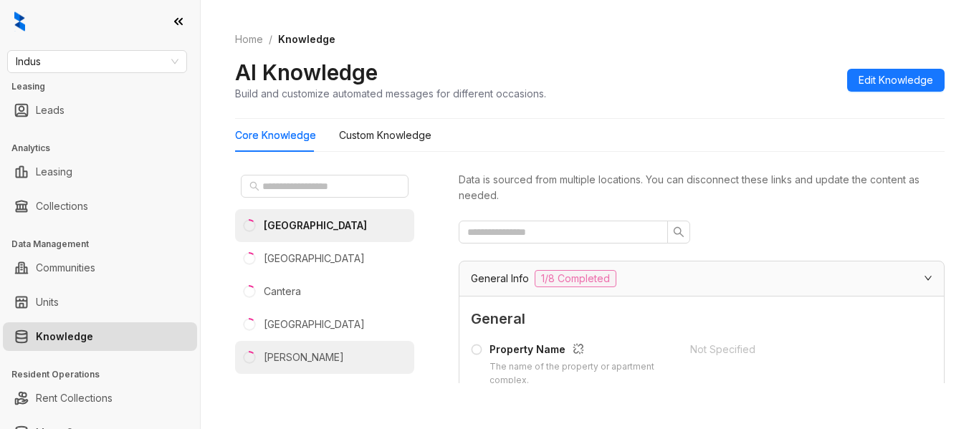
click at [335, 362] on li "[PERSON_NAME]" at bounding box center [324, 357] width 179 height 33
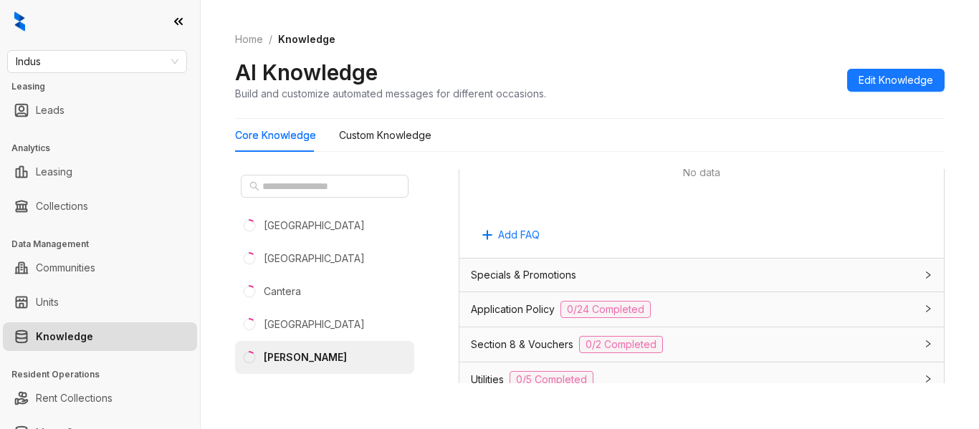
scroll to position [964, 0]
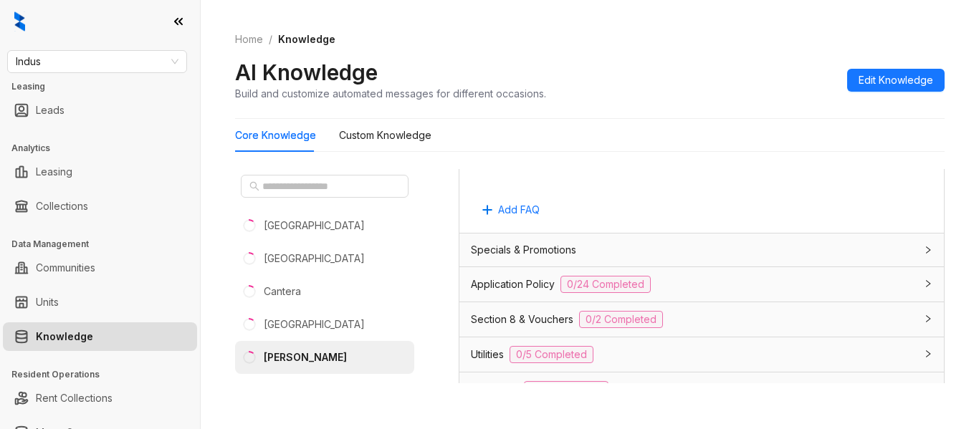
click at [834, 287] on div "Application Policy 0/24 Completed" at bounding box center [693, 284] width 444 height 17
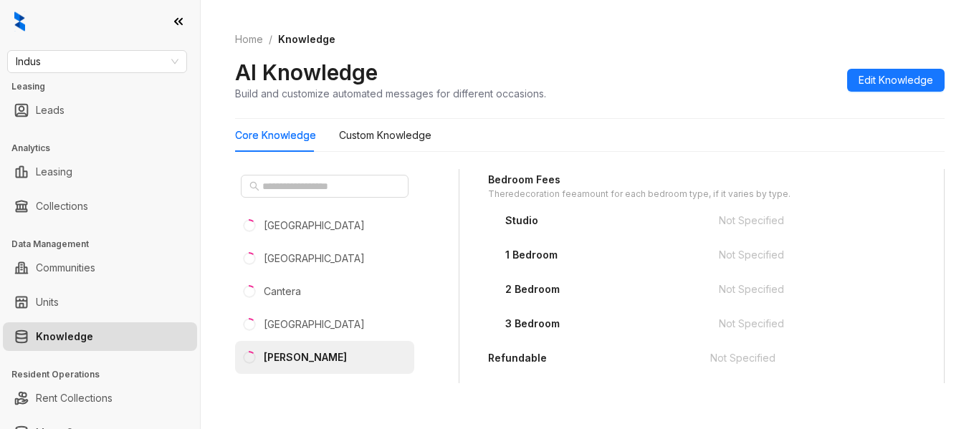
scroll to position [0, 0]
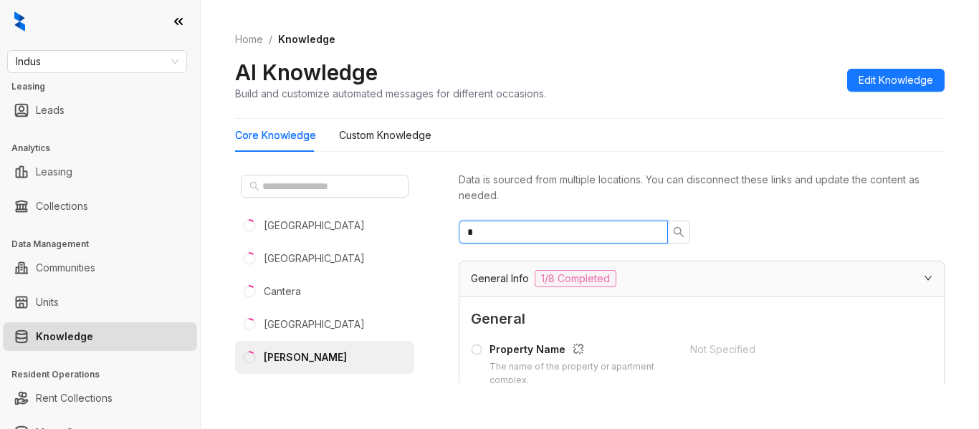
click at [550, 237] on input "*" at bounding box center [557, 232] width 181 height 16
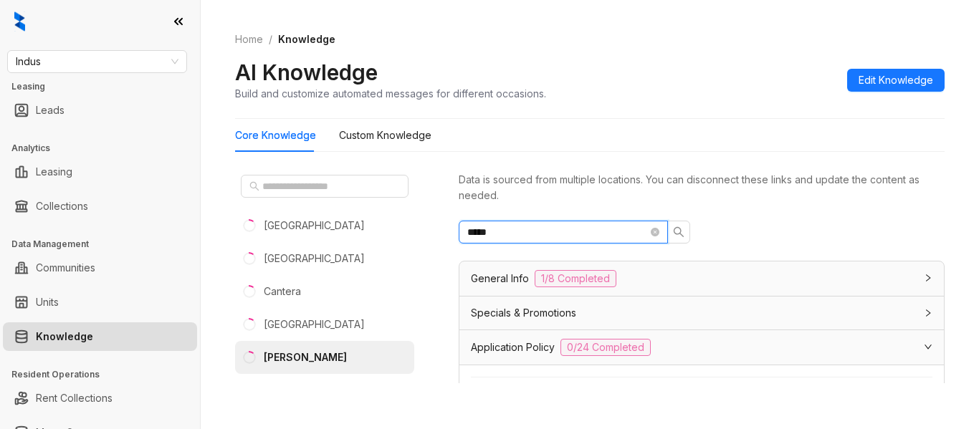
type input "*****"
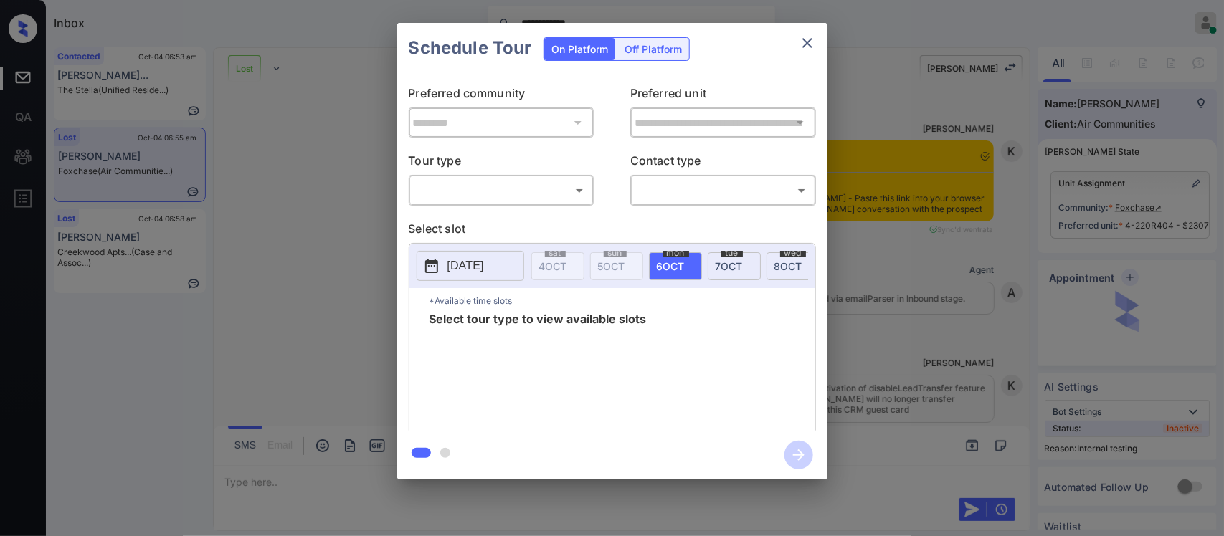
click at [551, 192] on body "**********" at bounding box center [612, 268] width 1224 height 536
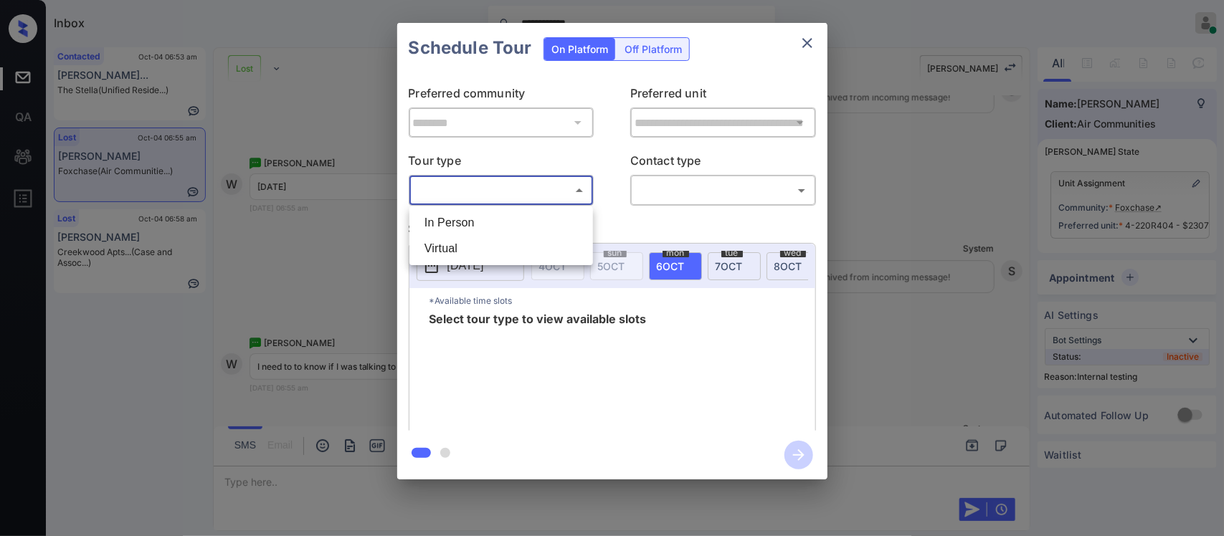
drag, startPoint x: 0, startPoint y: 0, endPoint x: 545, endPoint y: 217, distance: 586.5
click at [545, 217] on ul "In Person Virtual" at bounding box center [501, 235] width 184 height 59
click at [545, 217] on li "In Person" at bounding box center [501, 223] width 176 height 26
type input "********"
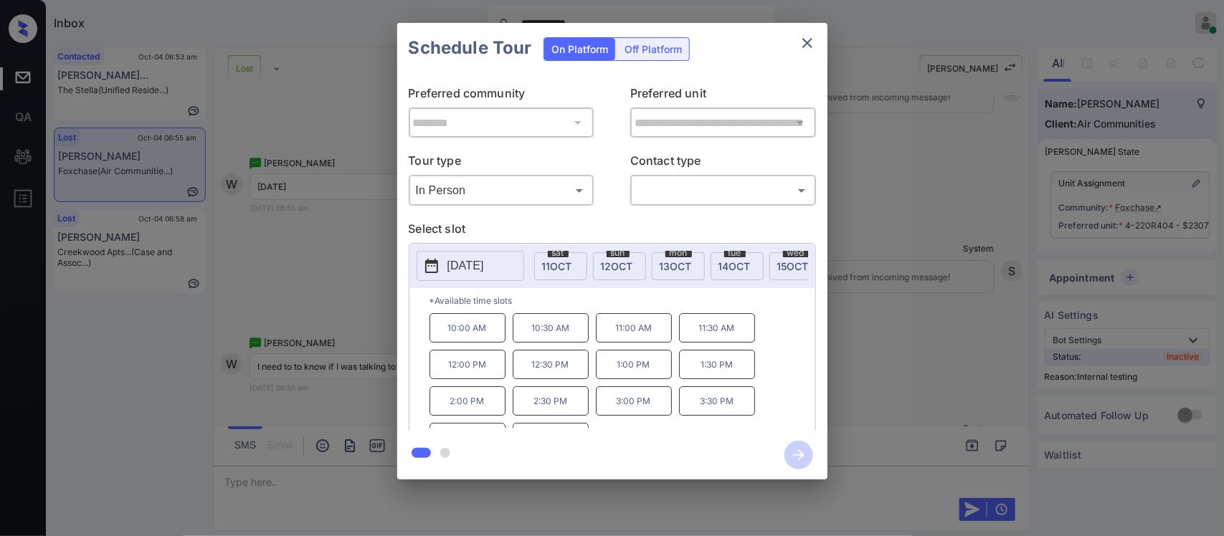
scroll to position [0, 395]
click at [586, 271] on span "[DATE]" at bounding box center [571, 266] width 30 height 12
click at [925, 362] on div "**********" at bounding box center [612, 251] width 1224 height 502
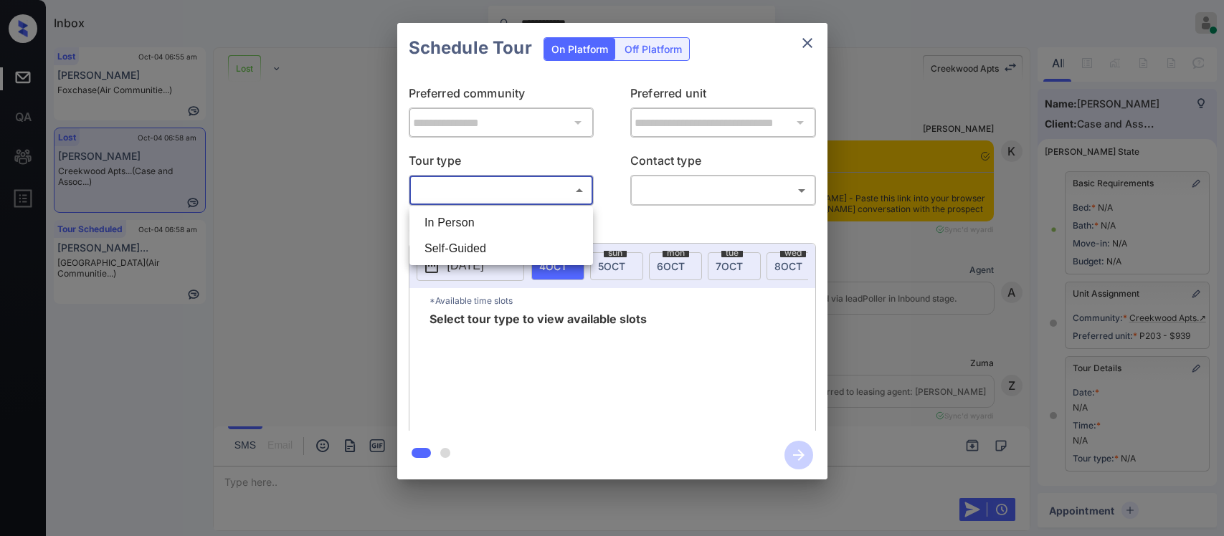
click at [570, 185] on body "**********" at bounding box center [612, 268] width 1224 height 536
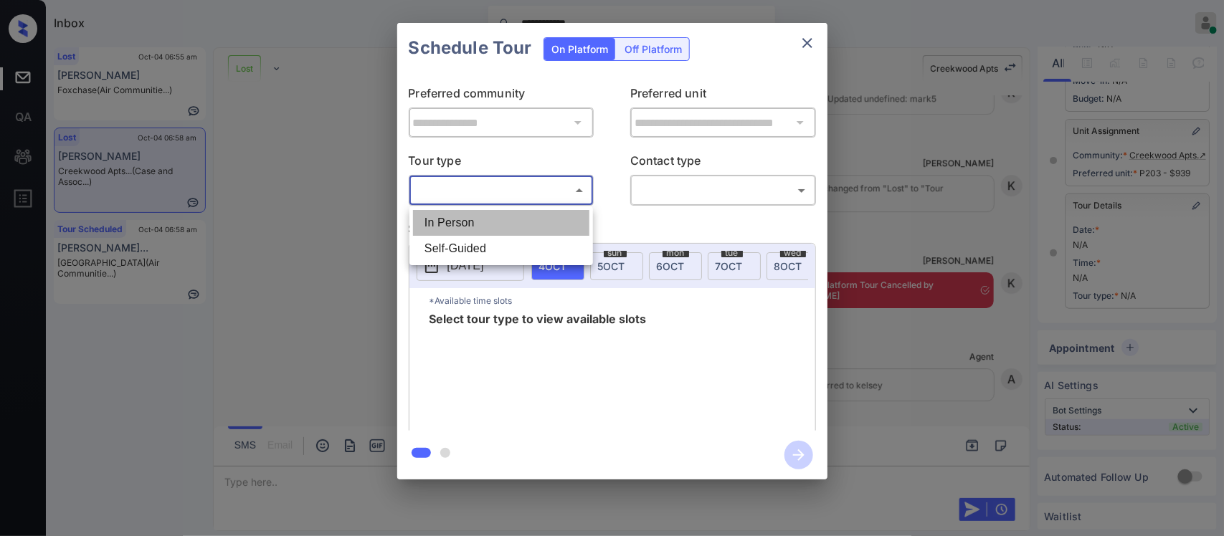
click at [559, 224] on li "In Person" at bounding box center [501, 223] width 176 height 26
type input "********"
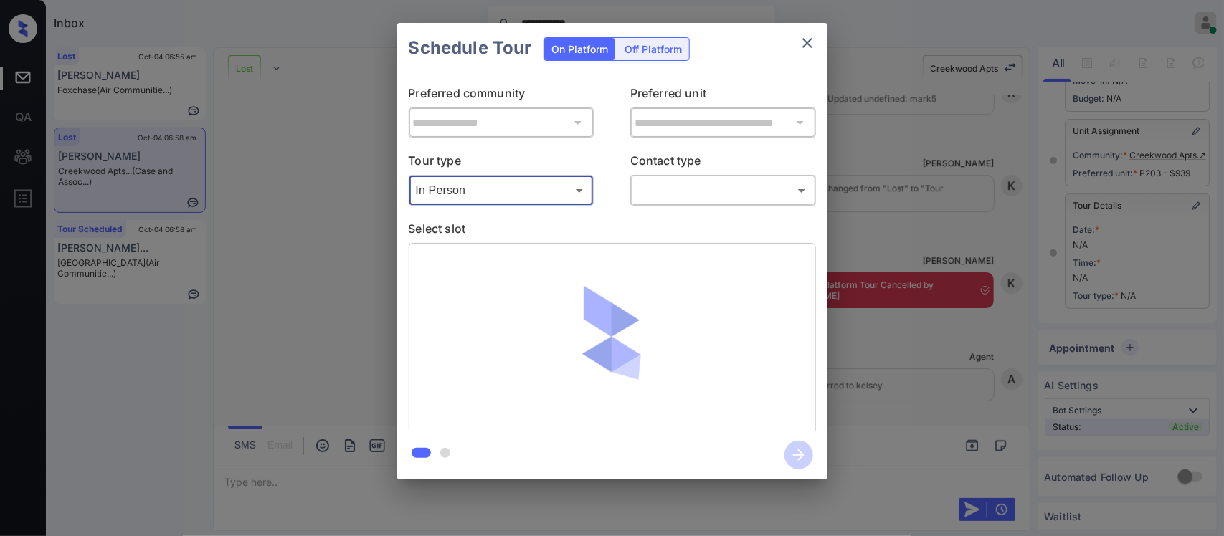
click at [681, 191] on body "**********" at bounding box center [612, 268] width 1224 height 536
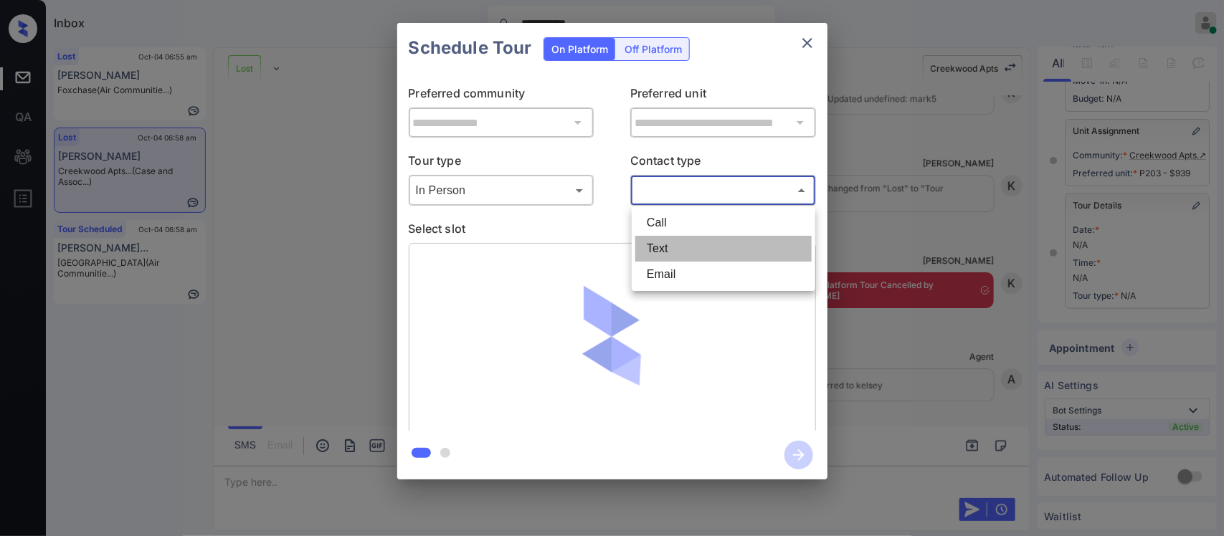
click at [674, 242] on li "Text" at bounding box center [723, 249] width 176 height 26
type input "****"
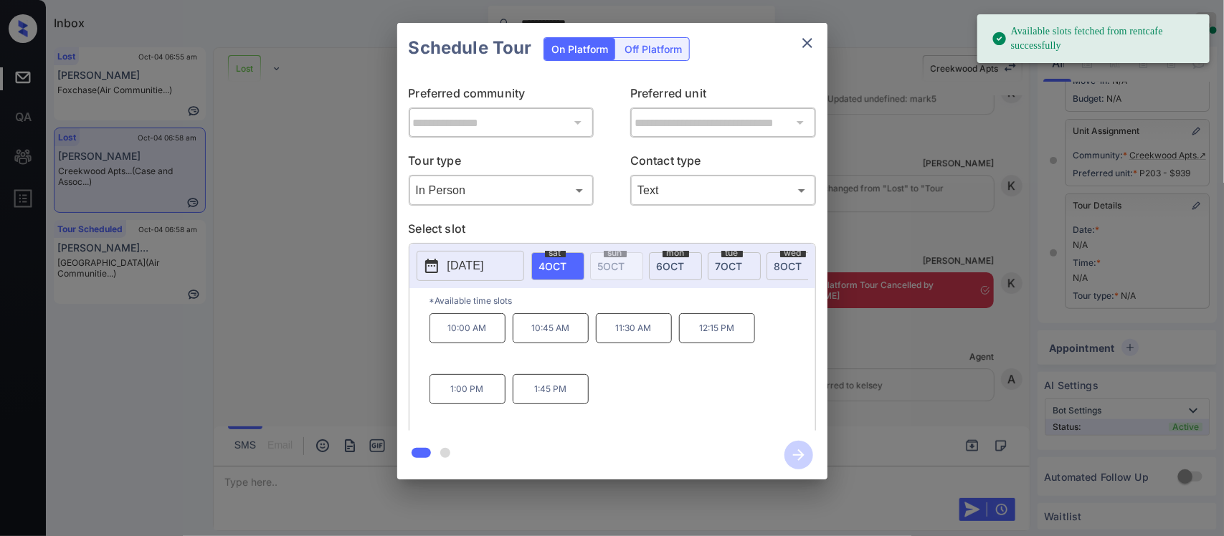
click at [649, 259] on div "[DATE]" at bounding box center [675, 266] width 53 height 28
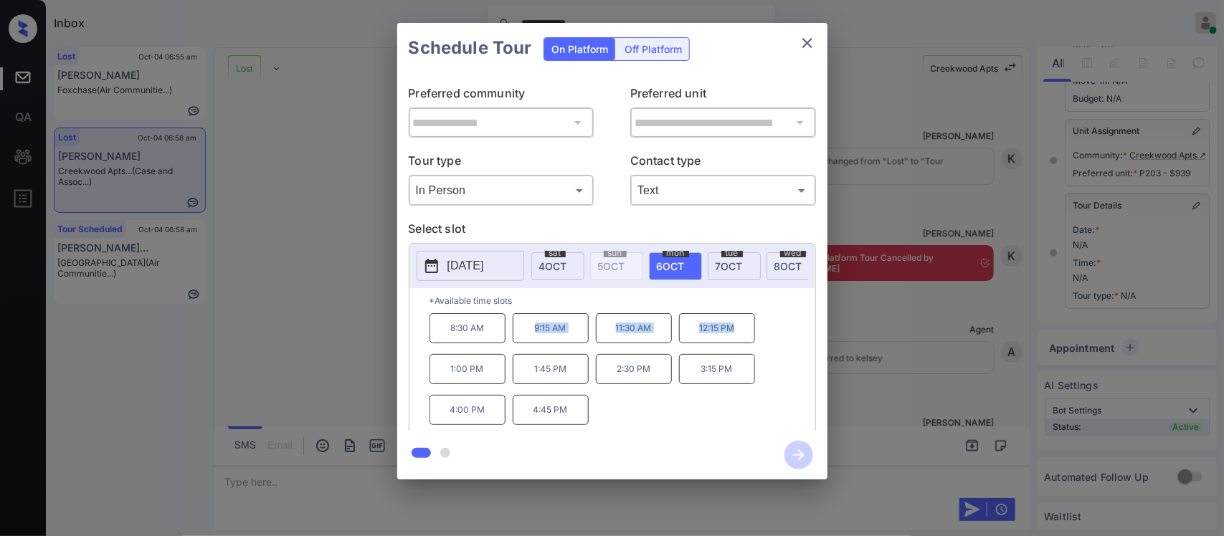
drag, startPoint x: 522, startPoint y: 348, endPoint x: 750, endPoint y: 339, distance: 228.8
click at [750, 339] on div "8:30 AM 9:15 AM 11:30 AM 12:15 PM 1:00 PM 1:45 PM 2:30 PM 3:15 PM 4:00 PM 4:45 …" at bounding box center [622, 370] width 386 height 115
copy div "9:15 AM 11:30 AM 12:15 PM"
click at [951, 350] on div "**********" at bounding box center [612, 251] width 1224 height 502
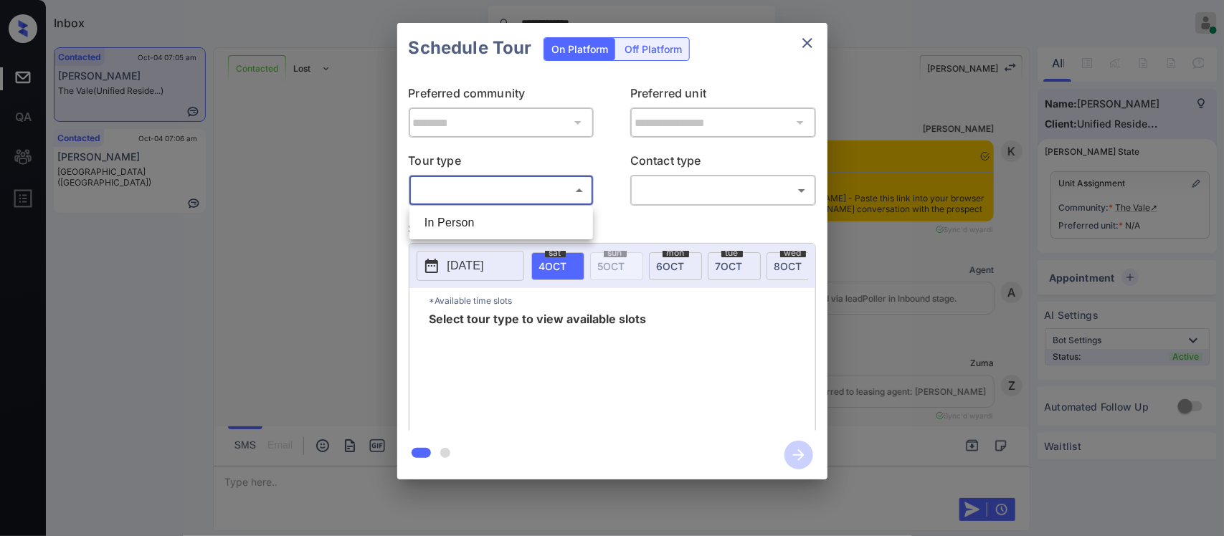
scroll to position [521, 0]
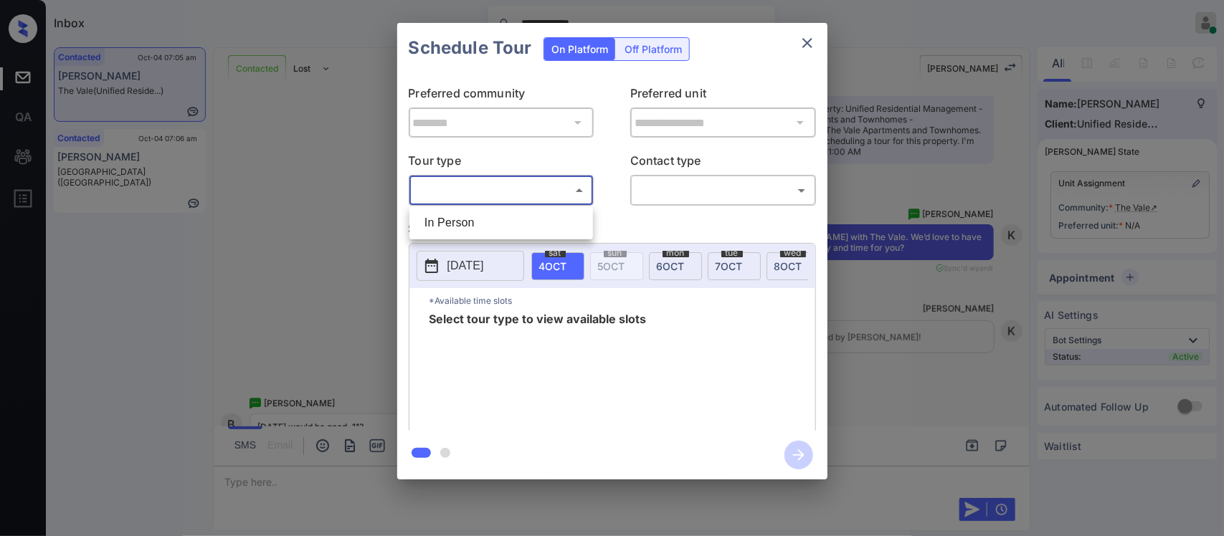
drag, startPoint x: 517, startPoint y: 208, endPoint x: 516, endPoint y: 219, distance: 11.5
click at [516, 219] on ul "In Person" at bounding box center [501, 222] width 184 height 33
click at [516, 219] on li "In Person" at bounding box center [501, 223] width 176 height 26
type input "********"
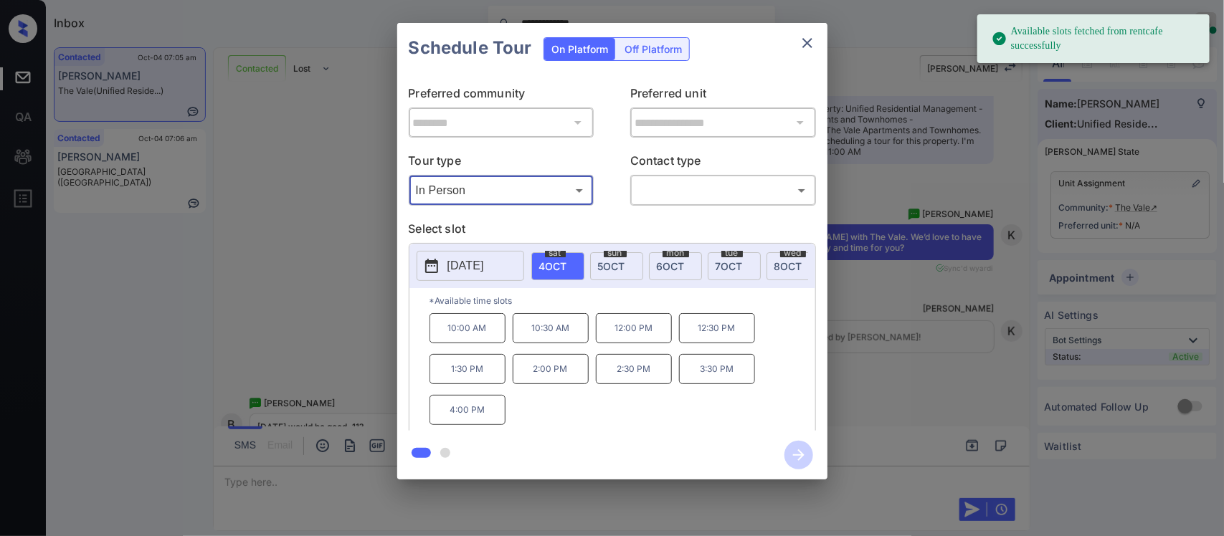
click at [678, 267] on span "[DATE]" at bounding box center [671, 266] width 28 height 12
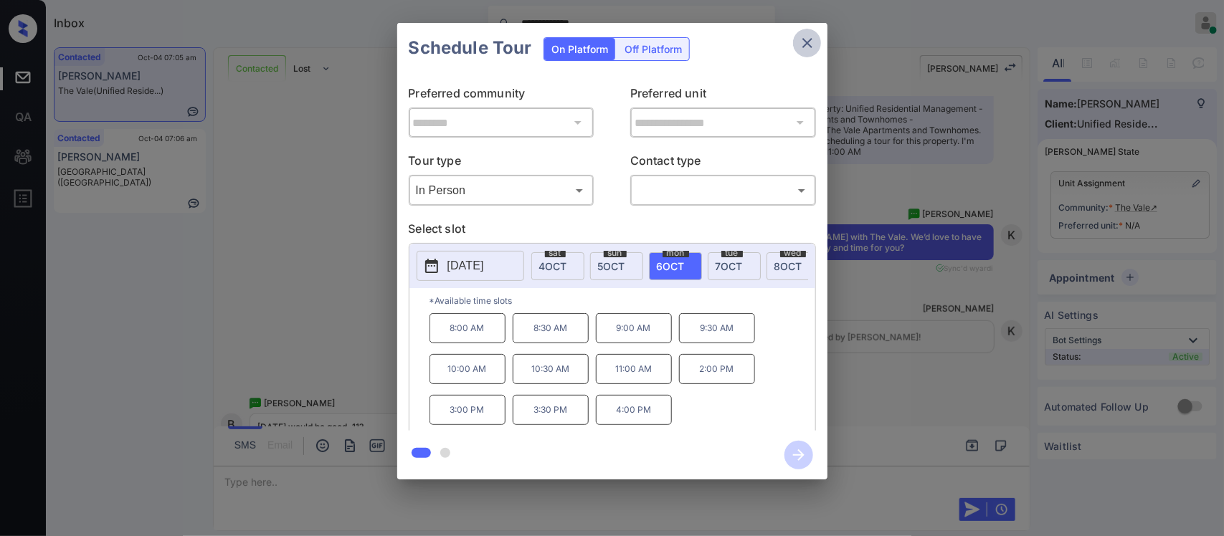
click at [801, 50] on icon "close" at bounding box center [807, 42] width 17 height 17
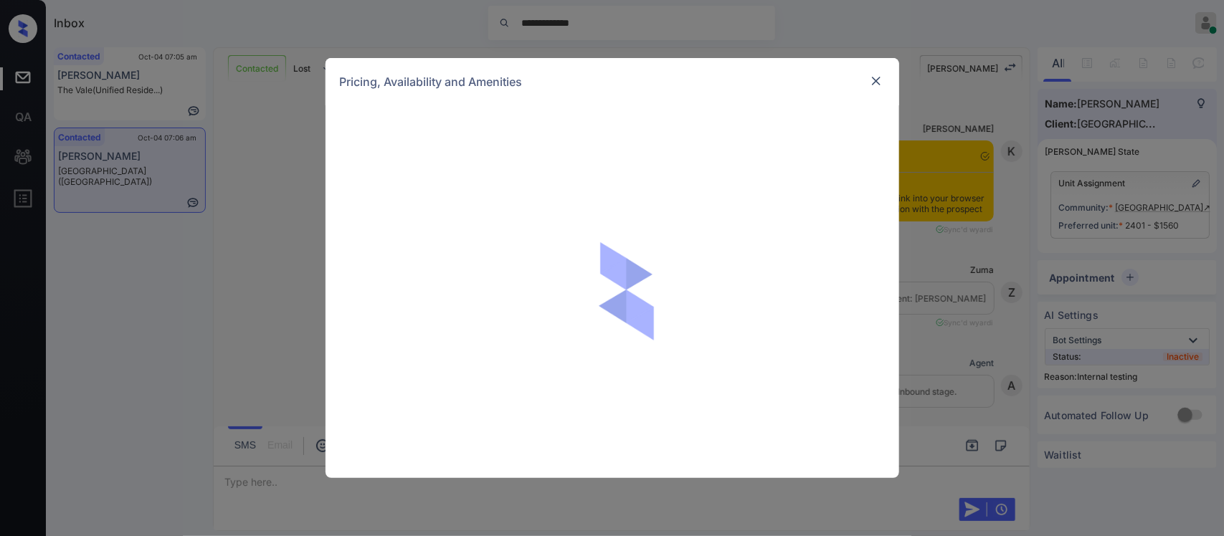
scroll to position [3561, 0]
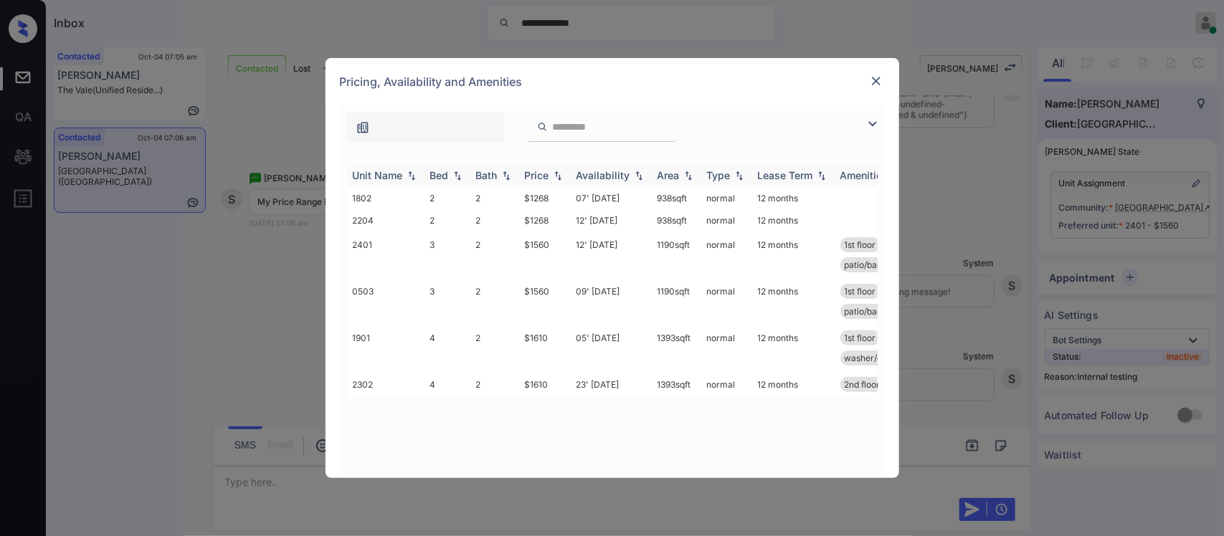
click at [543, 178] on div "Price" at bounding box center [537, 175] width 24 height 12
click at [578, 198] on td "07' Nov 25" at bounding box center [611, 198] width 81 height 22
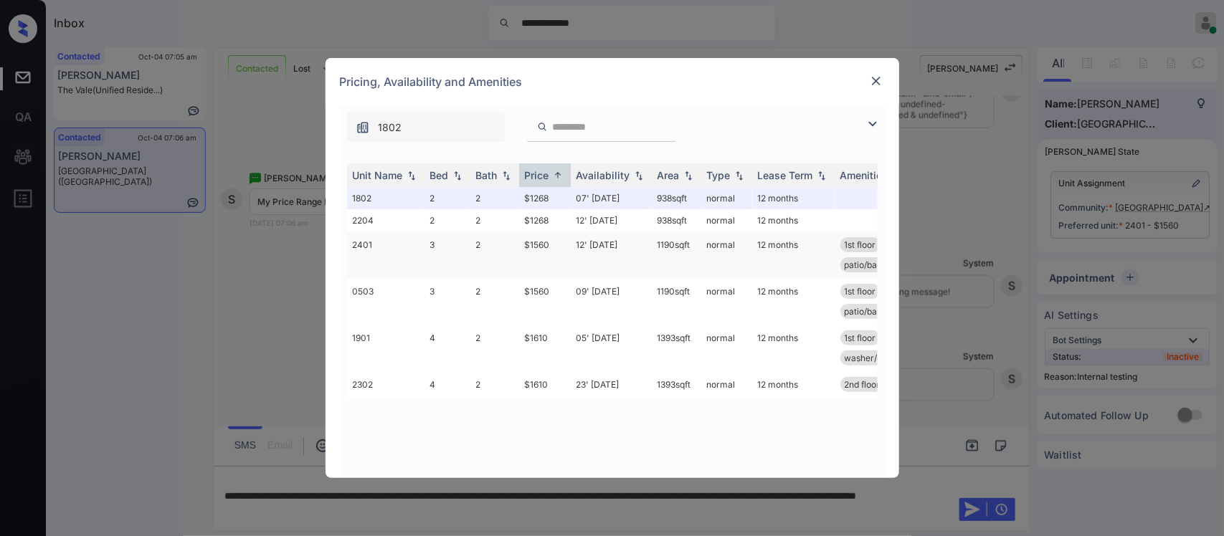
click at [575, 251] on td "12' Dec 25" at bounding box center [611, 255] width 81 height 47
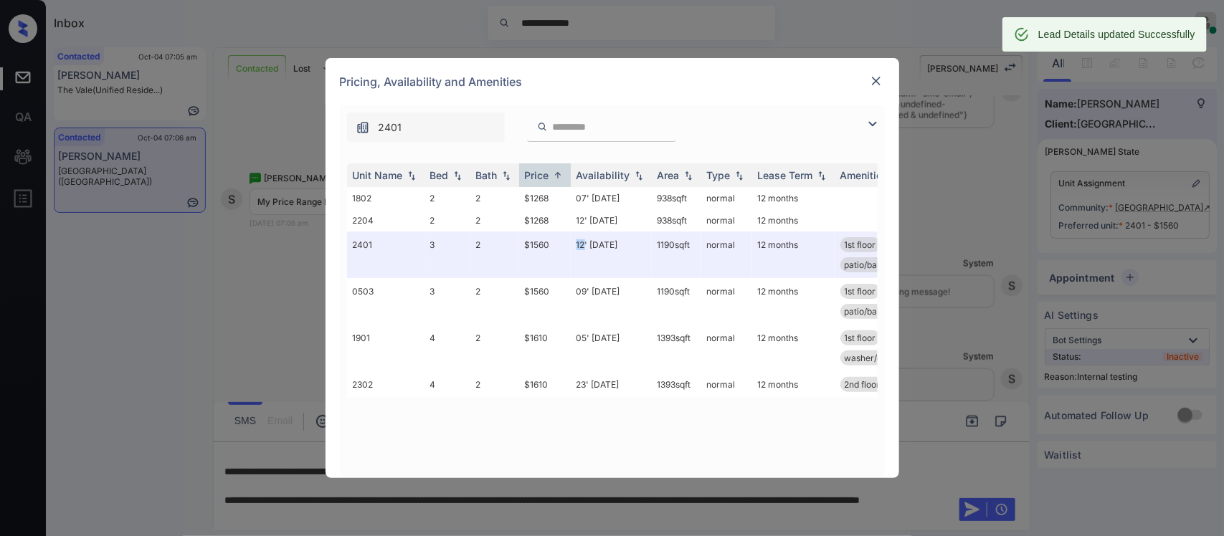
click at [872, 86] on img at bounding box center [876, 81] width 14 height 14
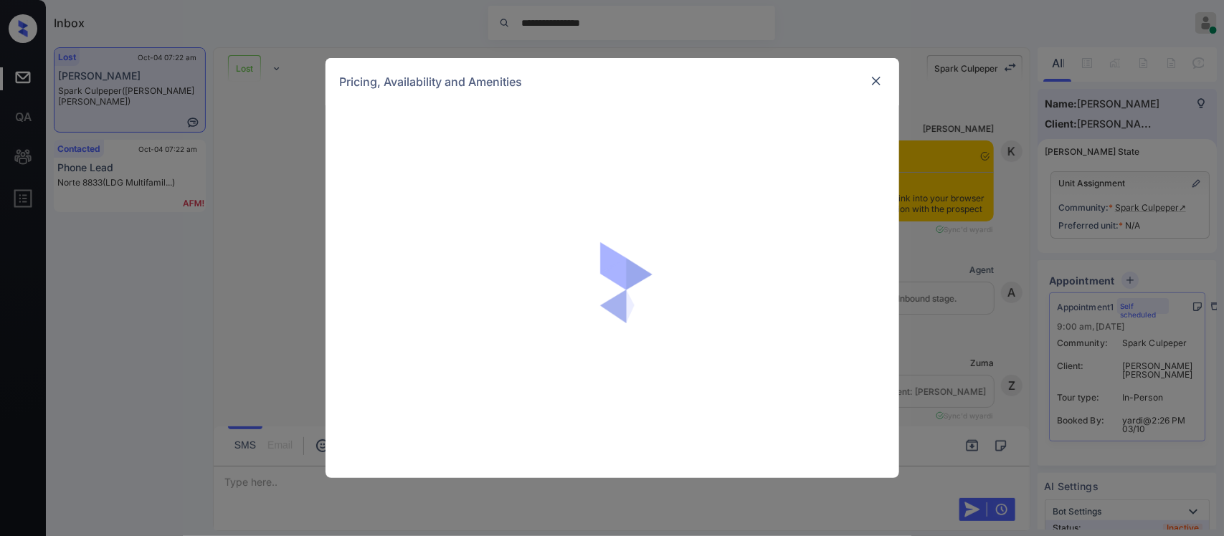
scroll to position [847, 0]
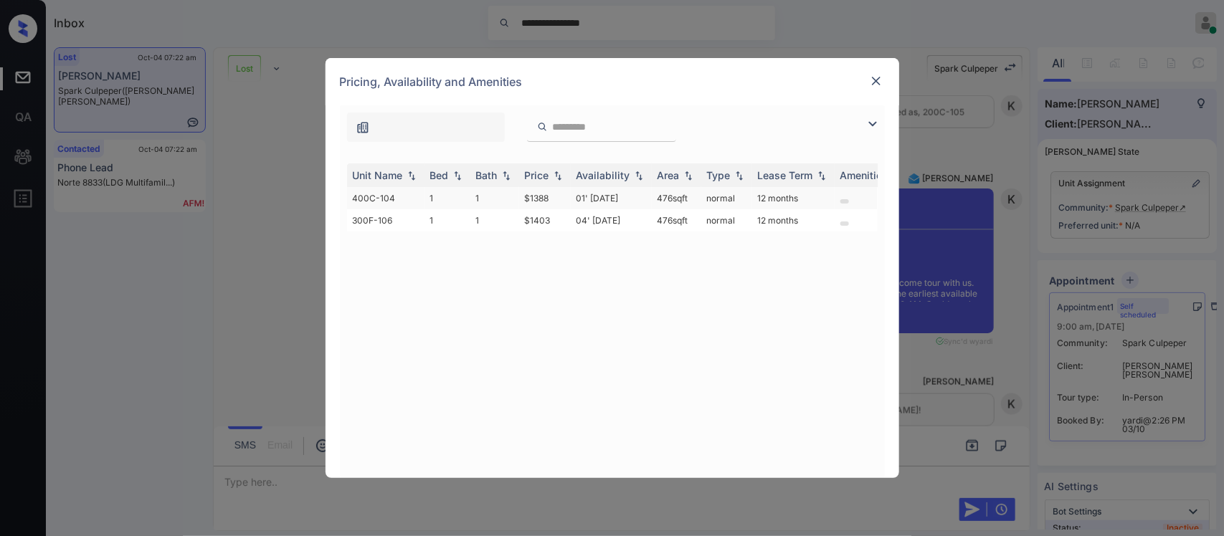
click at [546, 198] on td "$1388" at bounding box center [545, 198] width 52 height 22
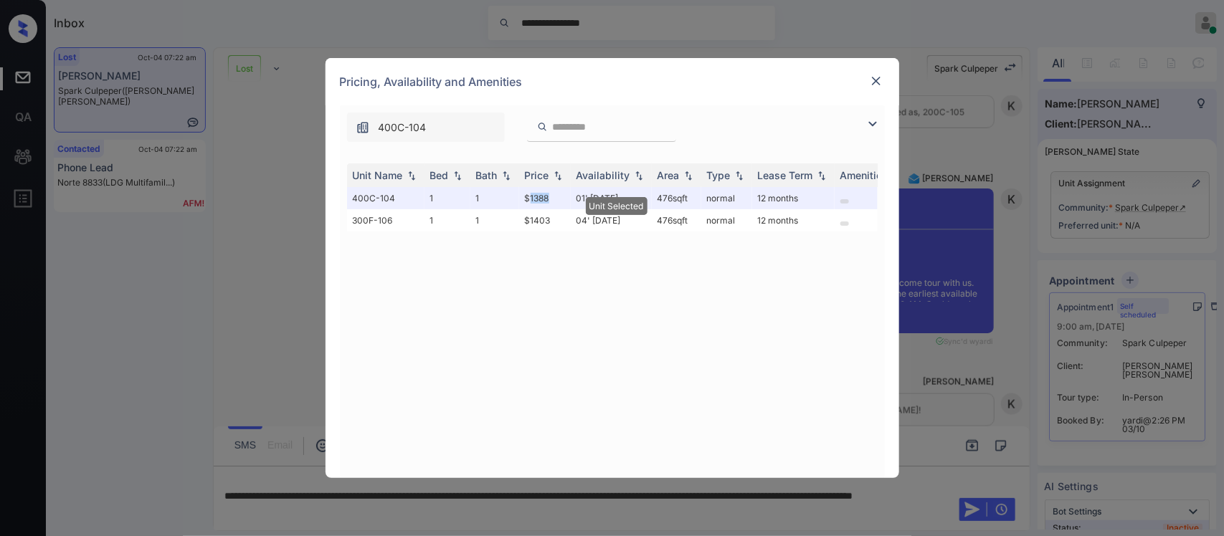
click at [875, 77] on img at bounding box center [876, 81] width 14 height 14
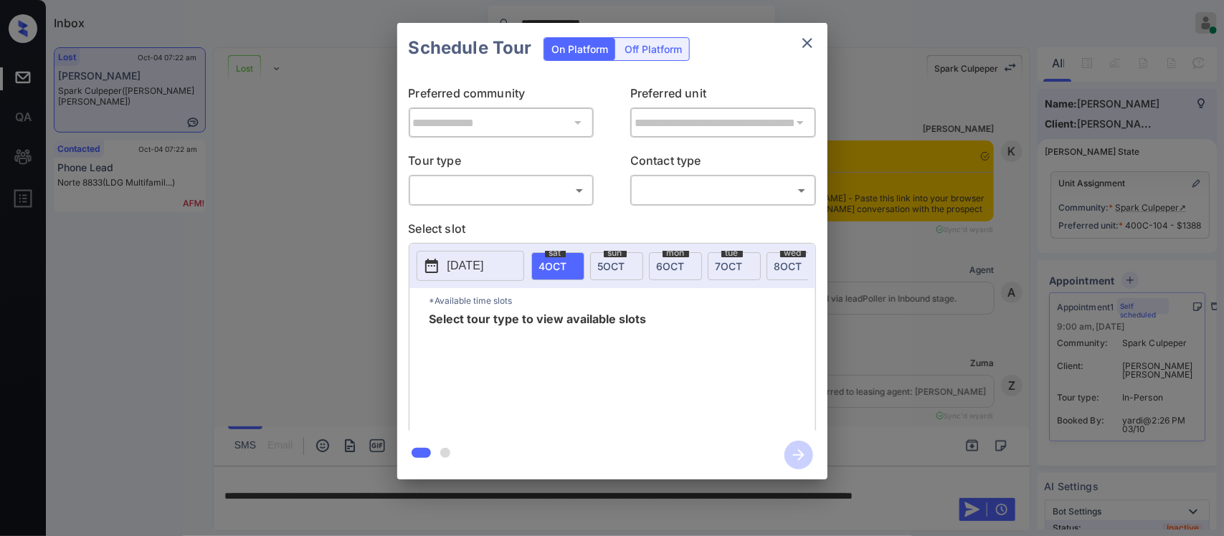
scroll to position [847, 0]
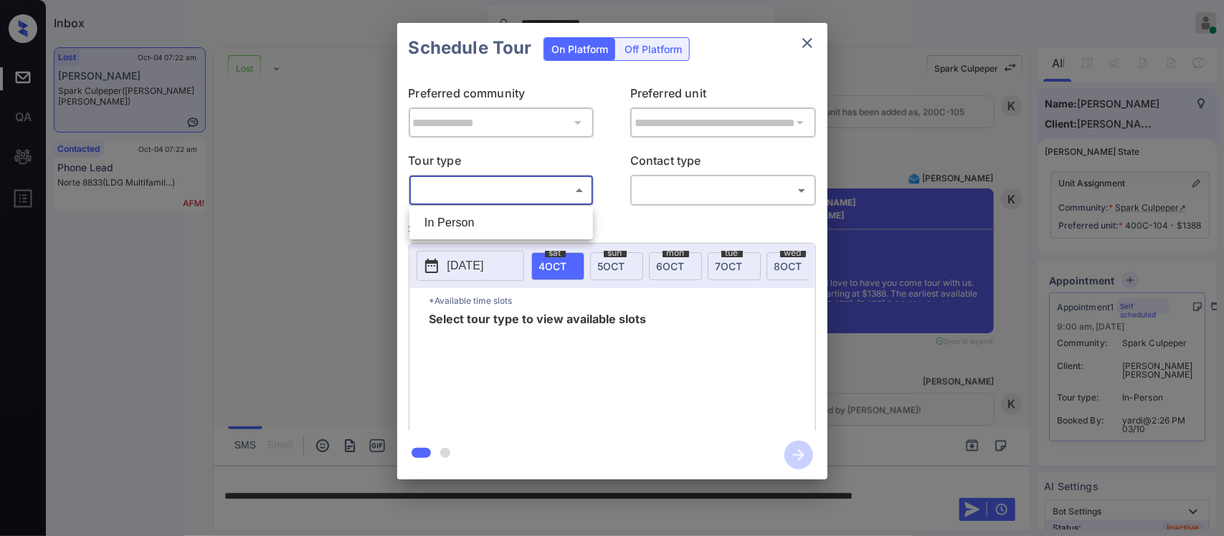
click at [561, 194] on body "**********" at bounding box center [612, 268] width 1224 height 536
click at [542, 227] on li "In Person" at bounding box center [501, 223] width 176 height 26
type input "********"
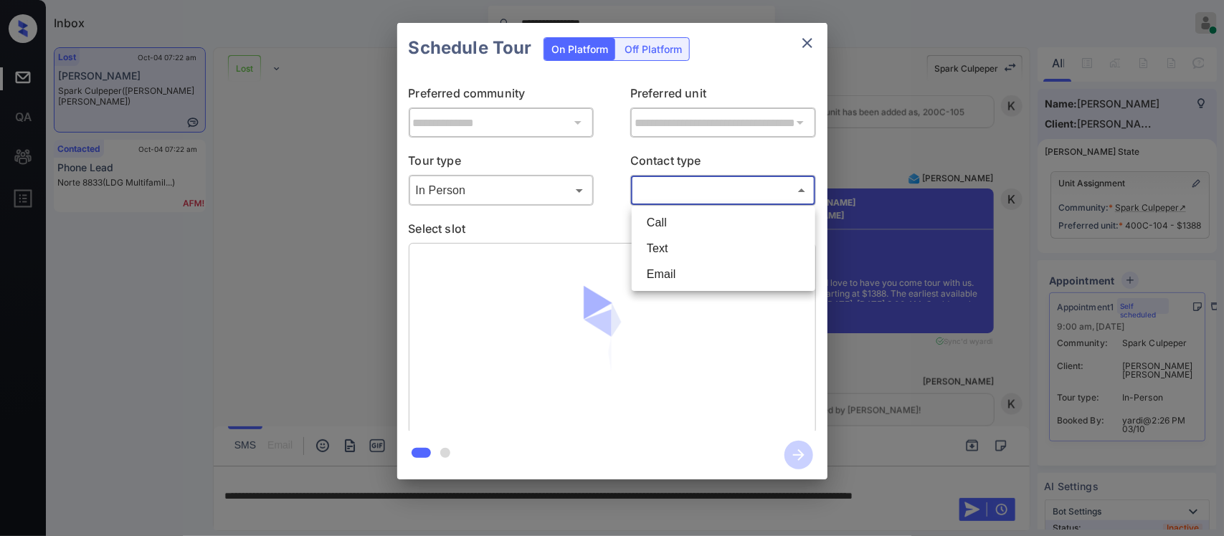
drag, startPoint x: 692, startPoint y: 199, endPoint x: 675, endPoint y: 259, distance: 62.6
click at [675, 259] on body "**********" at bounding box center [612, 268] width 1224 height 536
click at [675, 259] on li "Text" at bounding box center [723, 249] width 176 height 26
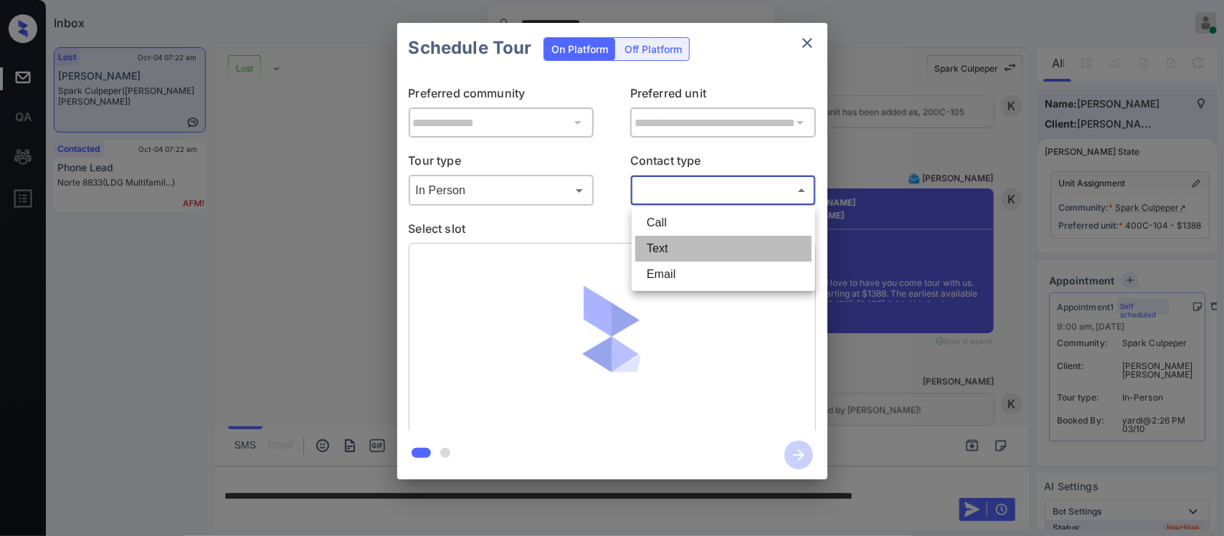
type input "****"
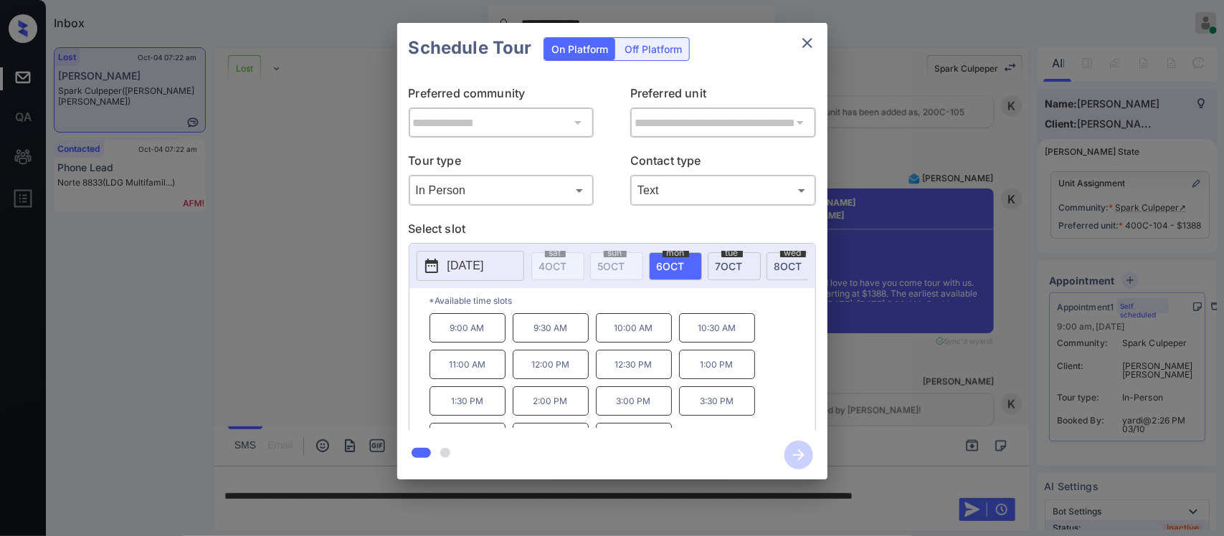
scroll to position [26, 0]
click at [652, 418] on p "5:00 PM" at bounding box center [634, 413] width 76 height 29
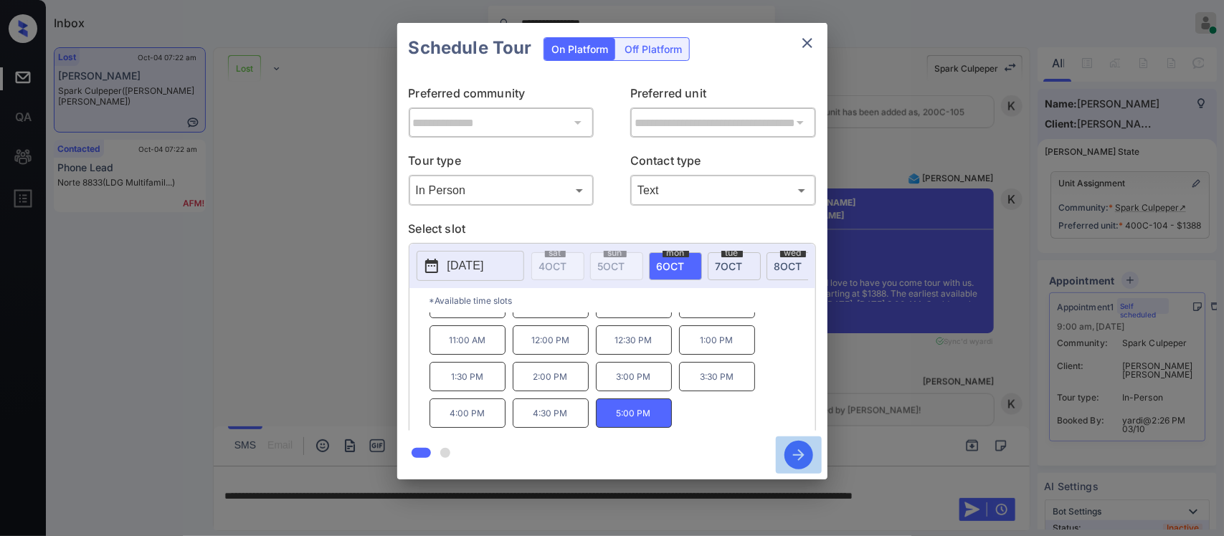
click at [792, 457] on icon "button" at bounding box center [798, 455] width 29 height 29
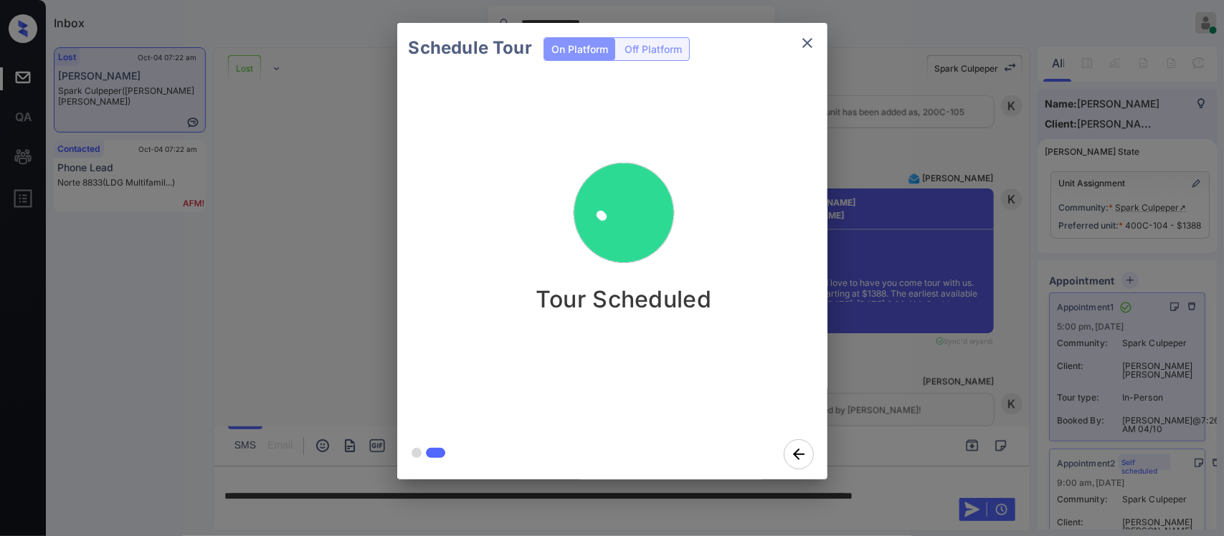
click at [958, 363] on div "Schedule Tour On Platform Off Platform Tour Scheduled" at bounding box center [612, 251] width 1224 height 502
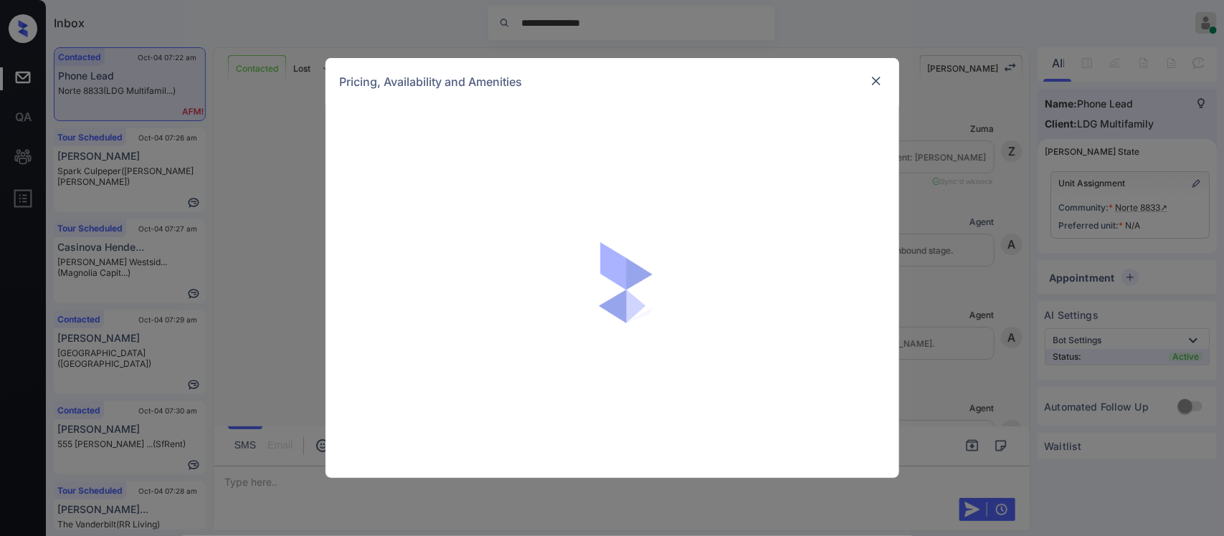
scroll to position [382, 0]
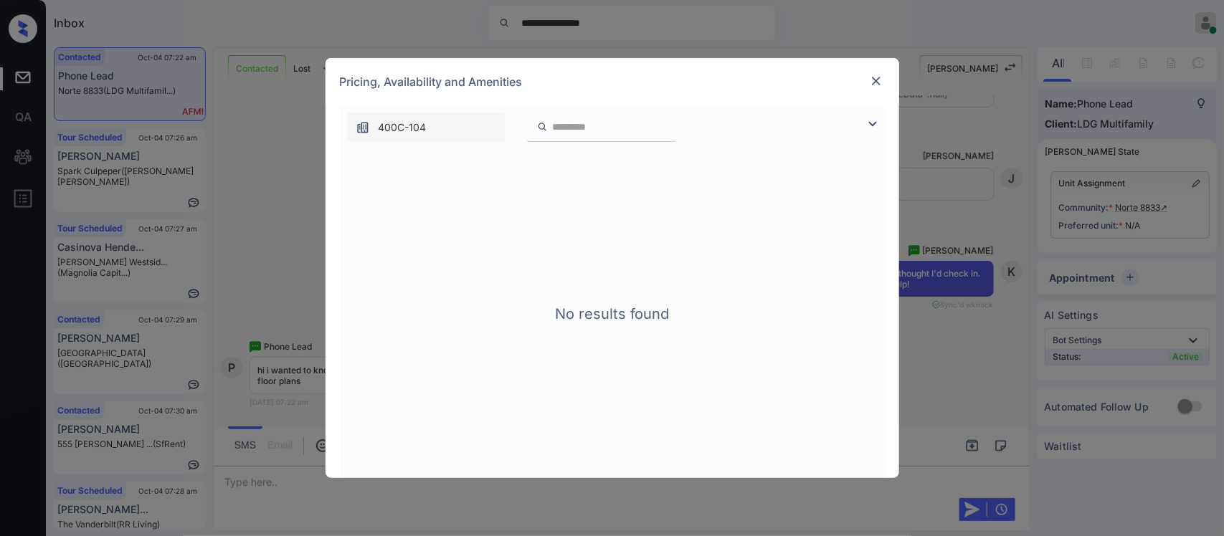
click at [880, 77] on img at bounding box center [876, 81] width 14 height 14
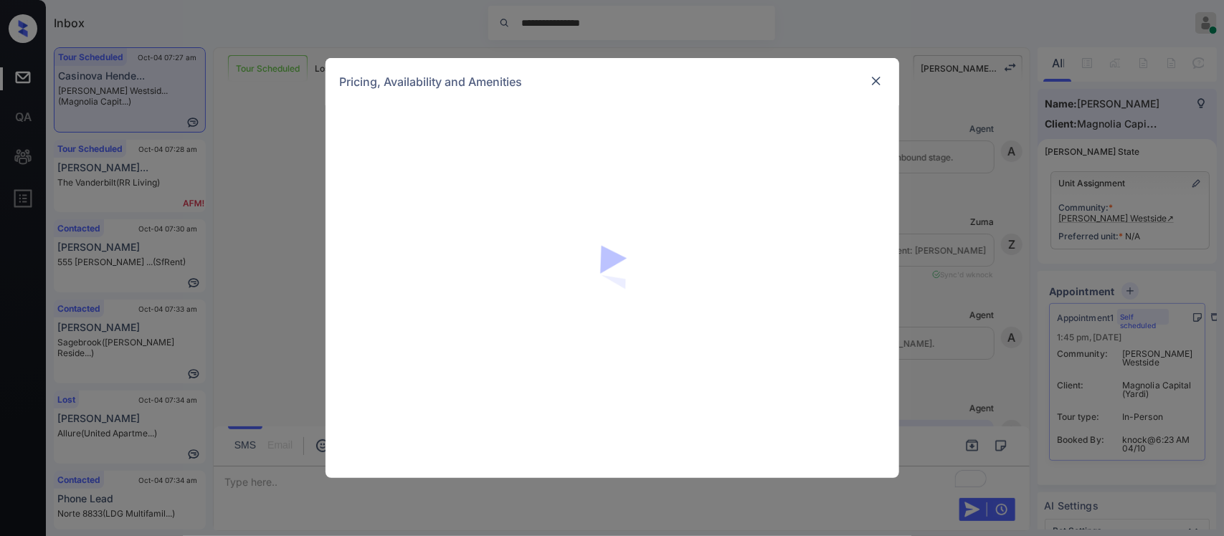
scroll to position [1113, 0]
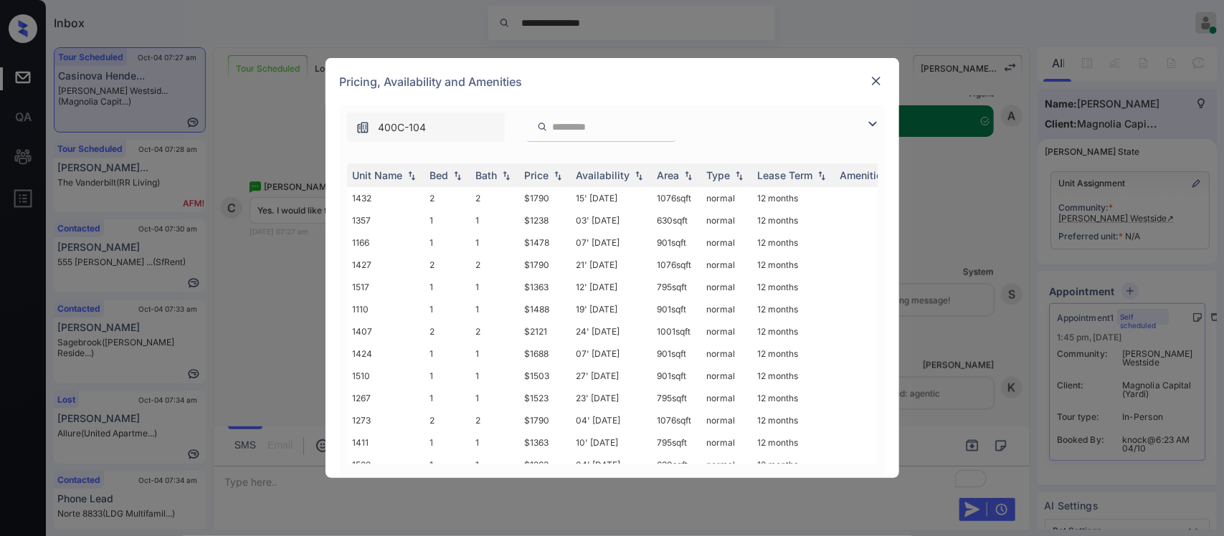
click at [563, 173] on img at bounding box center [558, 176] width 14 height 10
click at [563, 173] on img at bounding box center [558, 175] width 14 height 11
click at [549, 197] on td "$1238" at bounding box center [545, 198] width 52 height 22
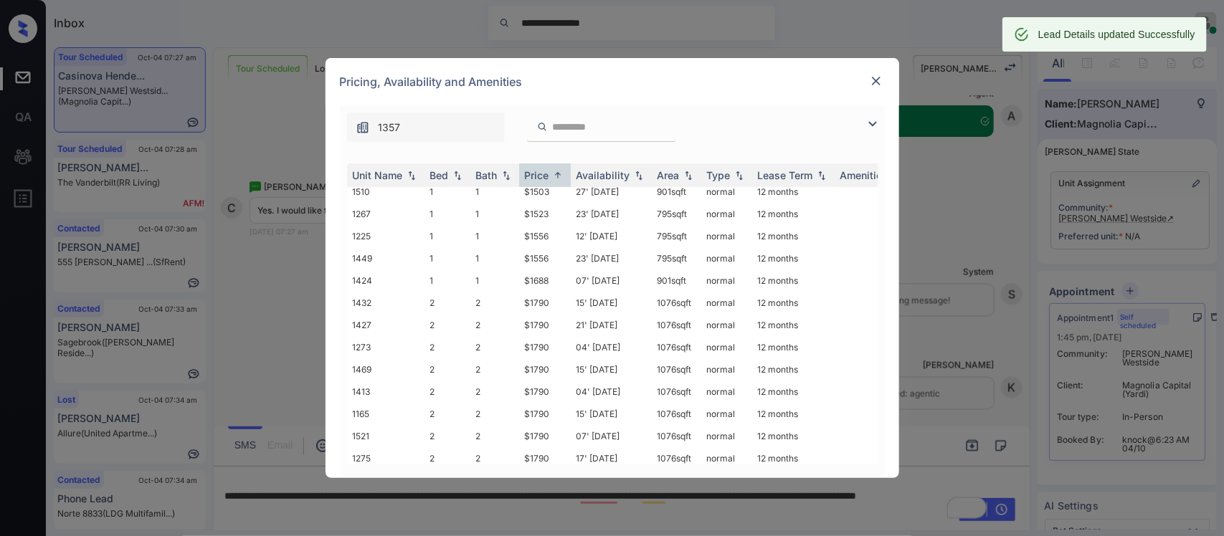
scroll to position [252, 0]
click at [576, 290] on td "15' Dec 24" at bounding box center [611, 301] width 81 height 22
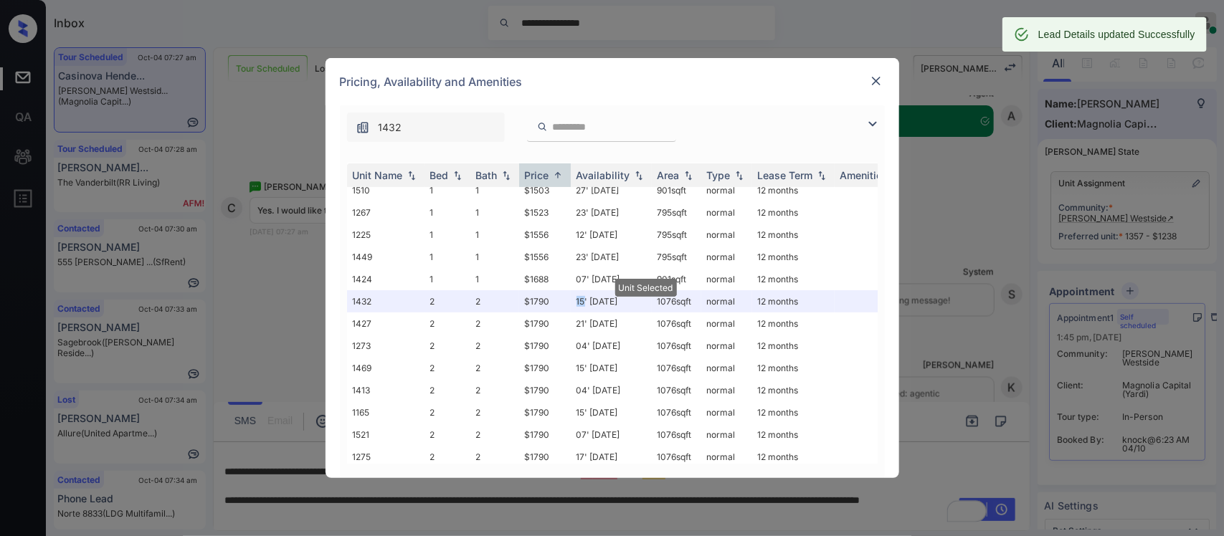
click at [869, 77] on img at bounding box center [876, 81] width 14 height 14
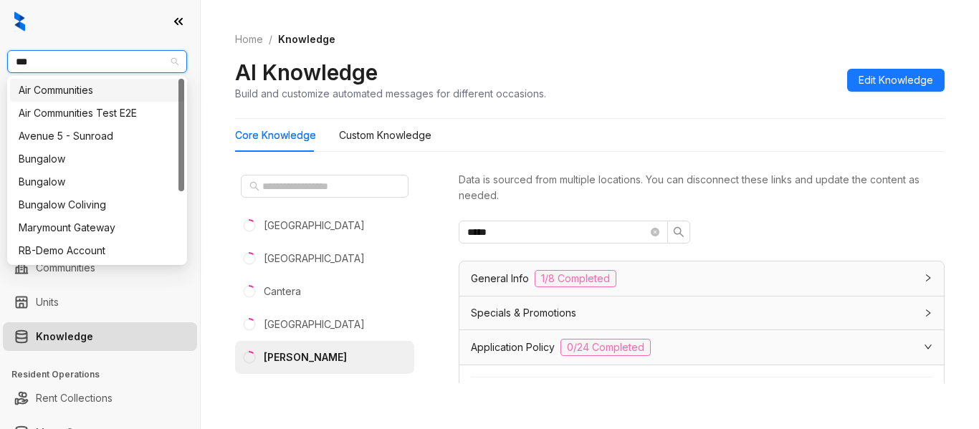
type input "****"
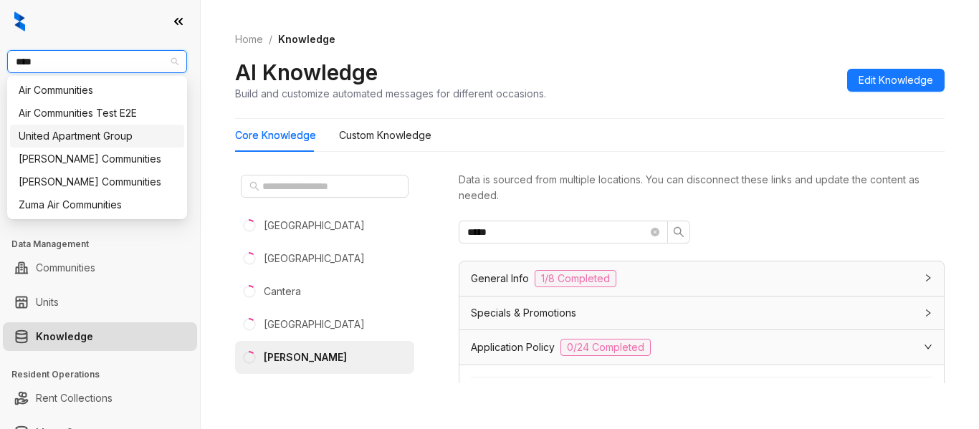
click at [106, 143] on div "United Apartment Group" at bounding box center [97, 136] width 157 height 16
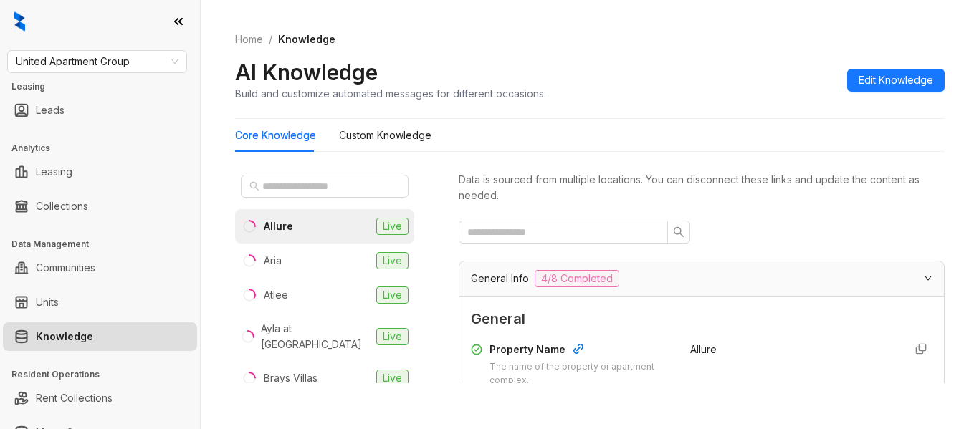
click at [320, 230] on li "Allure Live" at bounding box center [324, 226] width 179 height 34
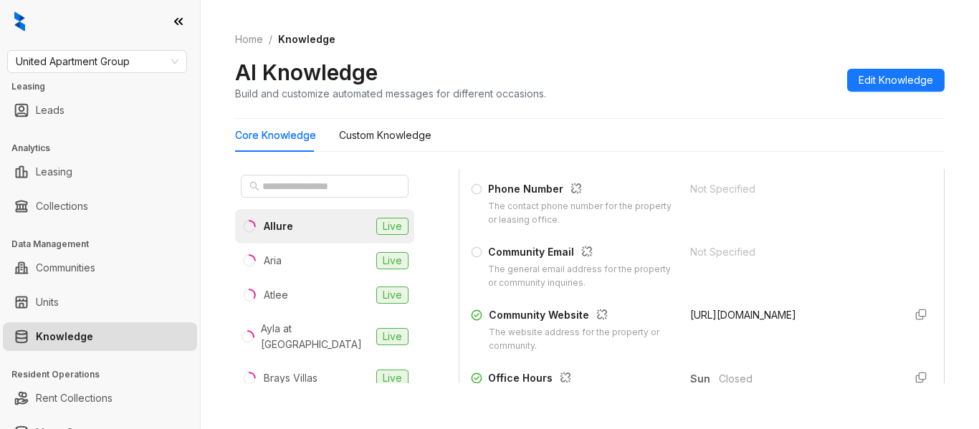
scroll to position [374, 0]
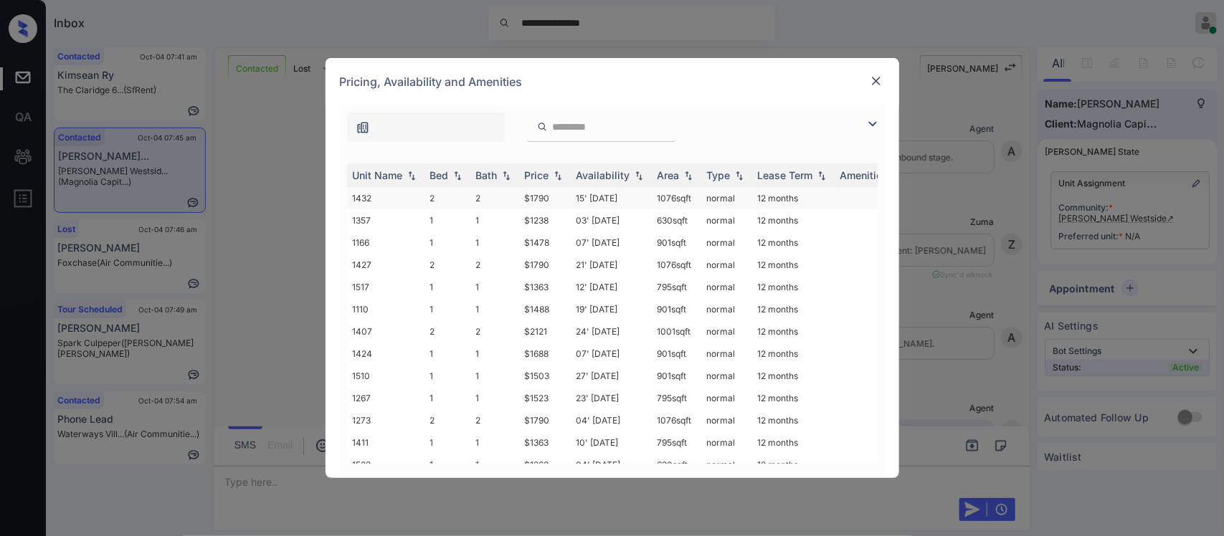
scroll to position [475, 0]
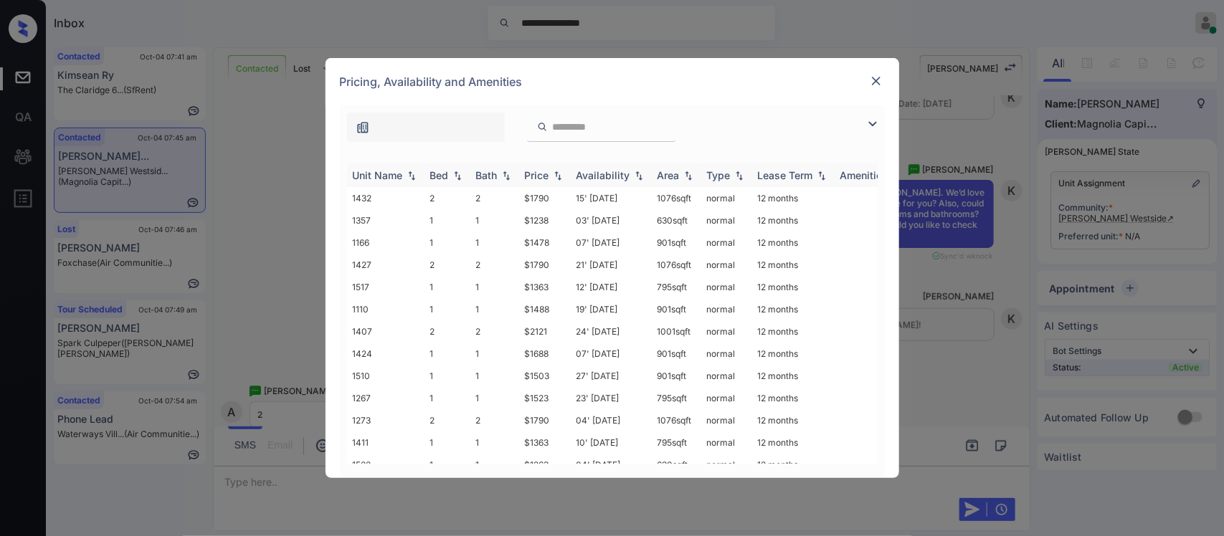
click at [548, 181] on div "Price" at bounding box center [537, 175] width 24 height 12
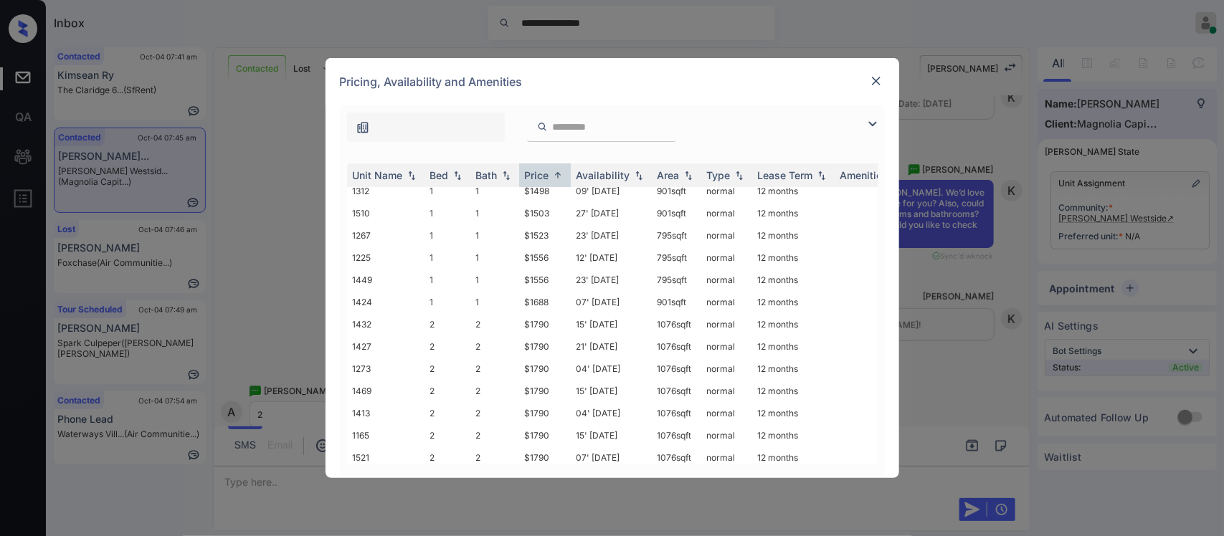
scroll to position [251, 0]
click at [588, 294] on td "15' Dec 24" at bounding box center [611, 303] width 81 height 22
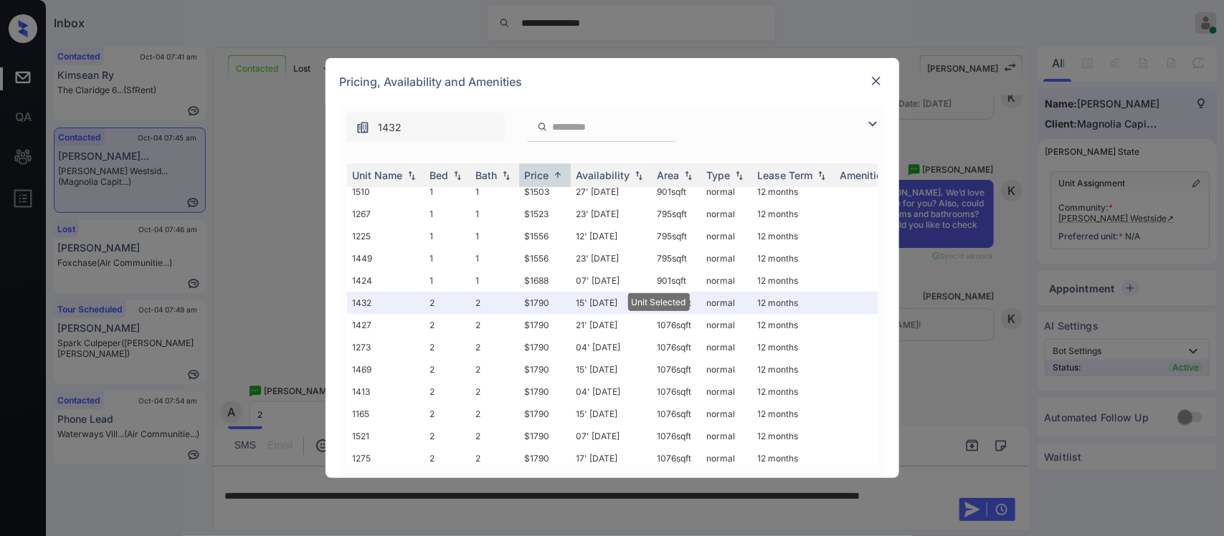
click at [877, 72] on div at bounding box center [875, 80] width 17 height 17
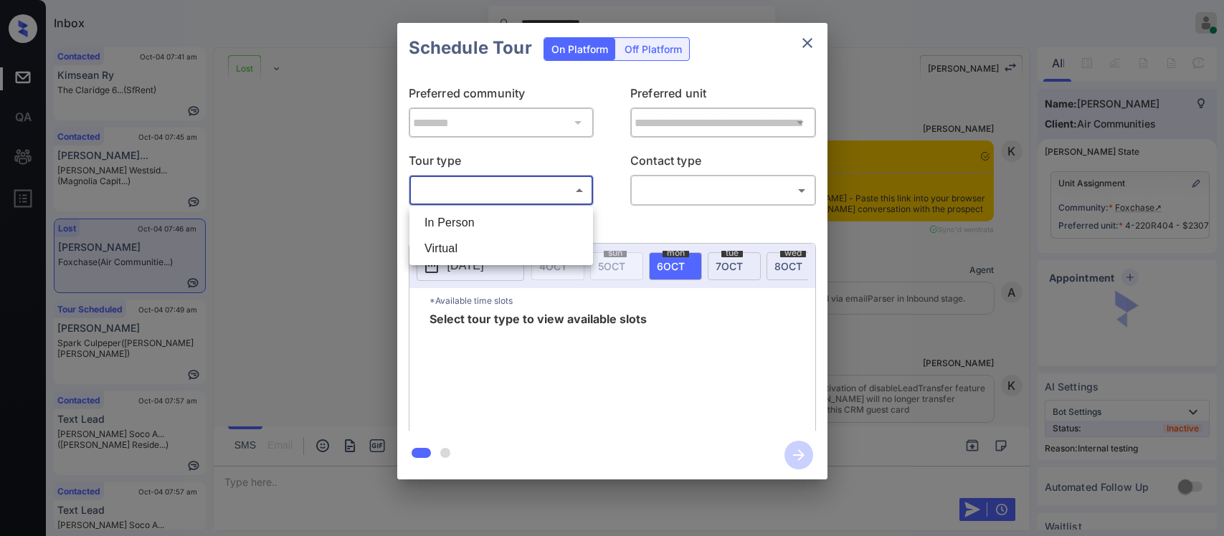
click at [518, 195] on body "**********" at bounding box center [612, 268] width 1224 height 536
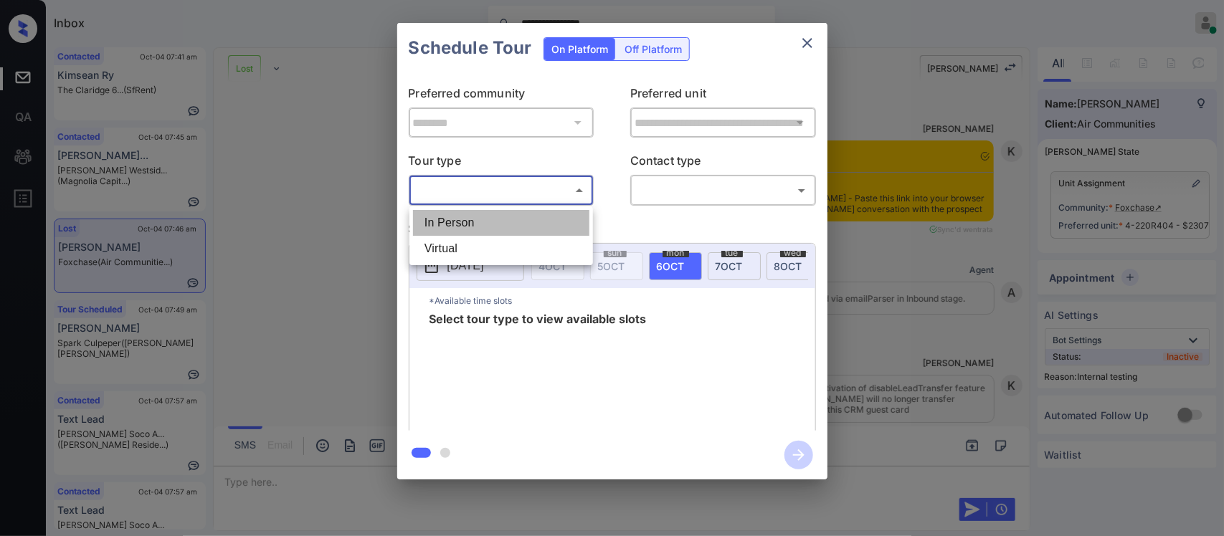
scroll to position [16891, 0]
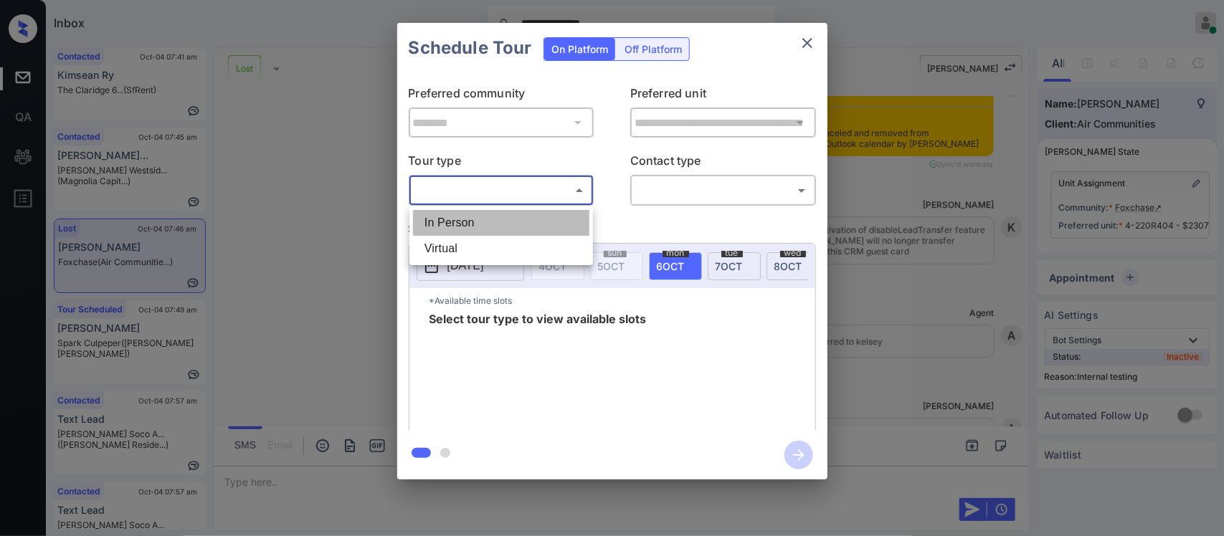
click at [511, 217] on li "In Person" at bounding box center [501, 223] width 176 height 26
type input "********"
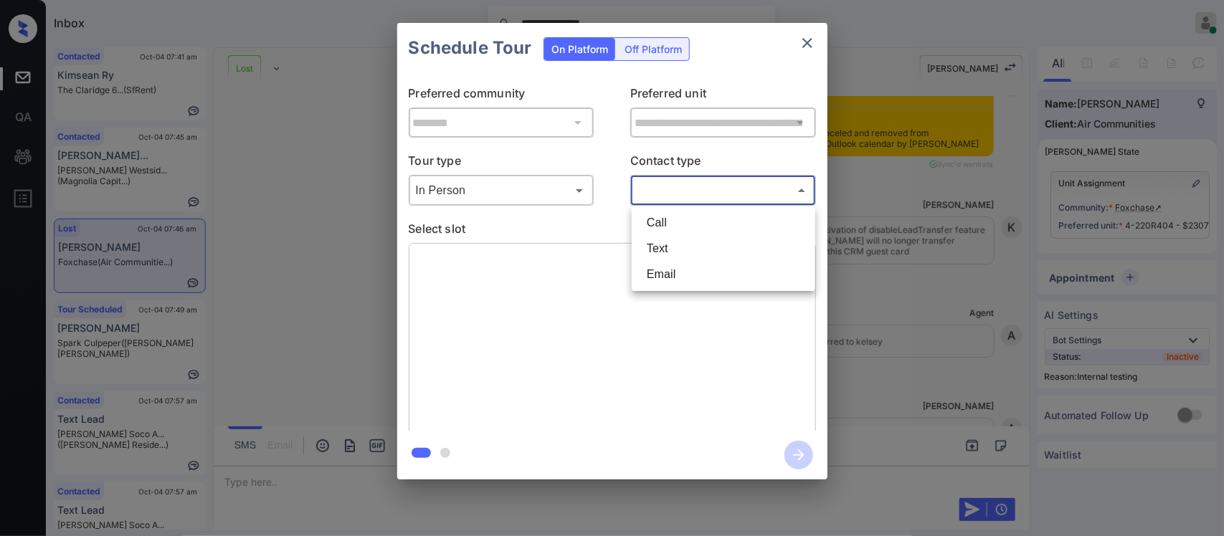
click at [697, 186] on body "**********" at bounding box center [612, 268] width 1224 height 536
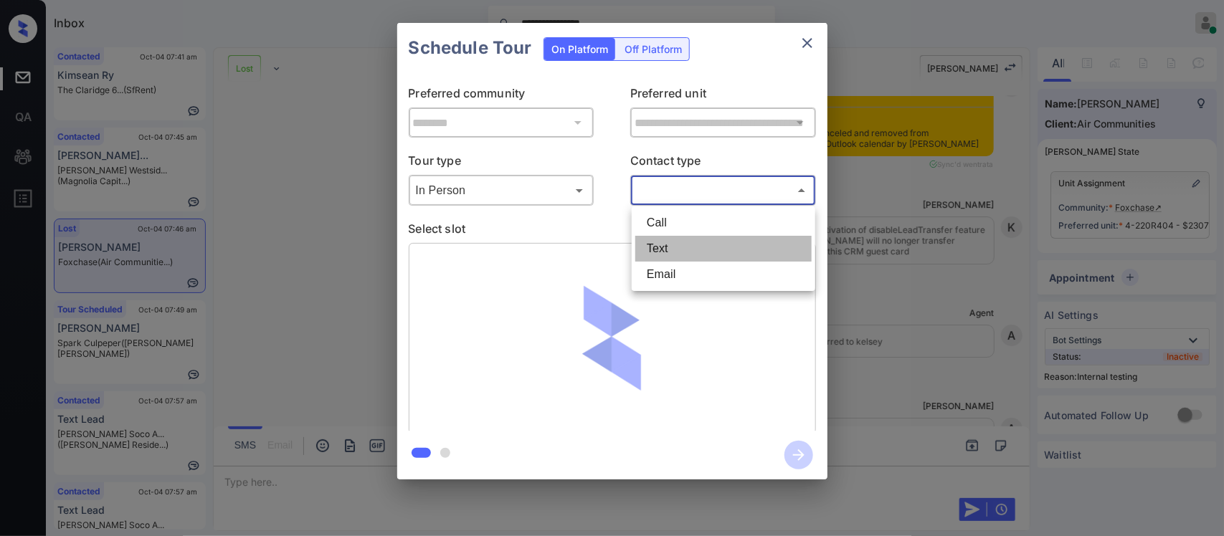
click at [681, 247] on li "Text" at bounding box center [723, 249] width 176 height 26
type input "****"
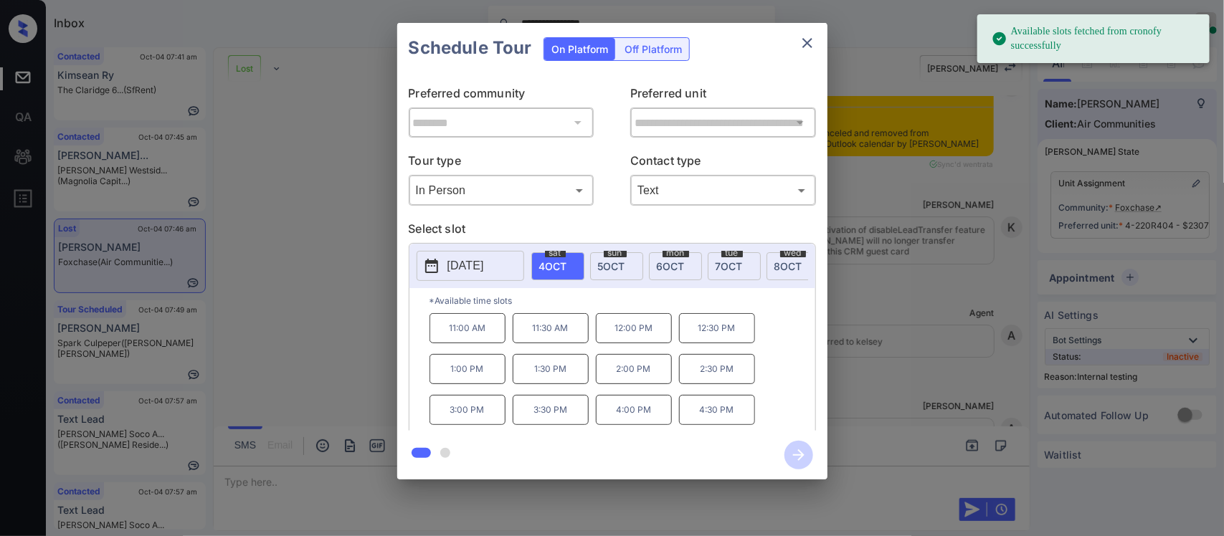
scroll to position [0, 229]
click at [751, 265] on span "11 OCT" at bounding box center [736, 266] width 30 height 12
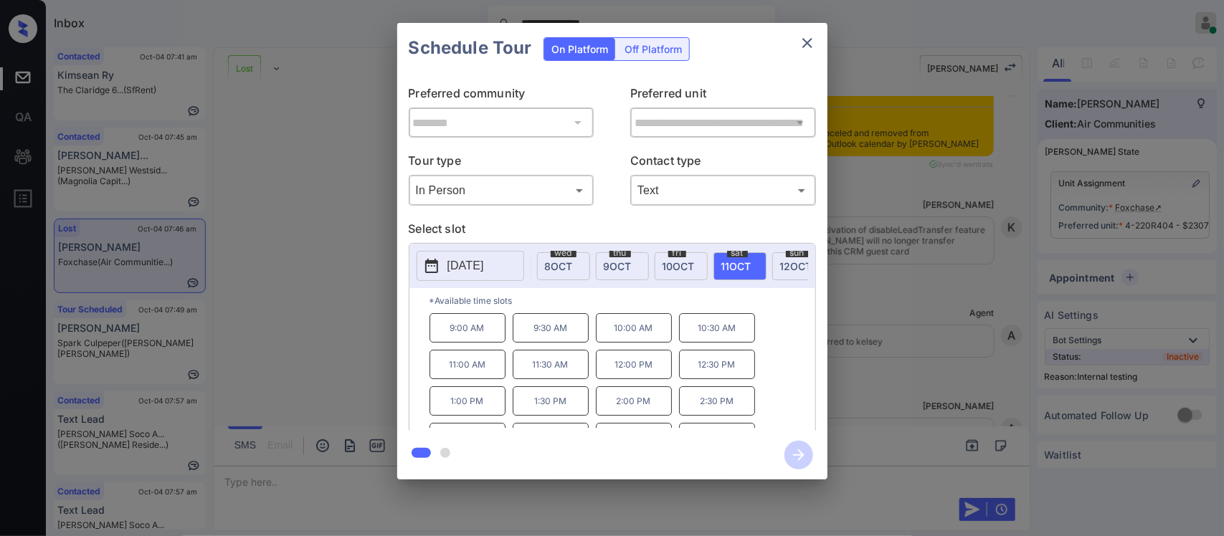
click at [797, 376] on div "9:00 AM 9:30 AM 10:00 AM 10:30 AM 11:00 AM 11:30 AM 12:00 PM 12:30 PM 1:00 PM 1…" at bounding box center [622, 370] width 386 height 115
drag, startPoint x: 797, startPoint y: 376, endPoint x: 801, endPoint y: 416, distance: 40.3
click at [801, 416] on div "9:00 AM 9:30 AM 10:00 AM 10:30 AM 11:00 AM 11:30 AM 12:00 PM 12:30 PM 1:00 PM 1…" at bounding box center [622, 370] width 386 height 115
click at [573, 421] on p "3:30 PM" at bounding box center [551, 413] width 76 height 29
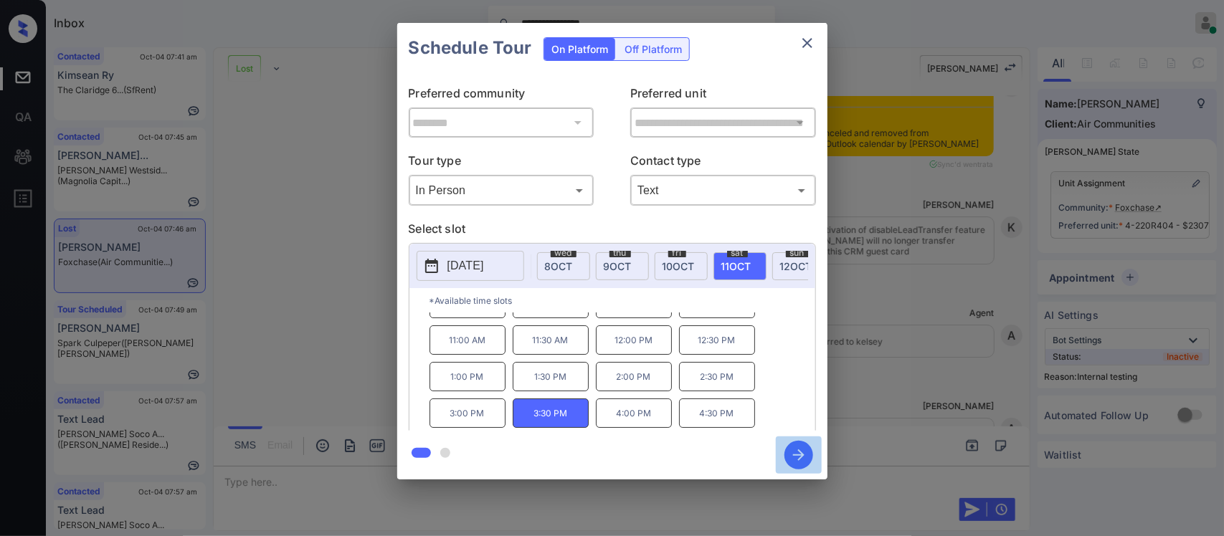
click at [801, 460] on icon "button" at bounding box center [798, 455] width 29 height 29
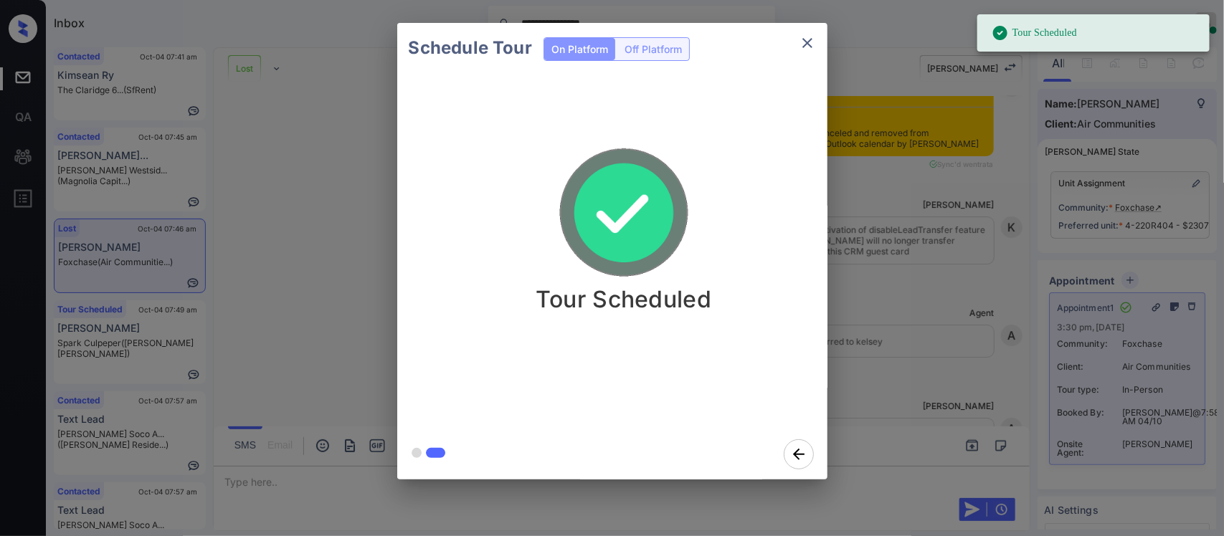
click at [973, 411] on div "Schedule Tour On Platform Off Platform Tour Scheduled" at bounding box center [612, 251] width 1224 height 502
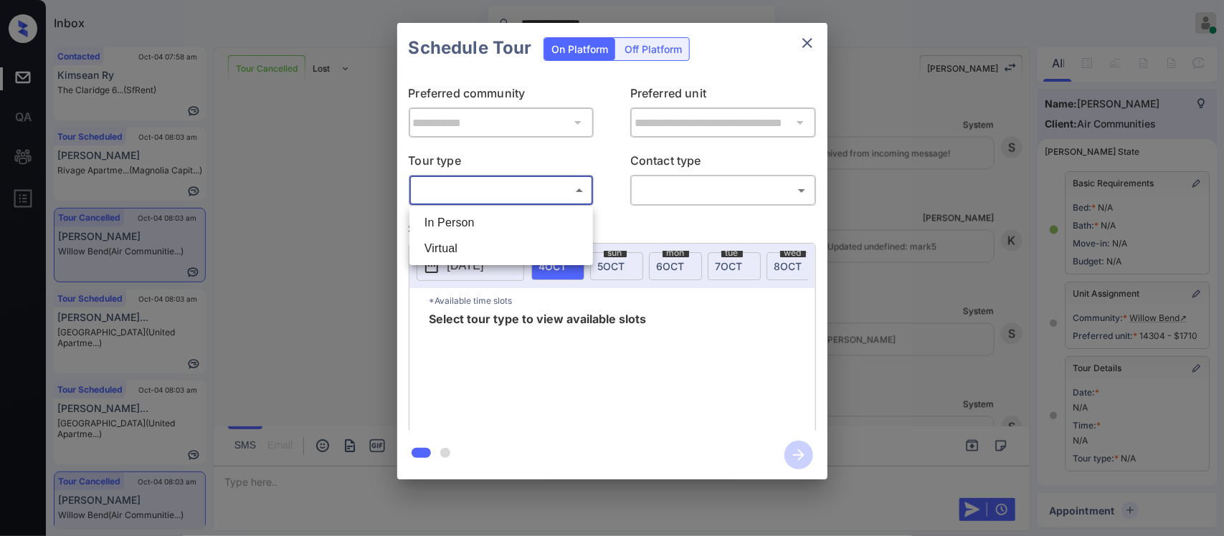
scroll to position [177, 0]
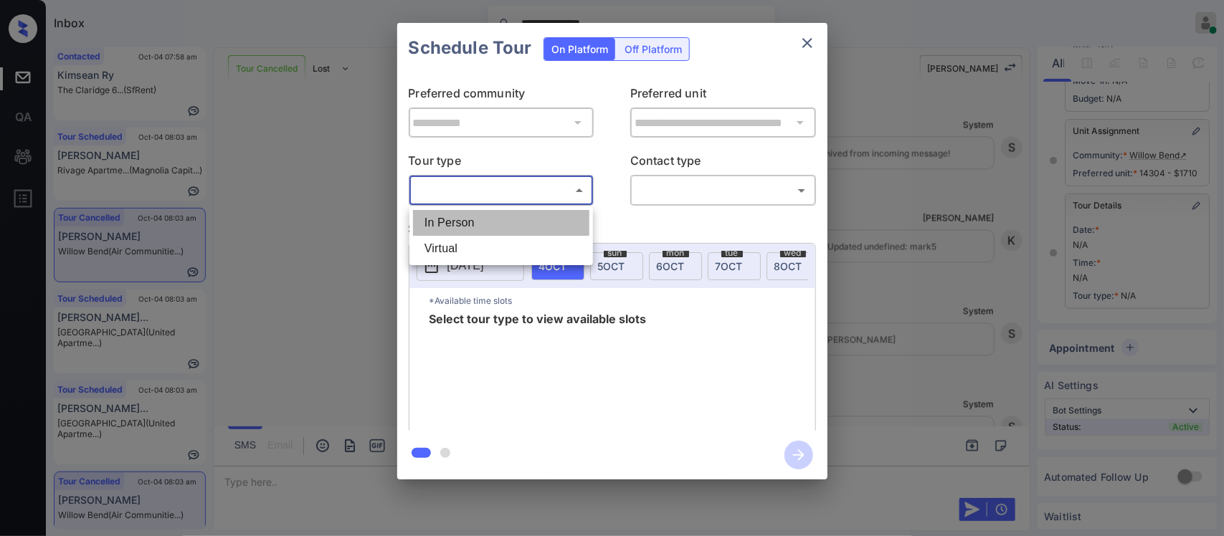
click at [482, 217] on li "In Person" at bounding box center [501, 223] width 176 height 26
type input "********"
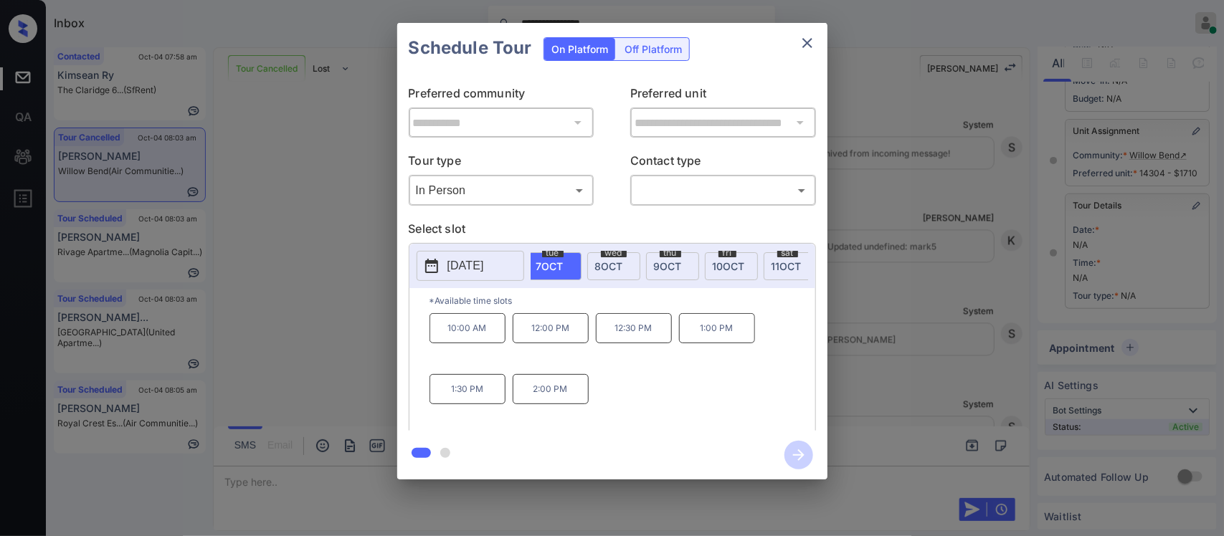
scroll to position [0, 0]
drag, startPoint x: 441, startPoint y: 345, endPoint x: 492, endPoint y: 345, distance: 51.6
click at [492, 343] on p "10:00 AM" at bounding box center [467, 328] width 76 height 30
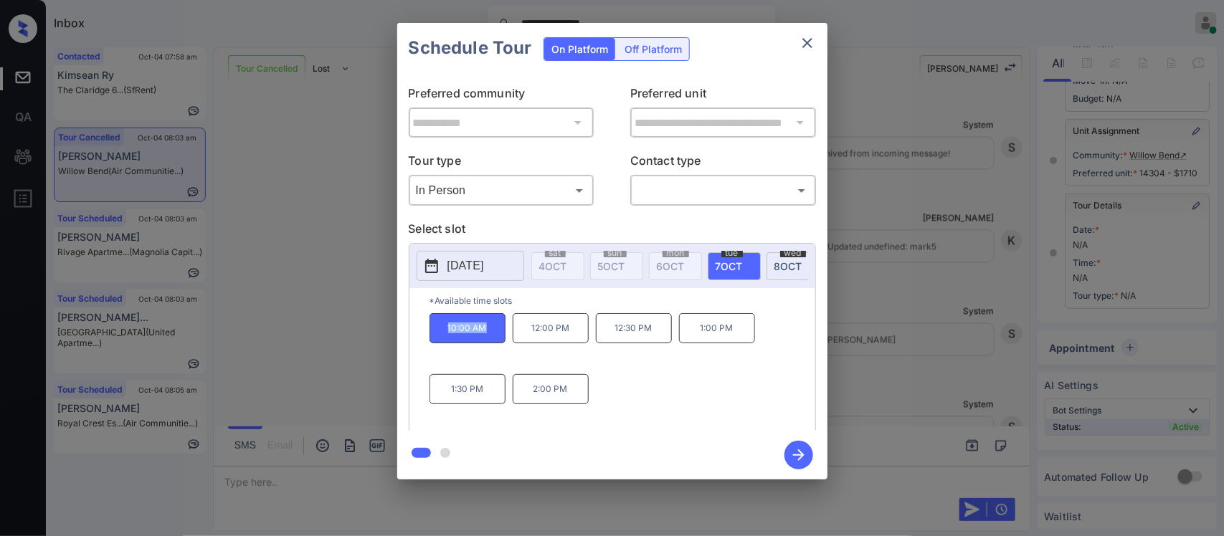
copy p "10:00 AM"
click at [803, 42] on icon "close" at bounding box center [807, 42] width 17 height 17
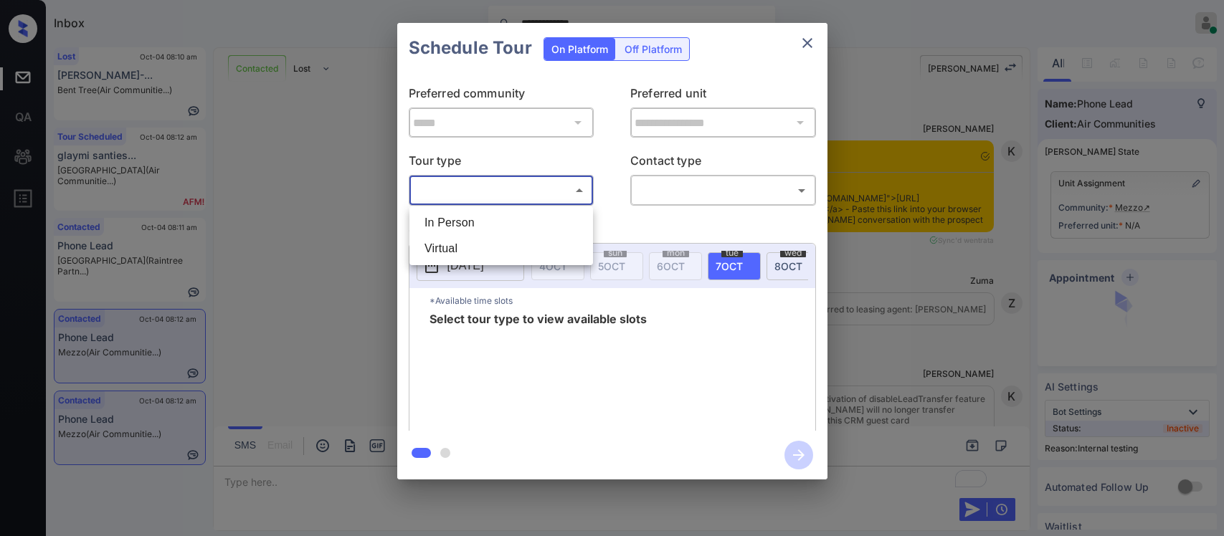
click at [538, 215] on li "In Person" at bounding box center [501, 223] width 176 height 26
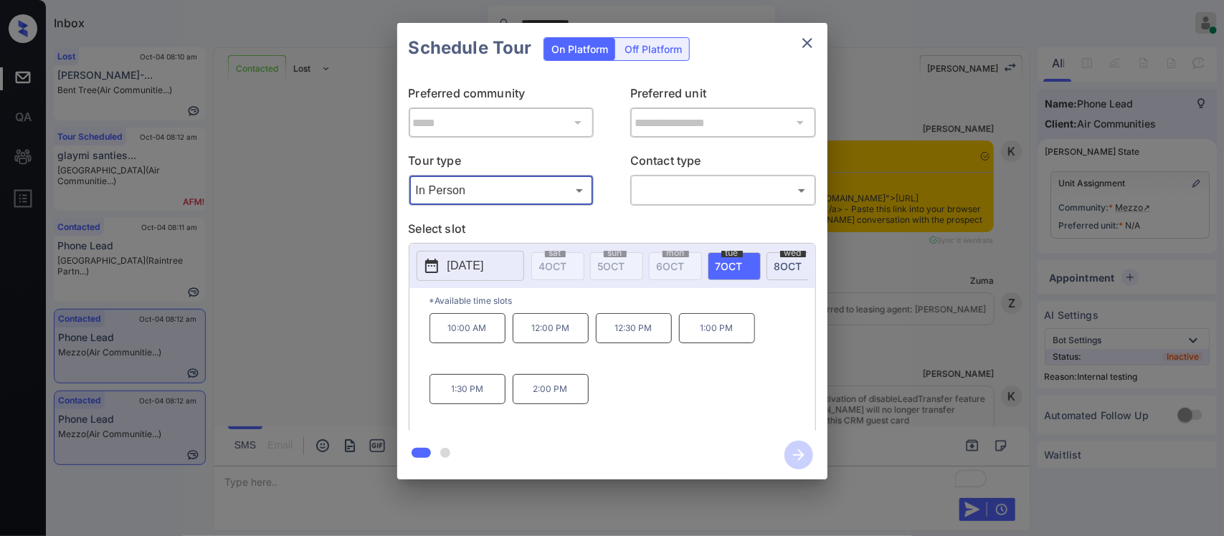
type input "********"
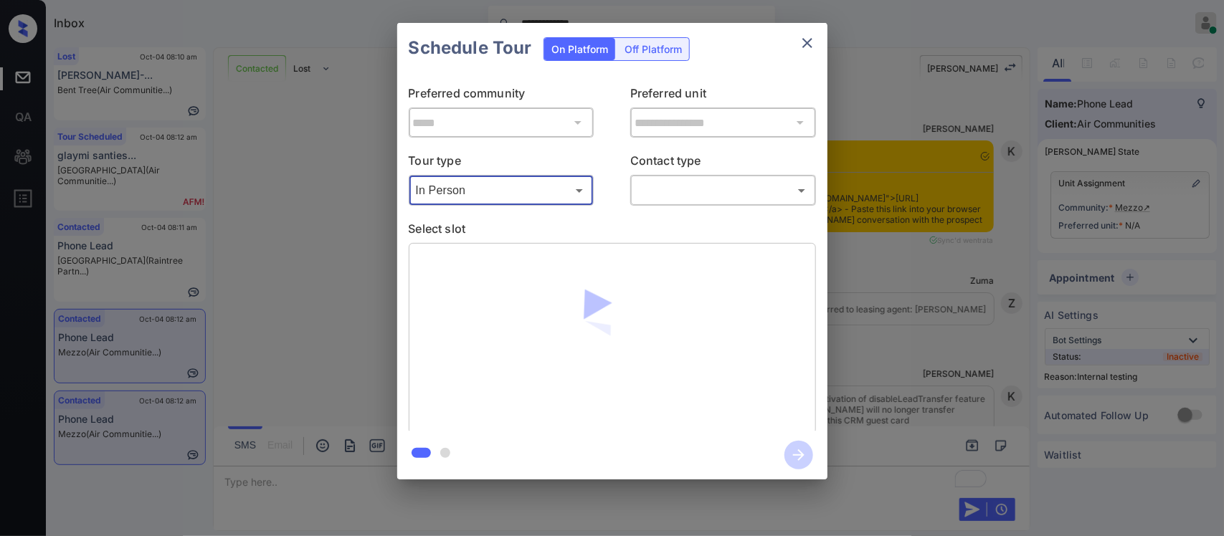
scroll to position [1911, 0]
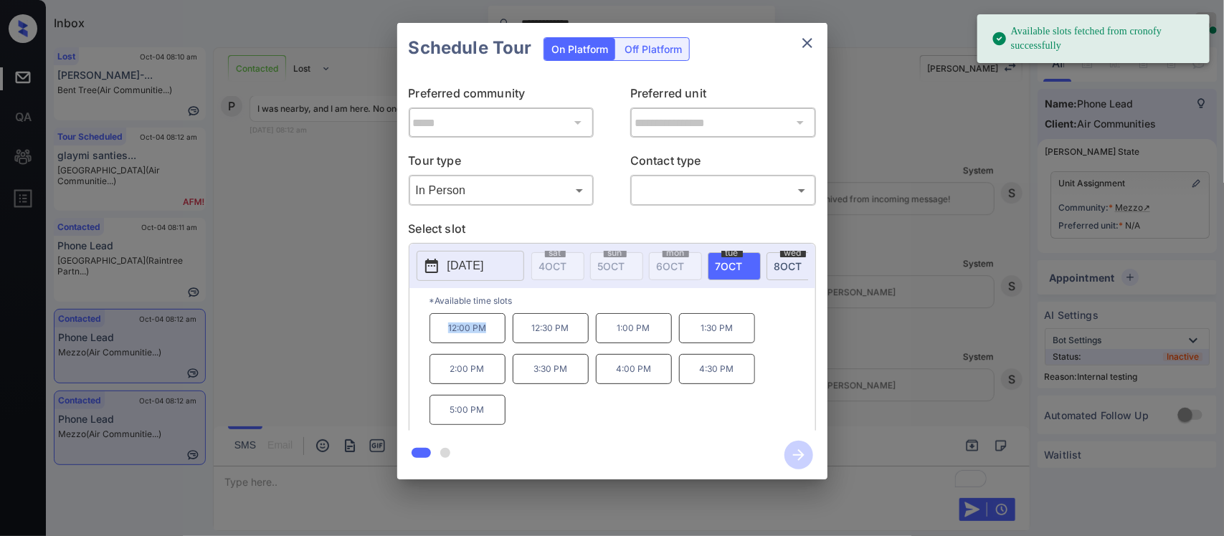
drag, startPoint x: 434, startPoint y: 335, endPoint x: 491, endPoint y: 353, distance: 60.1
click at [491, 343] on p "12:00 PM" at bounding box center [467, 328] width 76 height 30
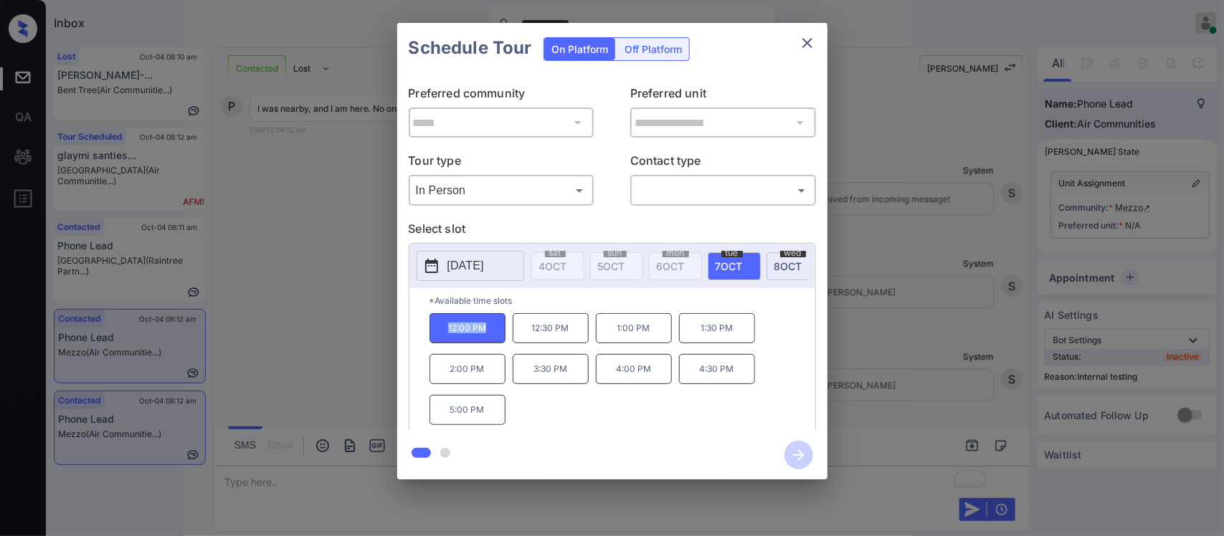
copy p "12:00 PM"
click at [829, 382] on div "**********" at bounding box center [612, 251] width 1224 height 502
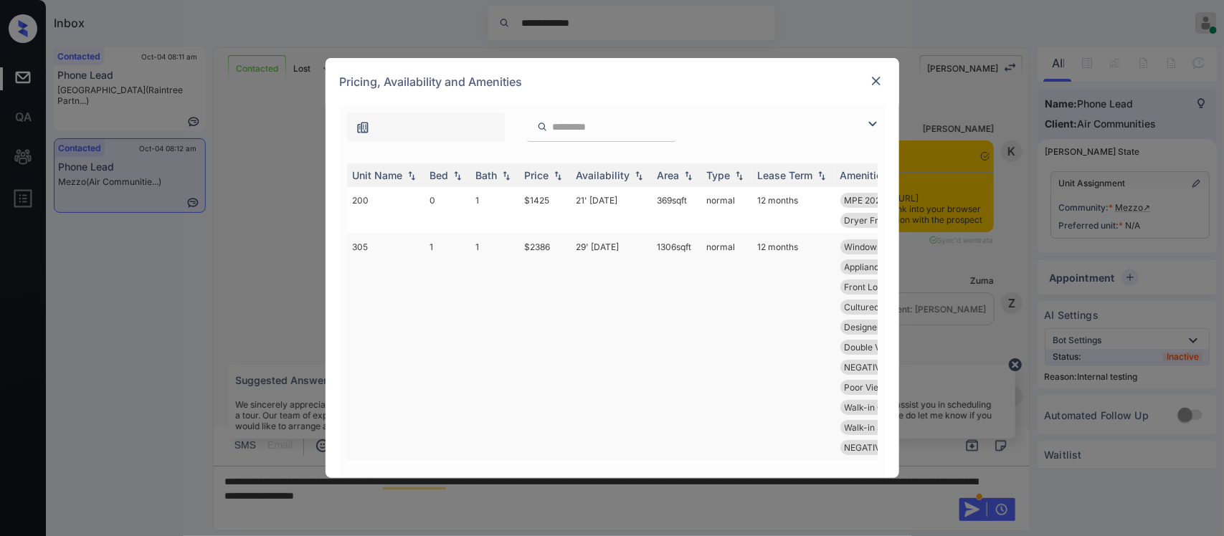
scroll to position [2092, 0]
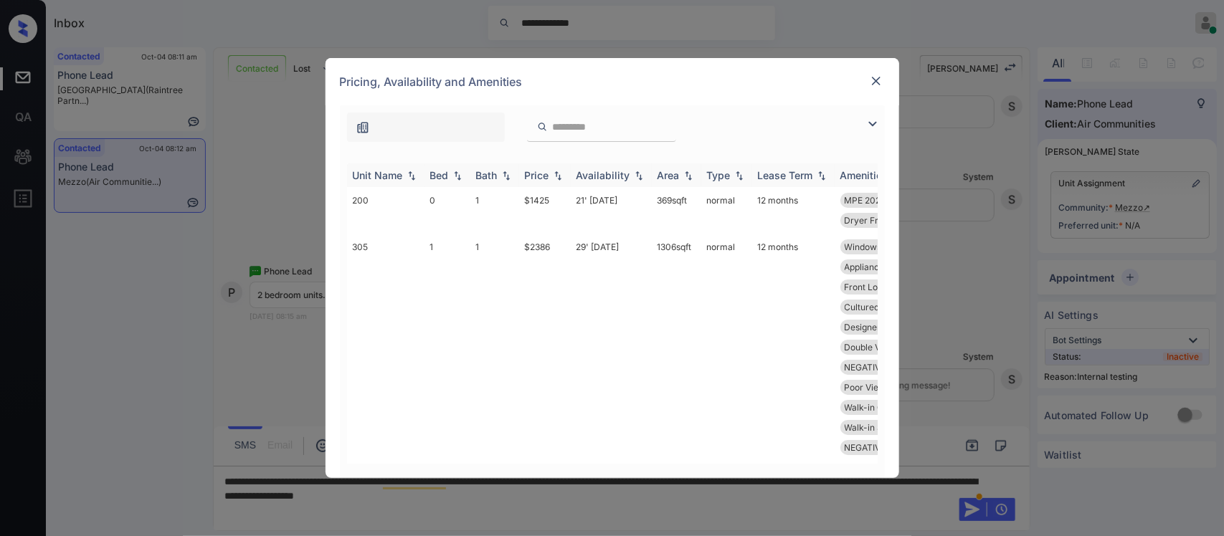
click at [553, 176] on img at bounding box center [558, 176] width 14 height 10
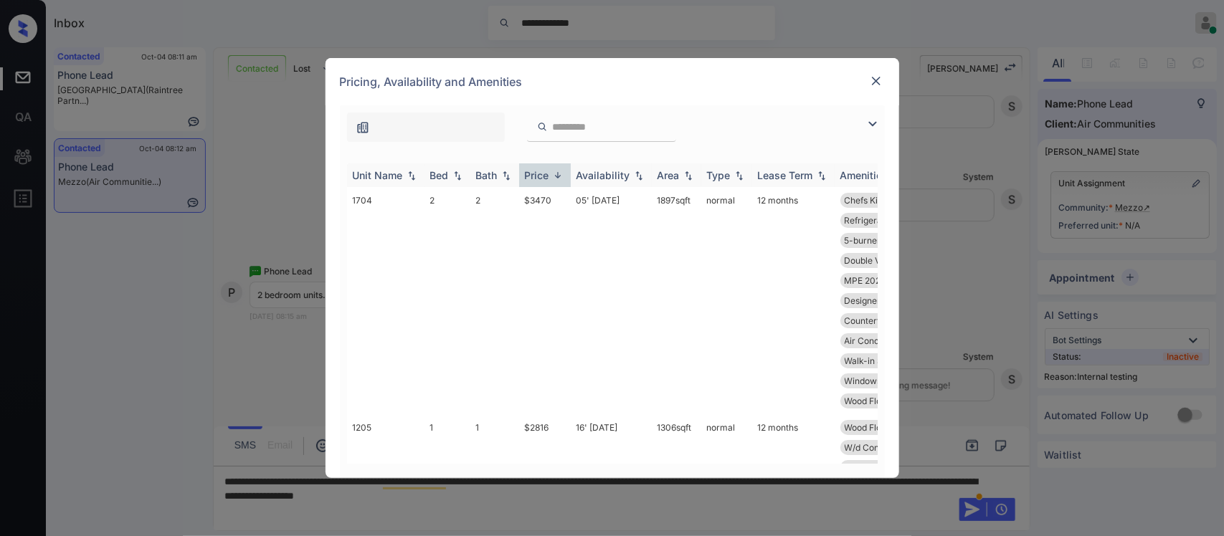
click at [553, 176] on img at bounding box center [558, 175] width 14 height 11
drag, startPoint x: 877, startPoint y: 205, endPoint x: 873, endPoint y: 191, distance: 14.1
click at [873, 191] on div "Unit Name Bed Bath Price Availability Area Type Lease Term Amenities 200 0 1 $1…" at bounding box center [612, 313] width 545 height 329
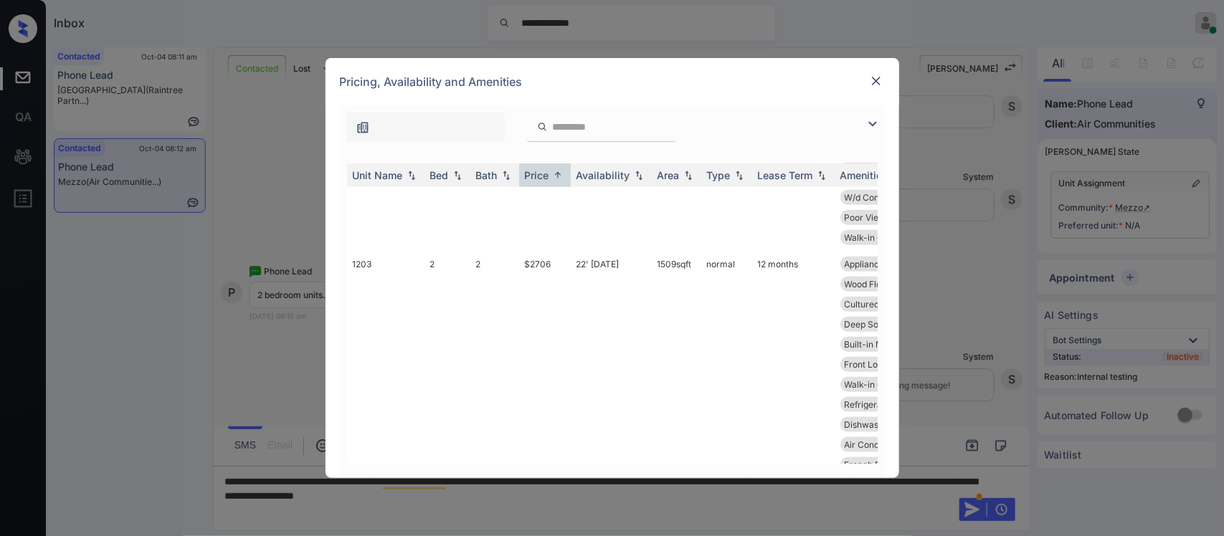
scroll to position [690, 0]
click at [779, 297] on td "12 months" at bounding box center [793, 359] width 82 height 227
click at [879, 75] on img at bounding box center [876, 81] width 14 height 14
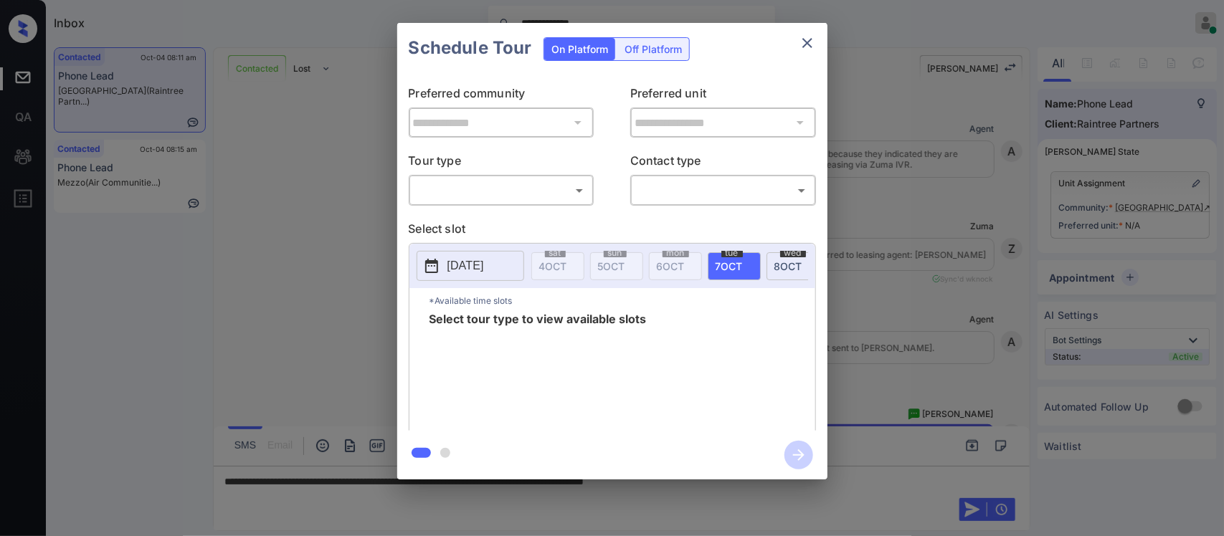
scroll to position [672, 0]
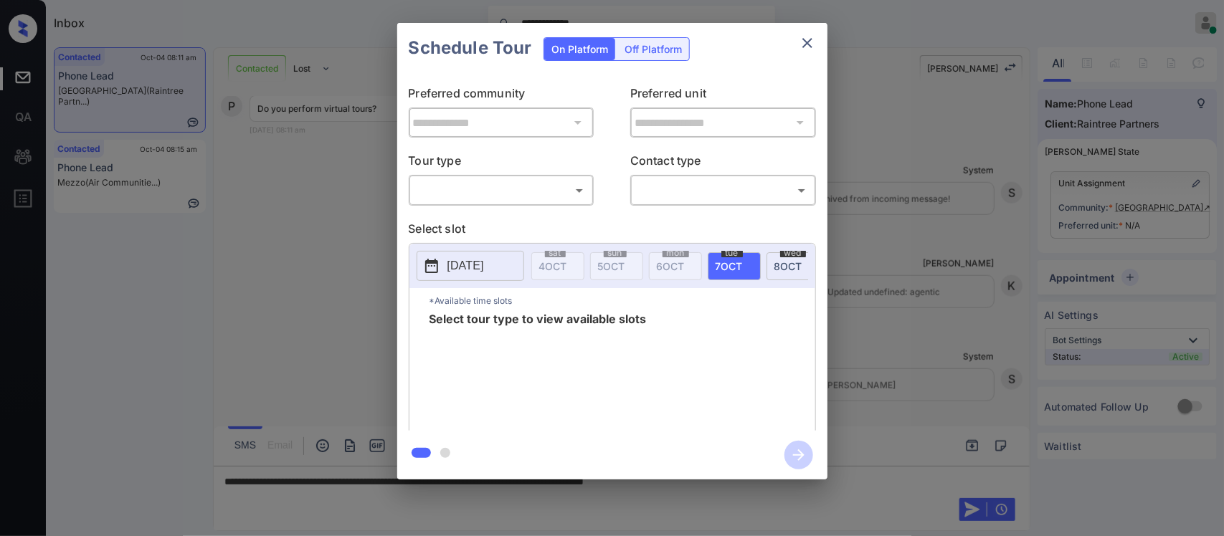
click at [535, 178] on div "​ ​" at bounding box center [502, 190] width 186 height 31
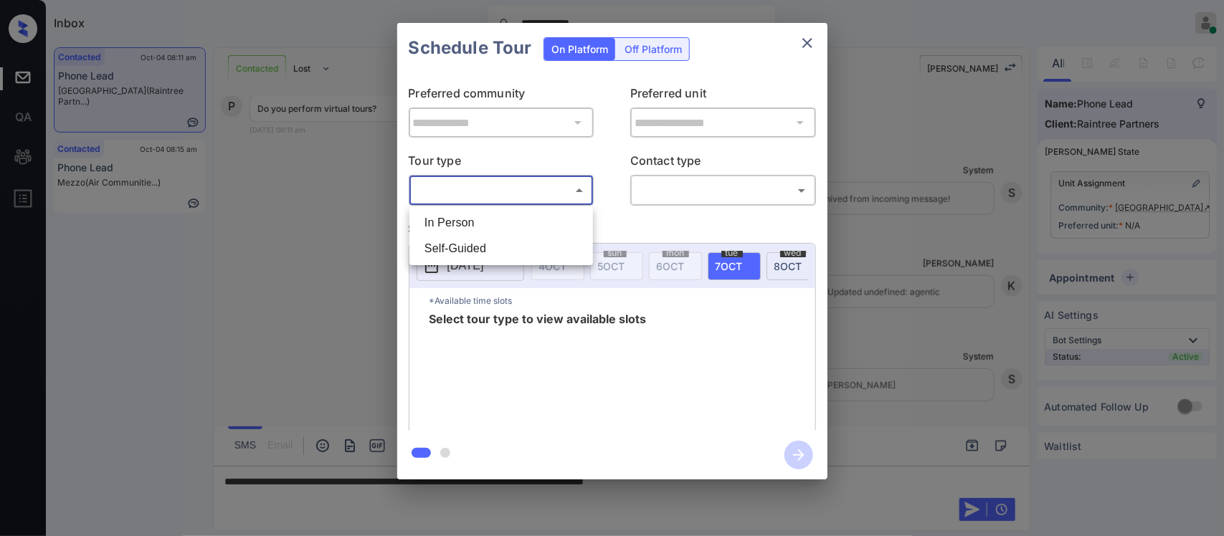
click at [535, 185] on body "**********" at bounding box center [612, 268] width 1224 height 536
click at [803, 44] on div at bounding box center [612, 268] width 1224 height 536
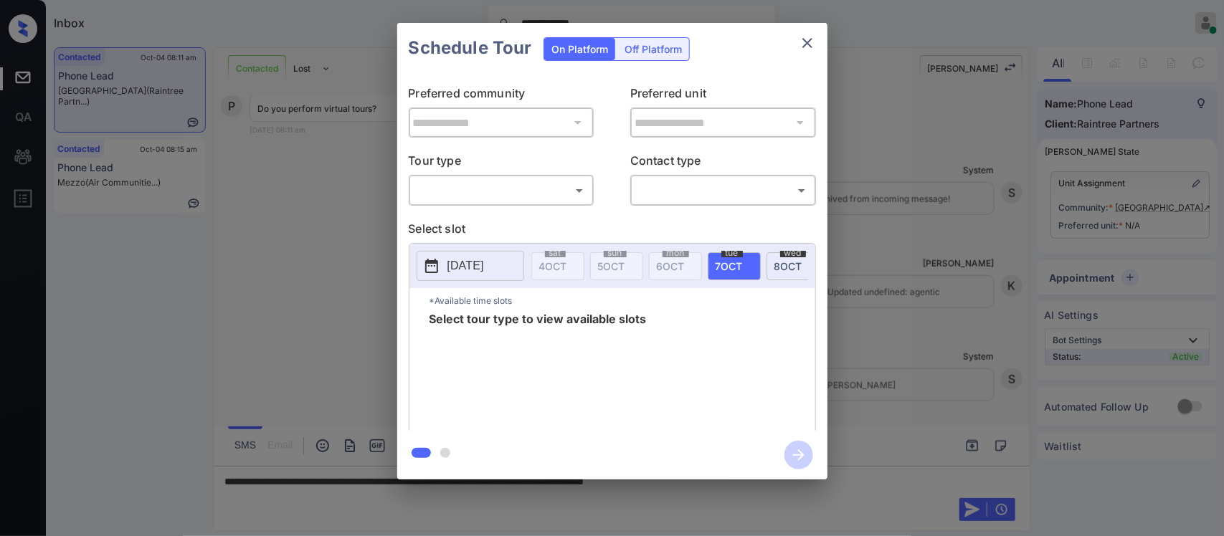
click at [803, 44] on div at bounding box center [612, 268] width 1224 height 536
click at [803, 44] on icon "close" at bounding box center [807, 42] width 17 height 17
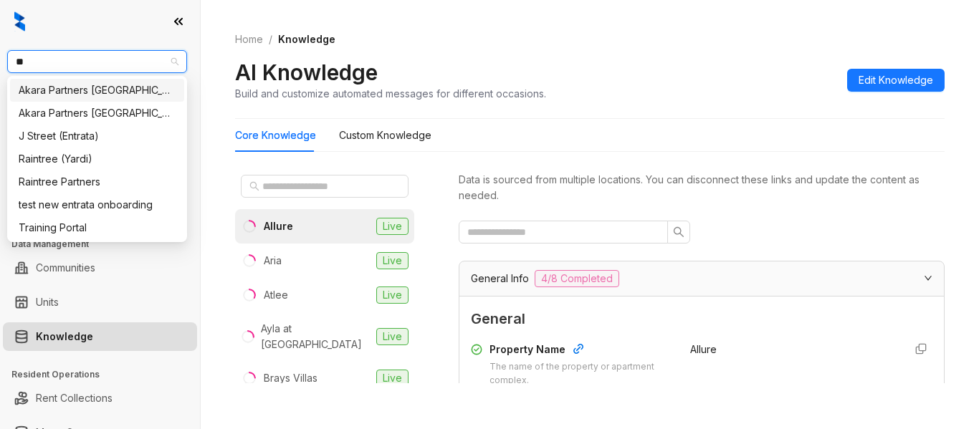
scroll to position [374, 0]
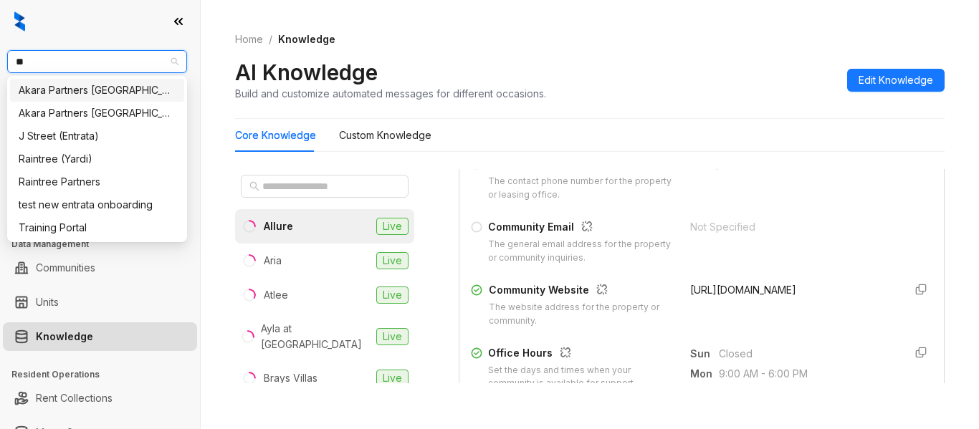
type input "***"
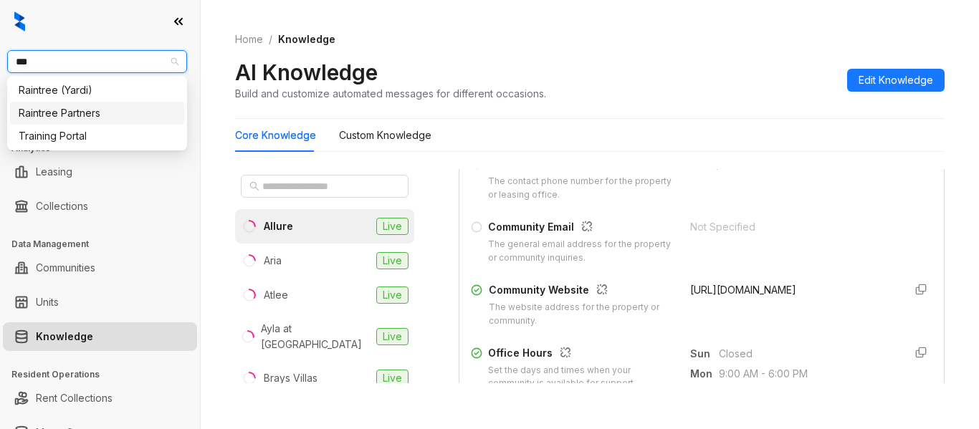
click at [115, 113] on div "Raintree Partners" at bounding box center [97, 113] width 157 height 16
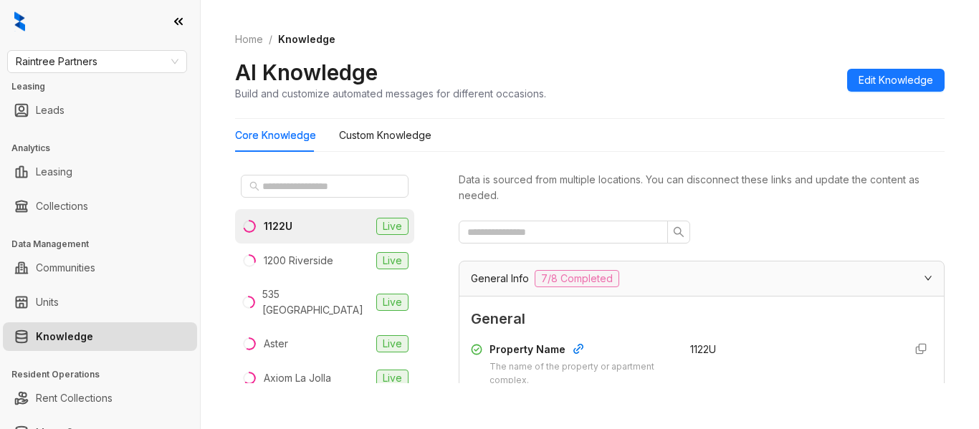
scroll to position [187, 0]
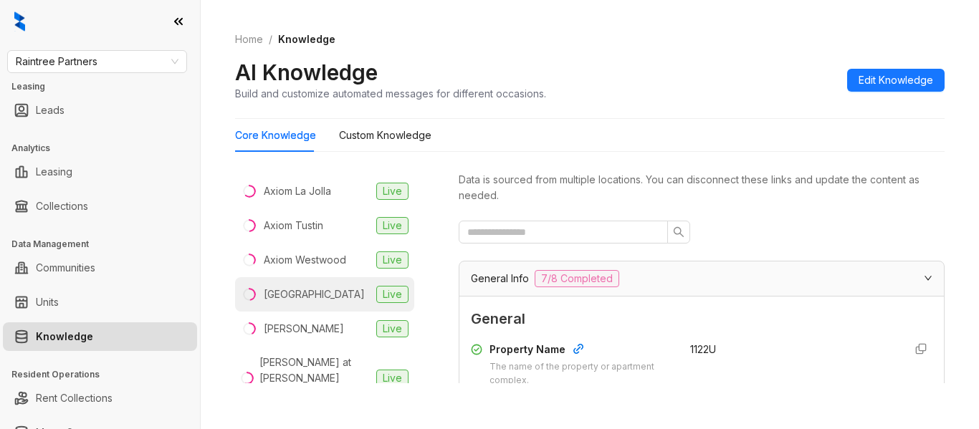
click at [335, 285] on li "Boulder Creek Live" at bounding box center [324, 294] width 179 height 34
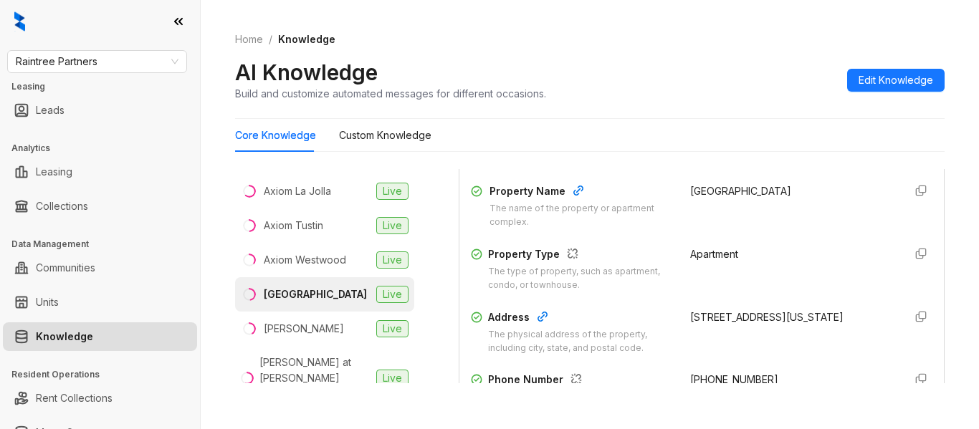
scroll to position [187, 0]
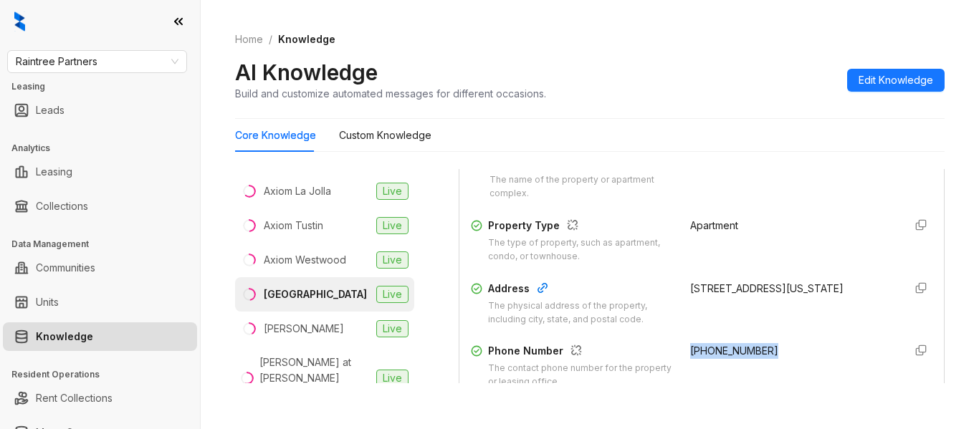
drag, startPoint x: 748, startPoint y: 356, endPoint x: 669, endPoint y: 353, distance: 78.9
click at [669, 353] on div "Phone Number The contact phone number for the property or leasing office. [PHON…" at bounding box center [702, 366] width 462 height 46
copy span "[PHONE_NUMBER]"
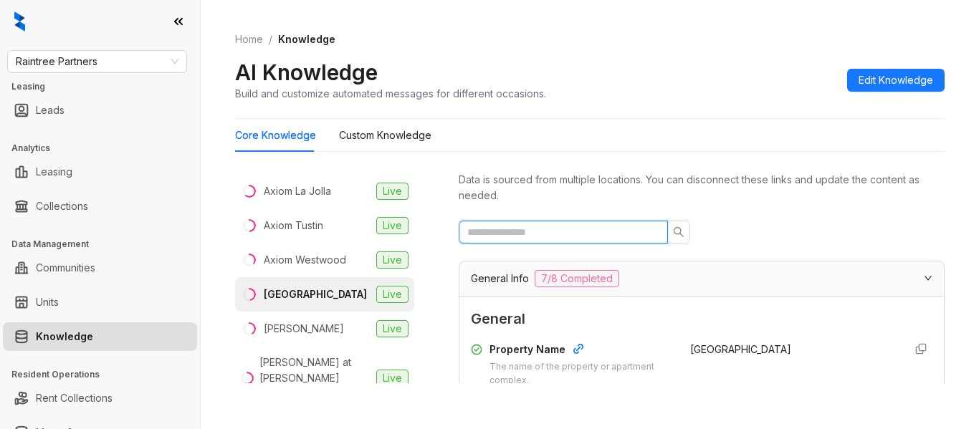
click at [563, 229] on input "text" at bounding box center [557, 232] width 181 height 16
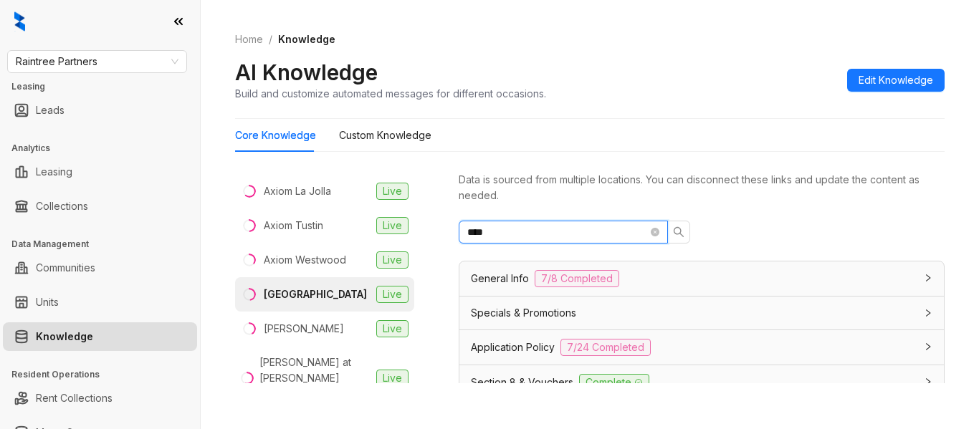
type input "****"
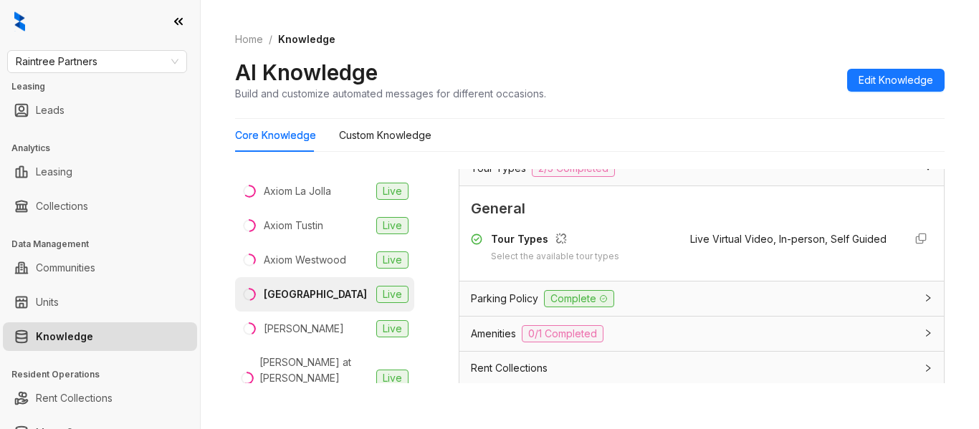
scroll to position [323, 0]
